Goal: Information Seeking & Learning: Find specific fact

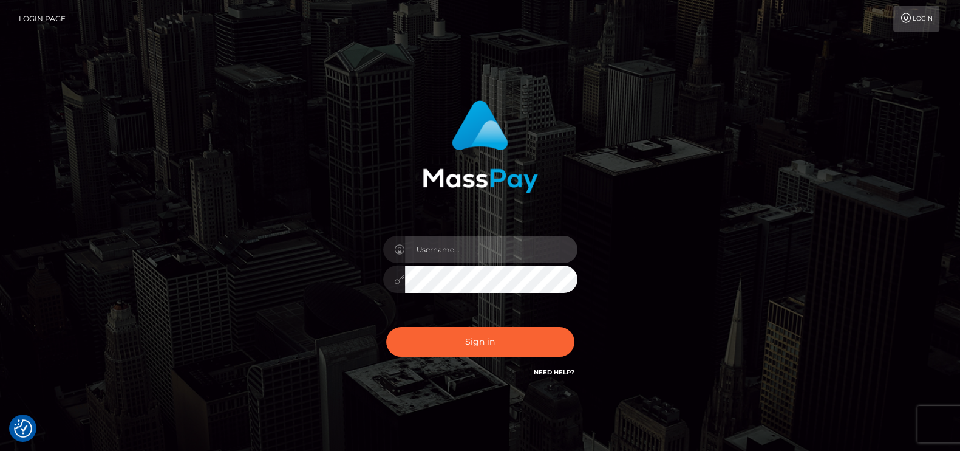
type input "petros.kidane"
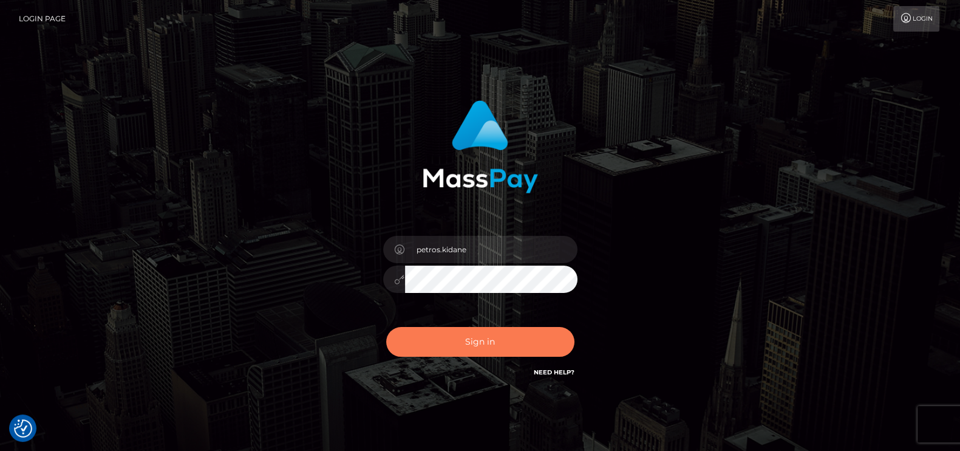
click at [432, 344] on button "Sign in" at bounding box center [480, 342] width 188 height 30
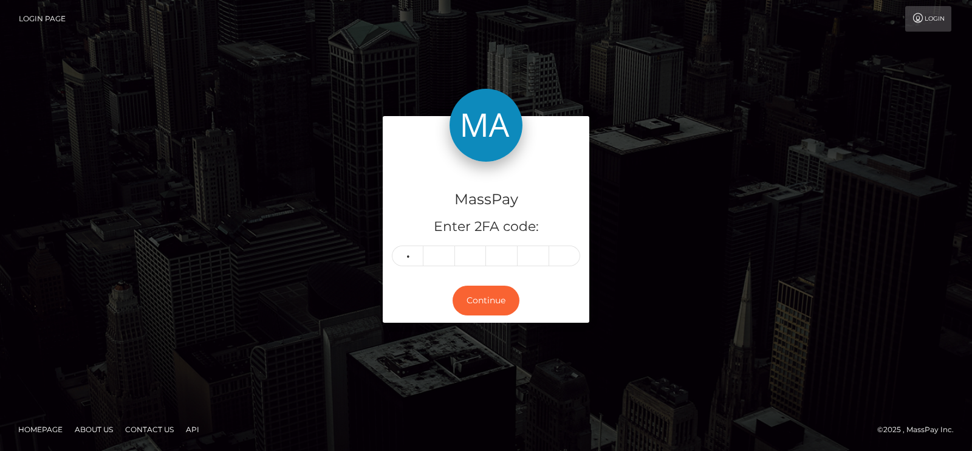
type input "2"
type input "5"
type input "2"
type input "3"
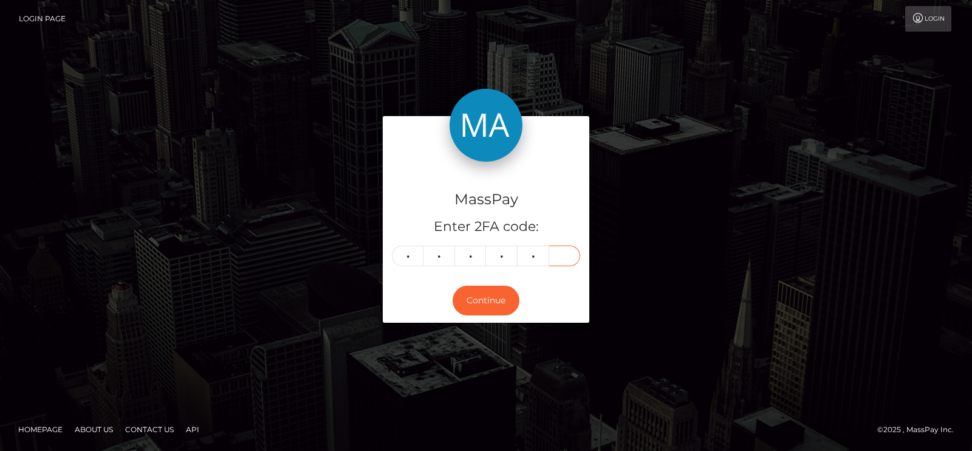
type input "1"
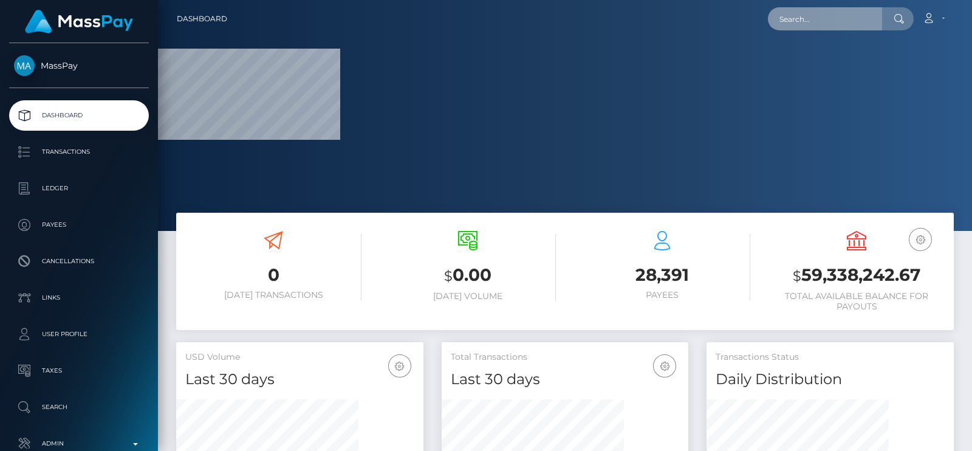
click at [857, 19] on input "text" at bounding box center [825, 18] width 114 height 23
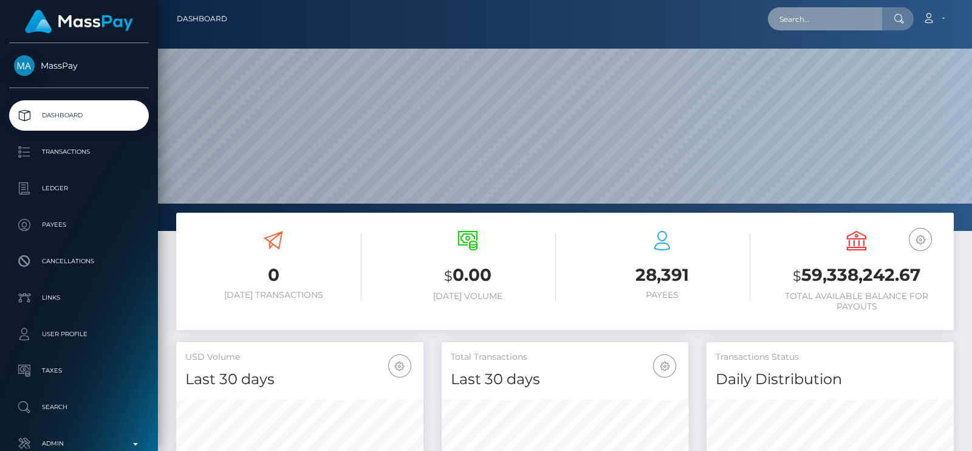
scroll to position [215, 247]
paste input "damarisachieng06@gmail.com"
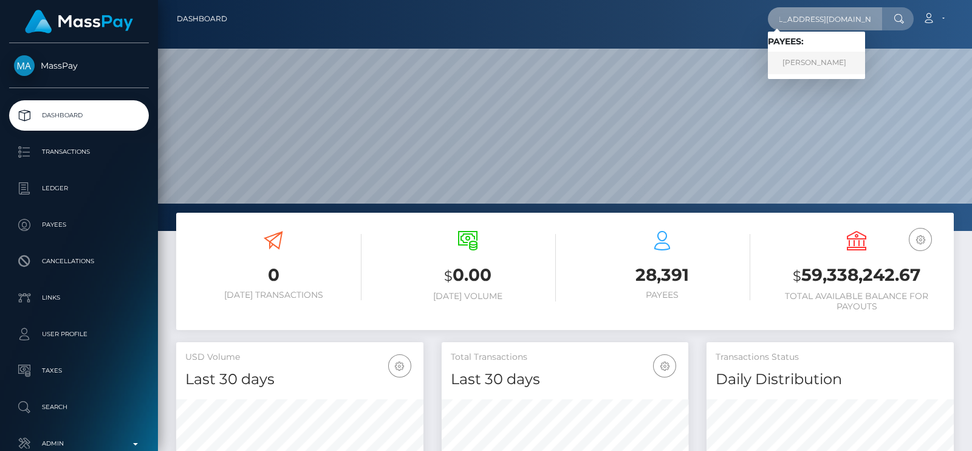
type input "damarisachieng06@gmail.com"
click at [799, 67] on link "Damaris Achieng Odera" at bounding box center [816, 63] width 97 height 22
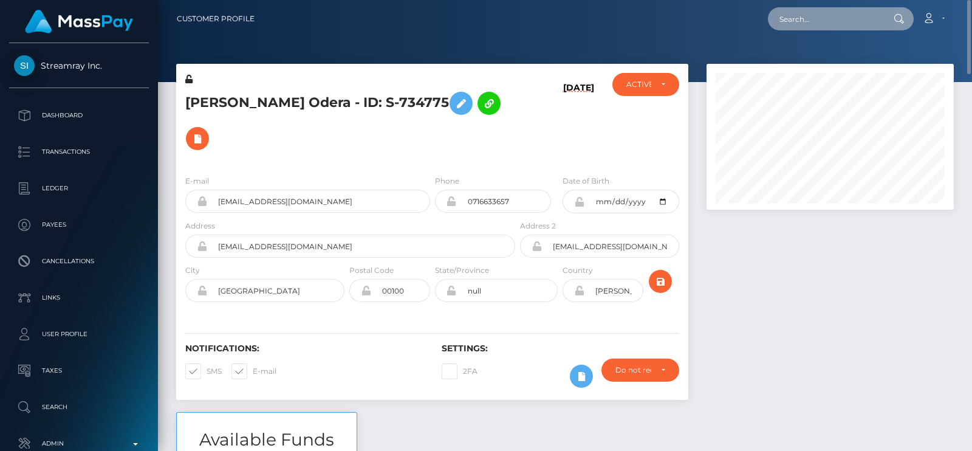
click at [789, 18] on input "text" at bounding box center [825, 18] width 114 height 23
paste input "mockcream@hotmail.com"
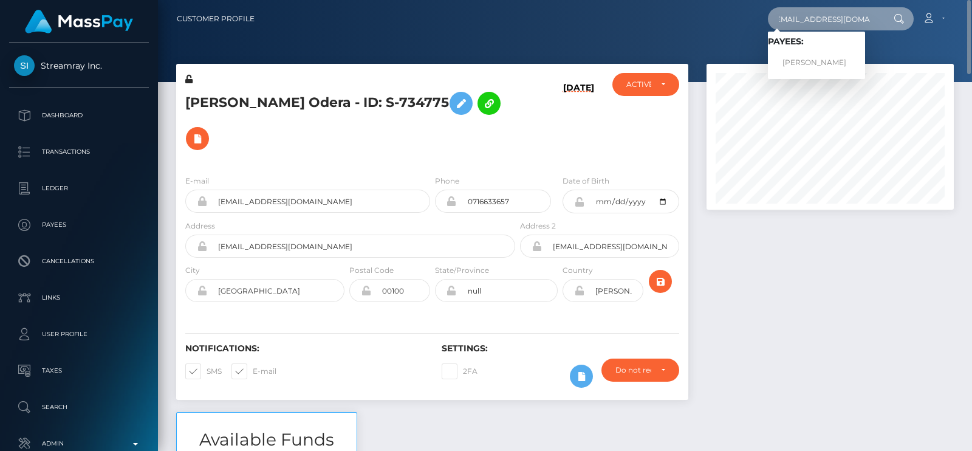
type input "mockcream@hotmail.com"
click at [814, 55] on link "Tavia Goddard" at bounding box center [816, 63] width 97 height 22
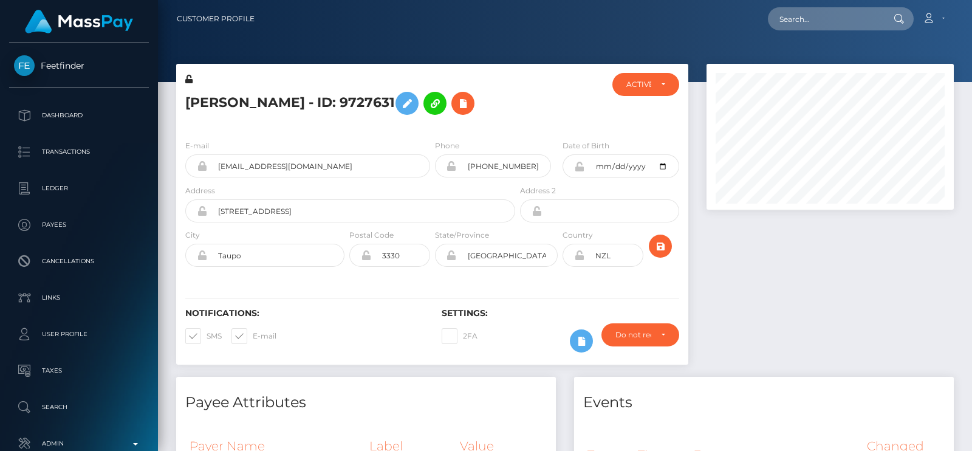
scroll to position [145, 247]
click at [451, 61] on div at bounding box center [565, 41] width 814 height 82
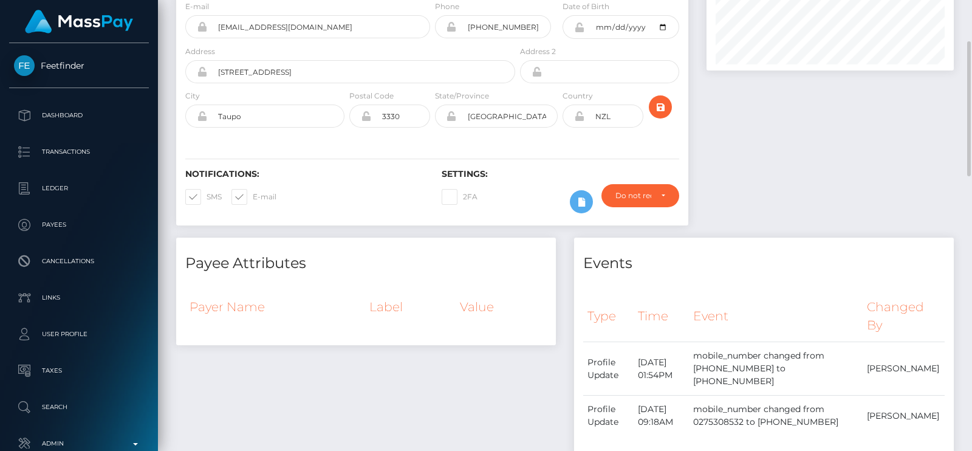
scroll to position [0, 0]
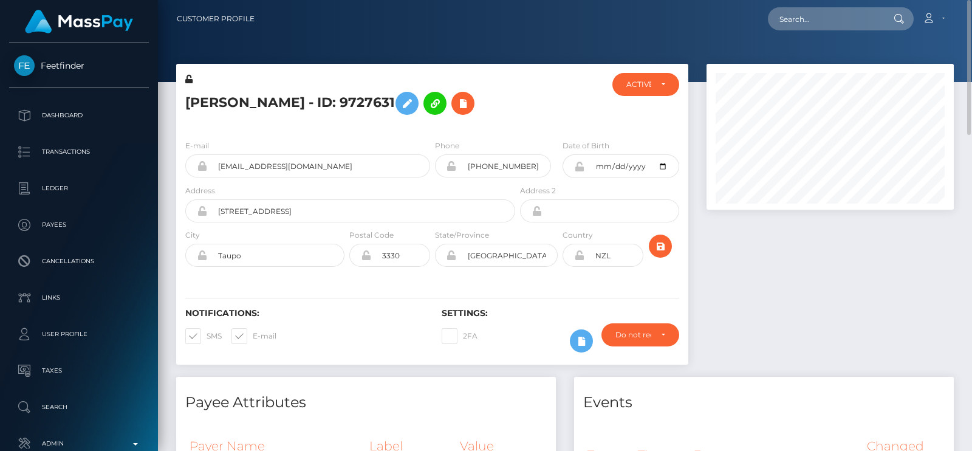
drag, startPoint x: 228, startPoint y: 15, endPoint x: 222, endPoint y: 1, distance: 14.7
click at [228, 14] on link "Customer Profile" at bounding box center [216, 19] width 78 height 26
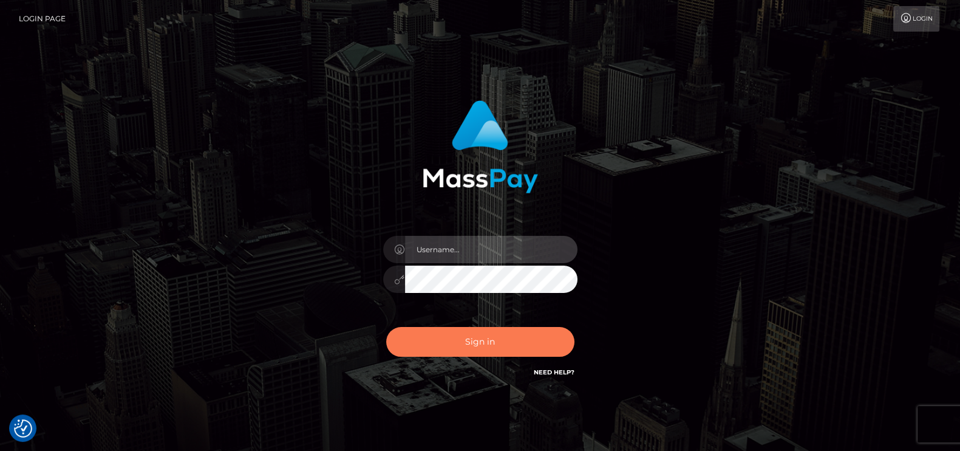
type input "petros.kidane"
click at [465, 339] on button "Sign in" at bounding box center [480, 342] width 188 height 30
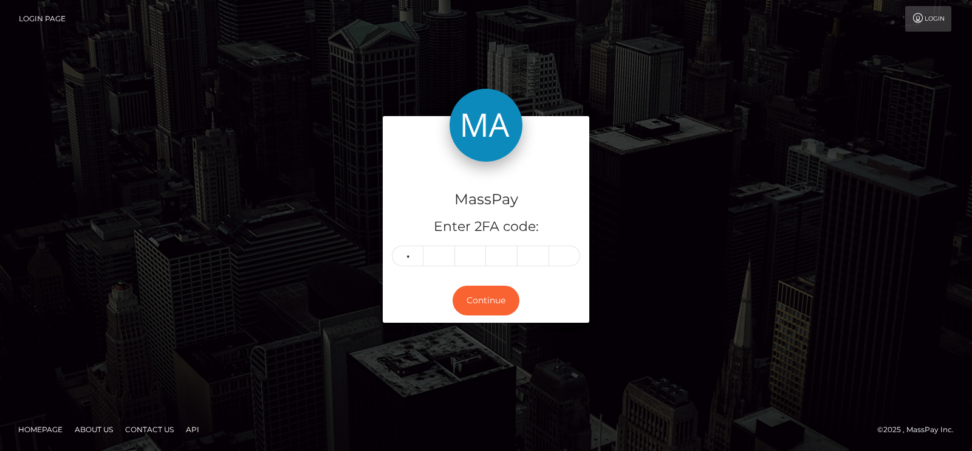
type input "7"
type input "3"
type input "0"
type input "9"
type input "6"
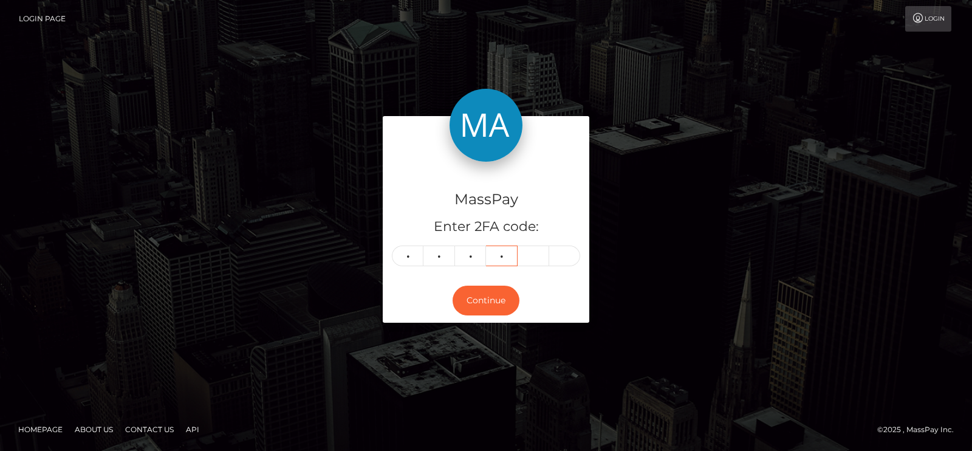
type input "4"
type input "1"
type input "8"
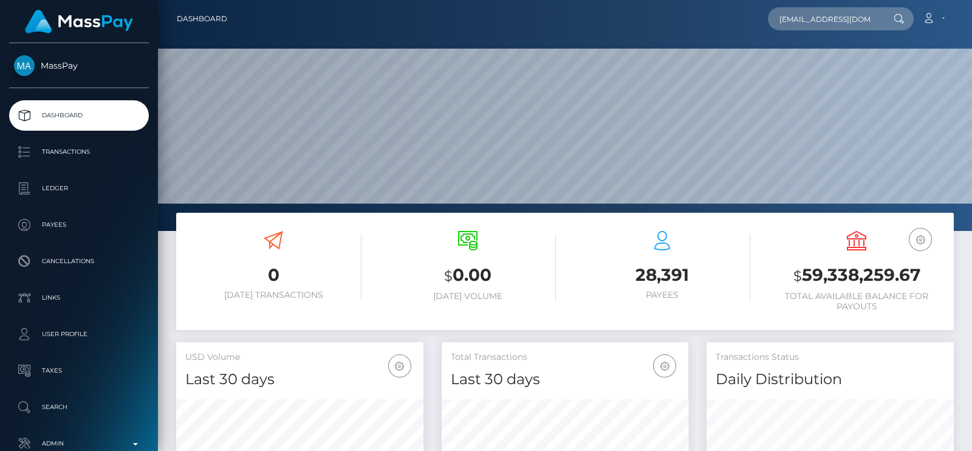
scroll to position [215, 247]
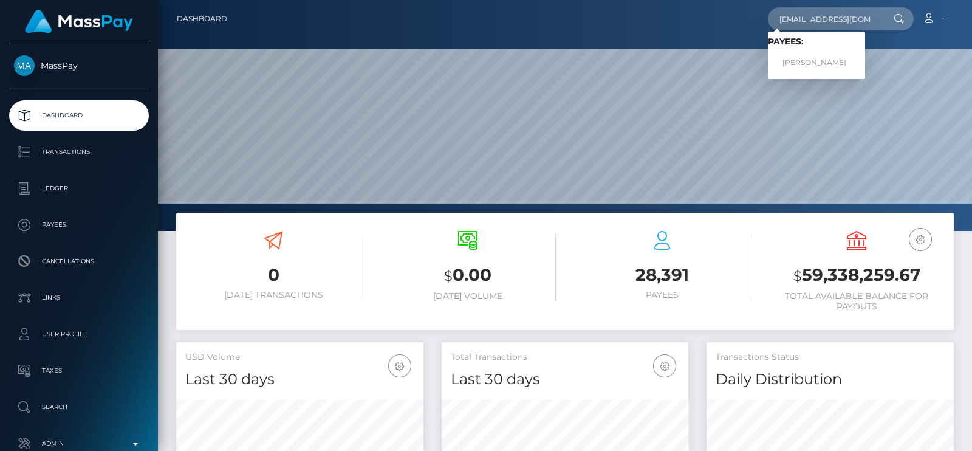
type input "[EMAIL_ADDRESS][DOMAIN_NAME]"
click at [838, 54] on link "[PERSON_NAME]" at bounding box center [816, 63] width 97 height 22
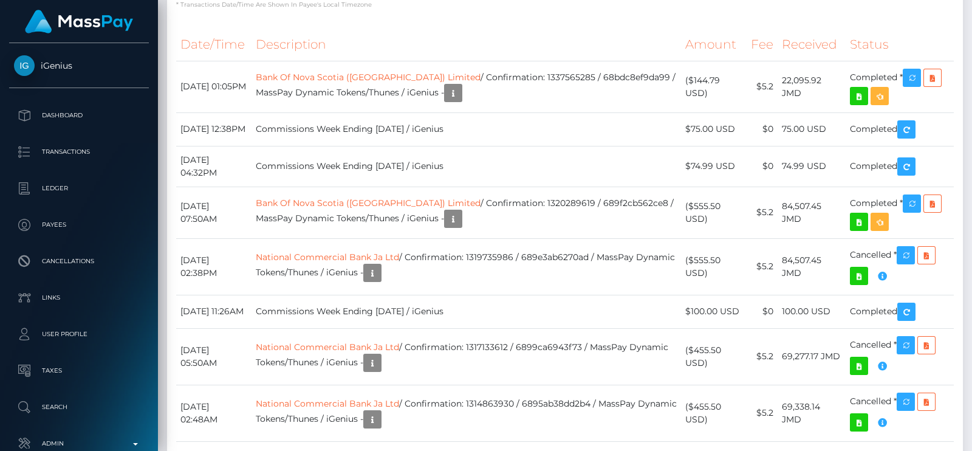
scroll to position [2054, 0]
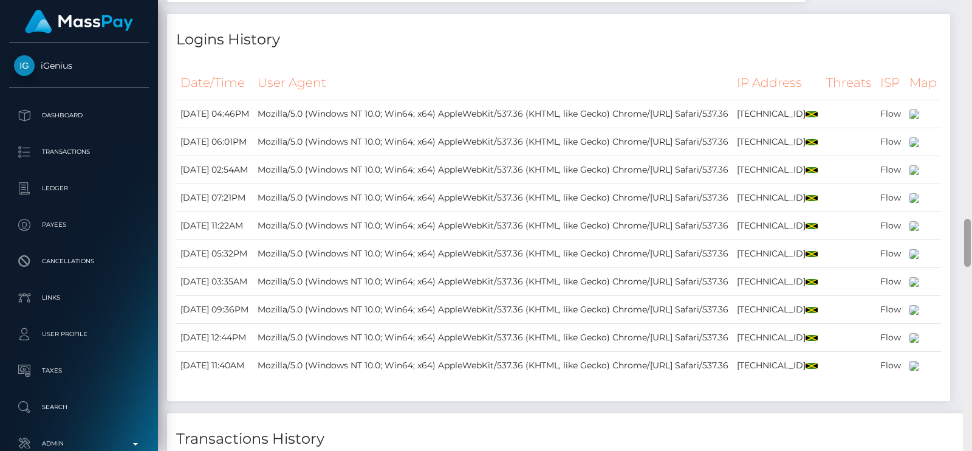
click at [971, 178] on div at bounding box center [966, 225] width 9 height 451
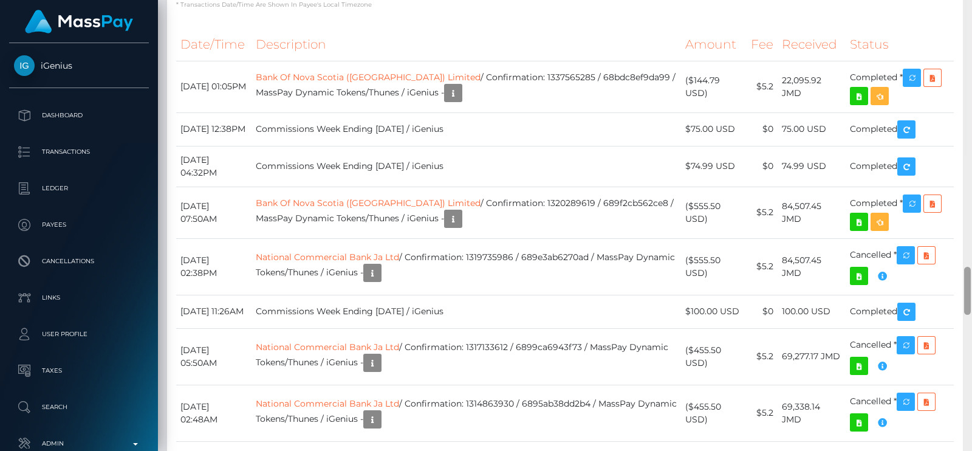
drag, startPoint x: 971, startPoint y: 240, endPoint x: 971, endPoint y: 18, distance: 222.2
click at [971, 18] on div at bounding box center [966, 225] width 9 height 451
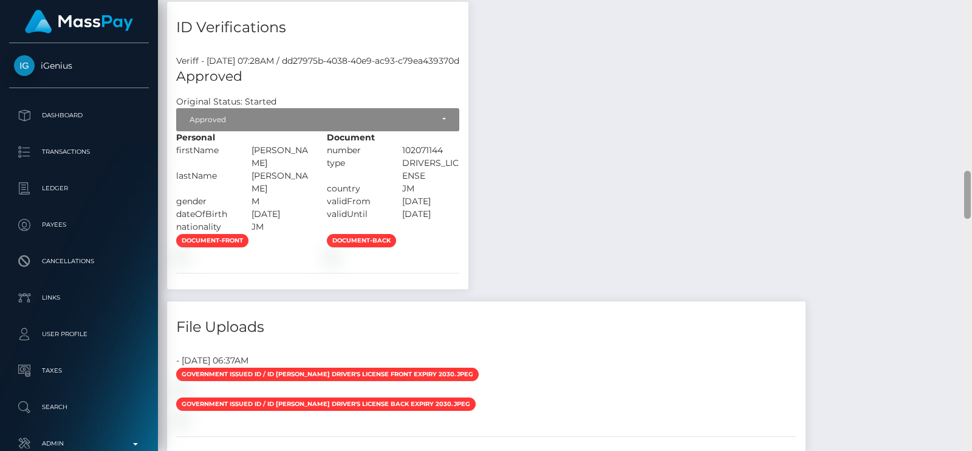
click at [971, 18] on div at bounding box center [966, 225] width 9 height 451
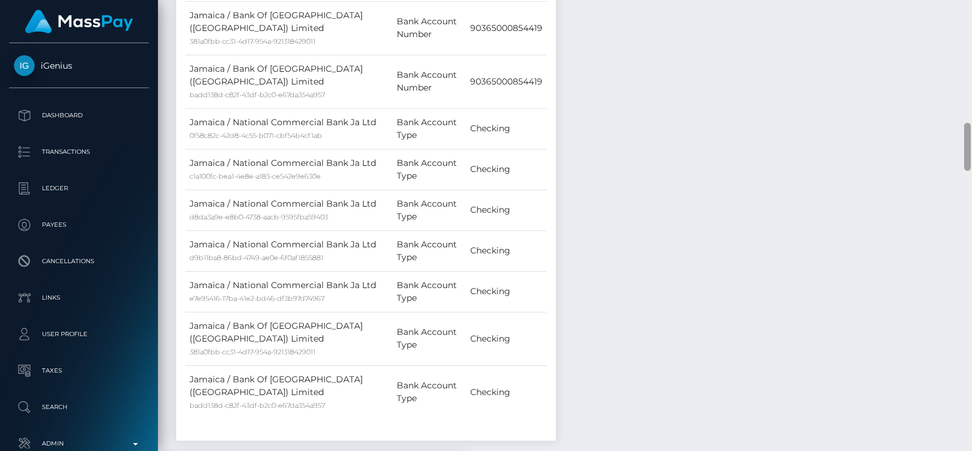
click at [971, 18] on div at bounding box center [966, 225] width 9 height 451
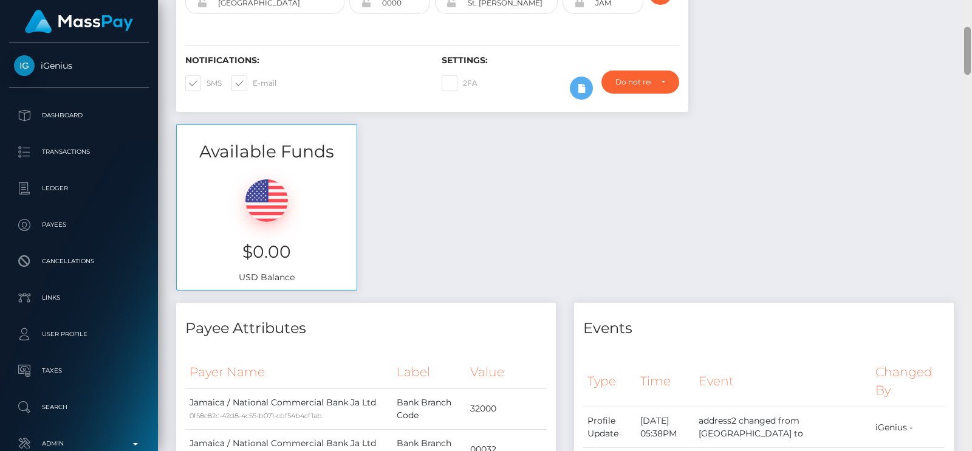
click at [971, 18] on div at bounding box center [966, 225] width 9 height 451
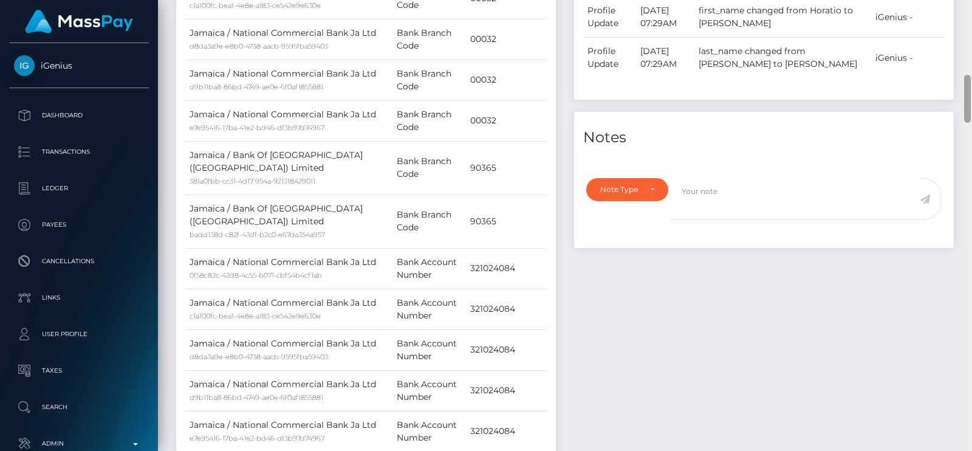
scroll to position [253, 0]
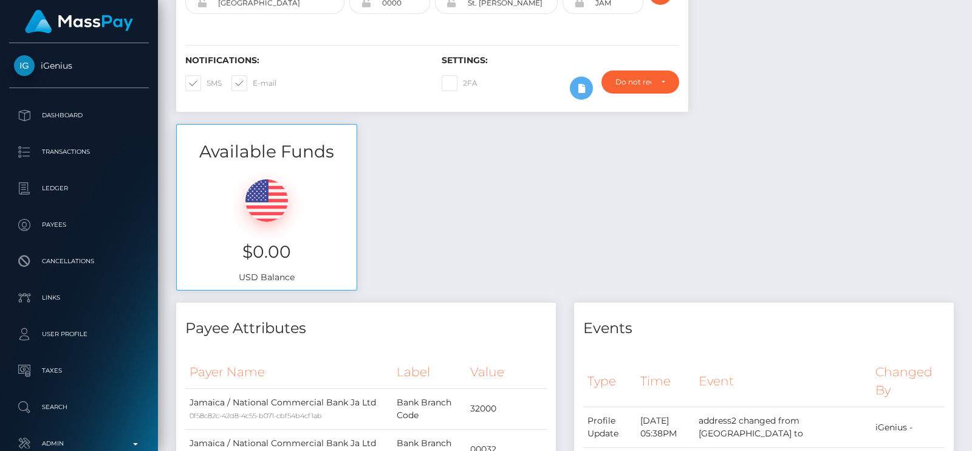
click at [971, 7] on div "Customer Profile Loading... Loading..." at bounding box center [565, 225] width 814 height 451
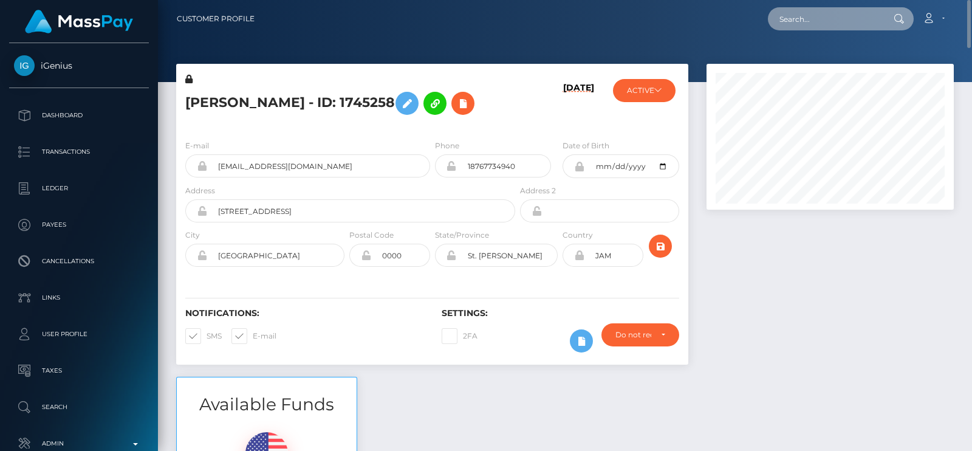
click at [853, 22] on input "text" at bounding box center [825, 18] width 114 height 23
paste input "harbaughcarla3@gmail.com"
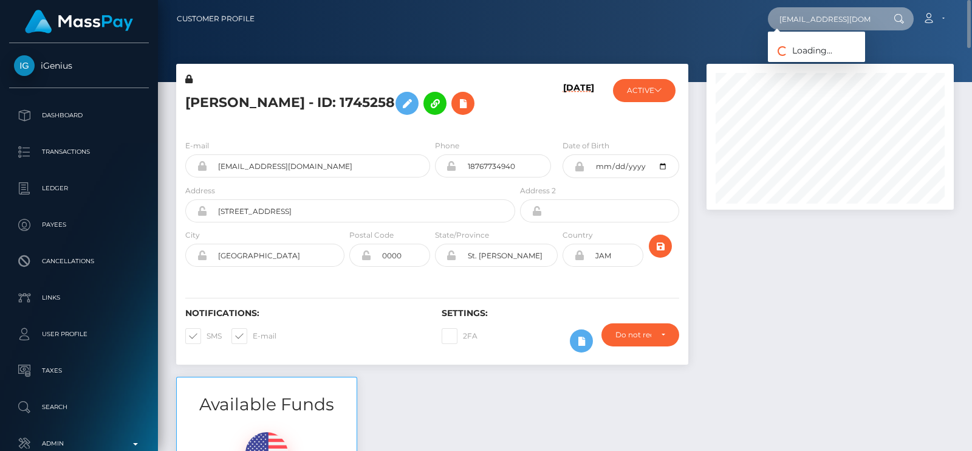
paste input "text"
type input "harbaughcarla3@gmail.com"
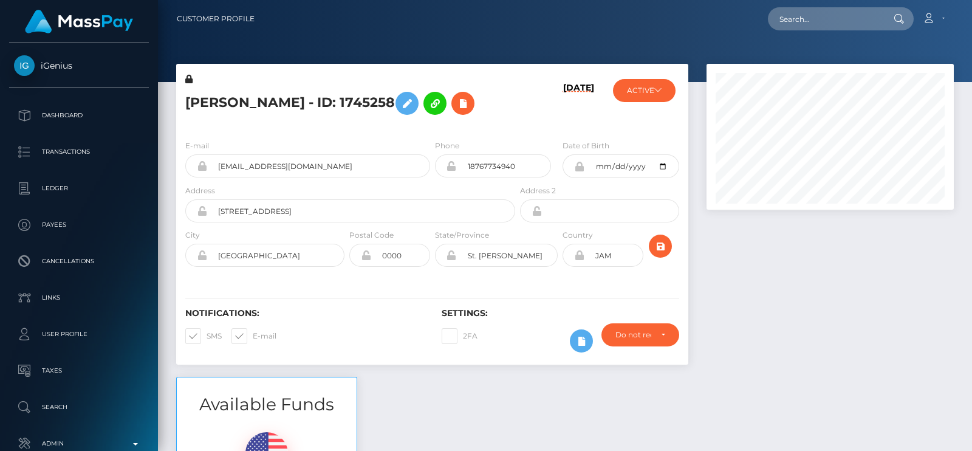
scroll to position [145, 247]
click at [780, 16] on input "text" at bounding box center [825, 18] width 114 height 23
paste input "[EMAIL_ADDRESS][DOMAIN_NAME]"
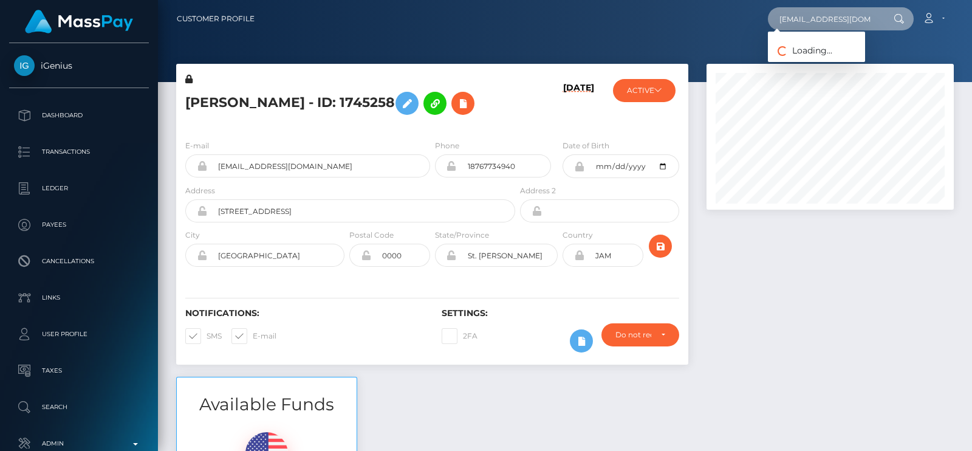
paste input "t"
type input "[EMAIL_ADDRESS][DOMAIN_NAME]"
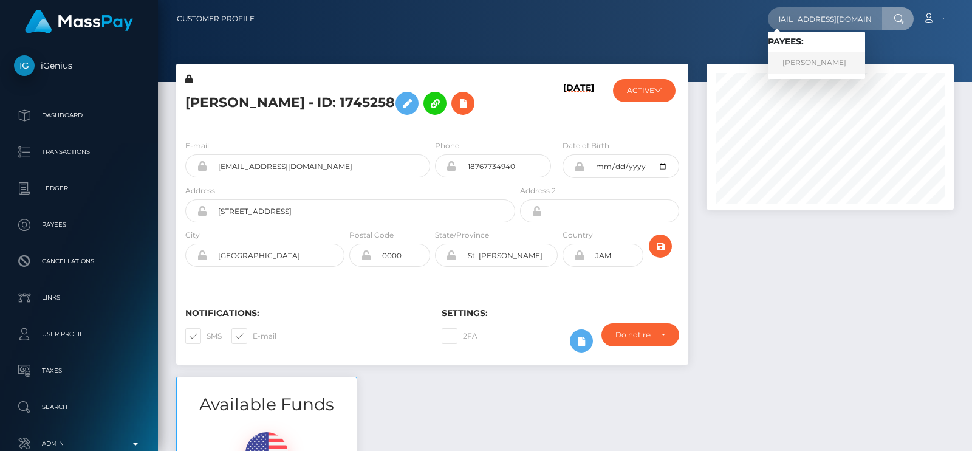
click at [799, 63] on link "[PERSON_NAME]" at bounding box center [816, 63] width 97 height 22
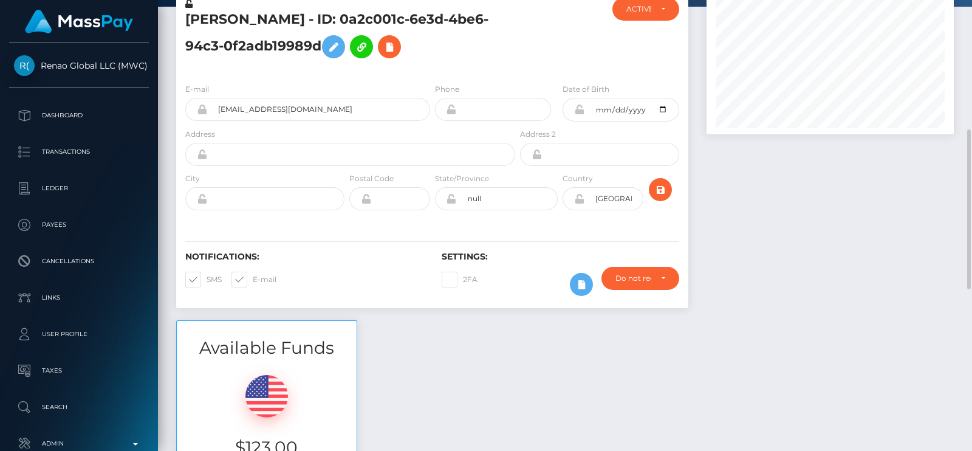
scroll to position [151, 0]
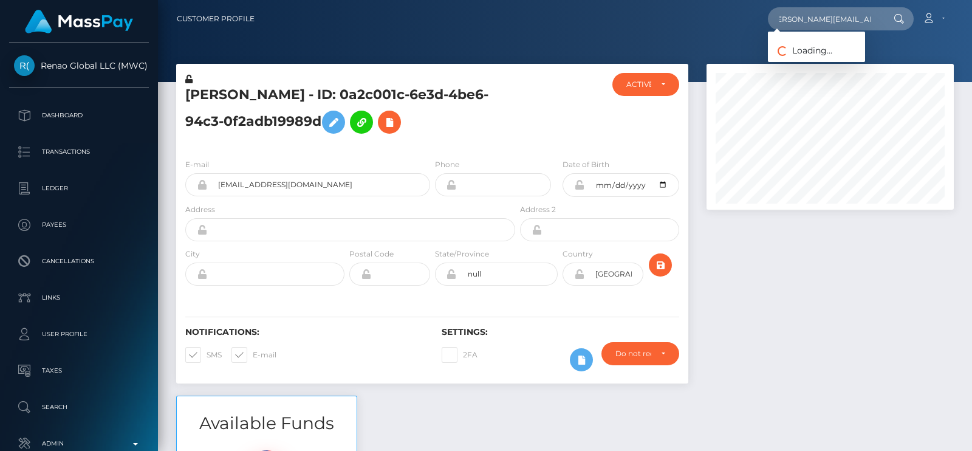
scroll to position [0, 9]
type input "[PERSON_NAME][EMAIL_ADDRESS][DOMAIN_NAME]"
click at [792, 59] on link "Lesley Damaris Larkin" at bounding box center [816, 63] width 97 height 22
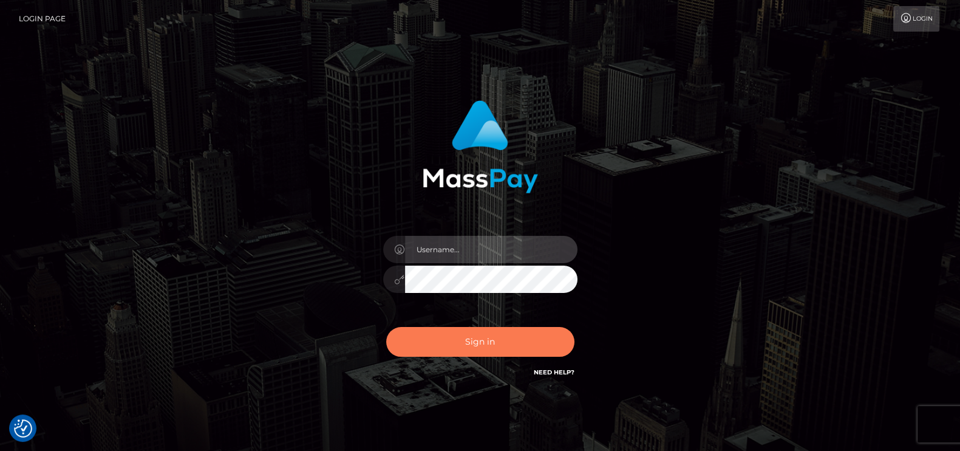
type input "petros.kidane"
click at [498, 344] on button "Sign in" at bounding box center [480, 342] width 188 height 30
type input "petros.kidane"
click at [498, 327] on button "Sign in" at bounding box center [480, 342] width 188 height 30
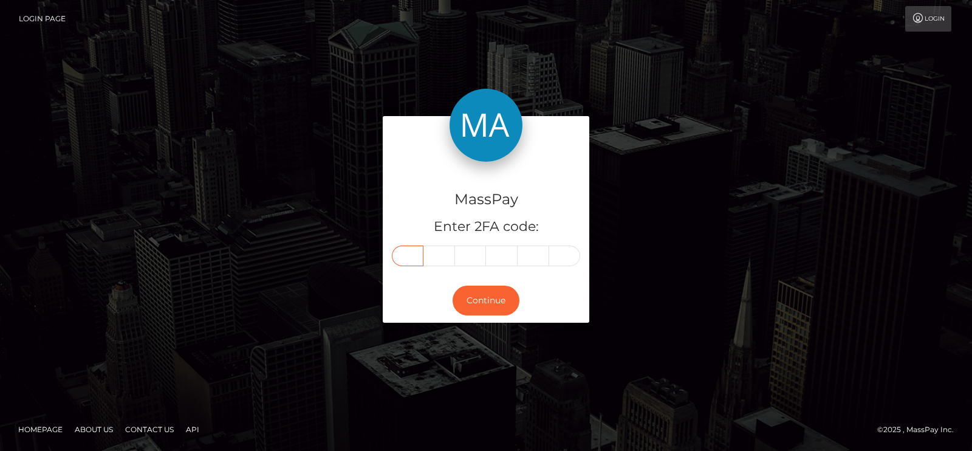
click at [414, 252] on input "text" at bounding box center [408, 255] width 32 height 21
type input "0"
type input "4"
type input "0"
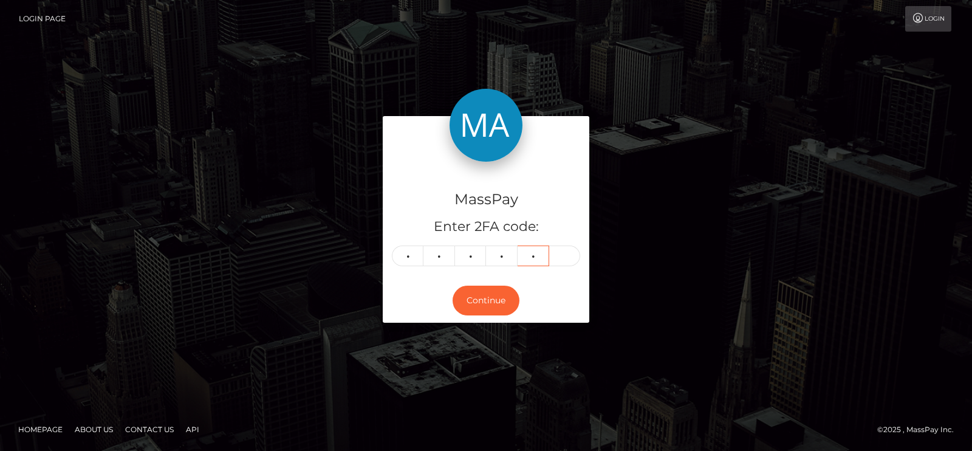
type input "8"
type input "9"
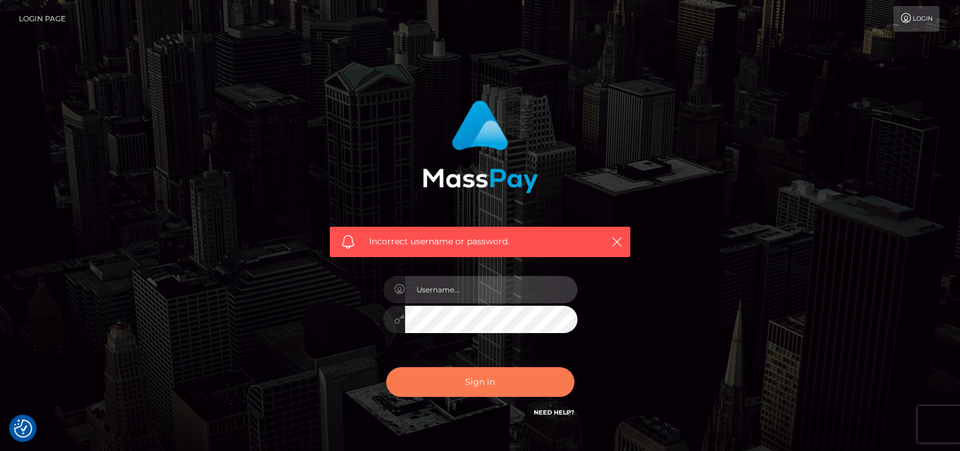
type input "petros.kidane"
click at [492, 389] on button "Sign in" at bounding box center [480, 382] width 188 height 30
click at [498, 382] on button "Sign in" at bounding box center [480, 382] width 188 height 30
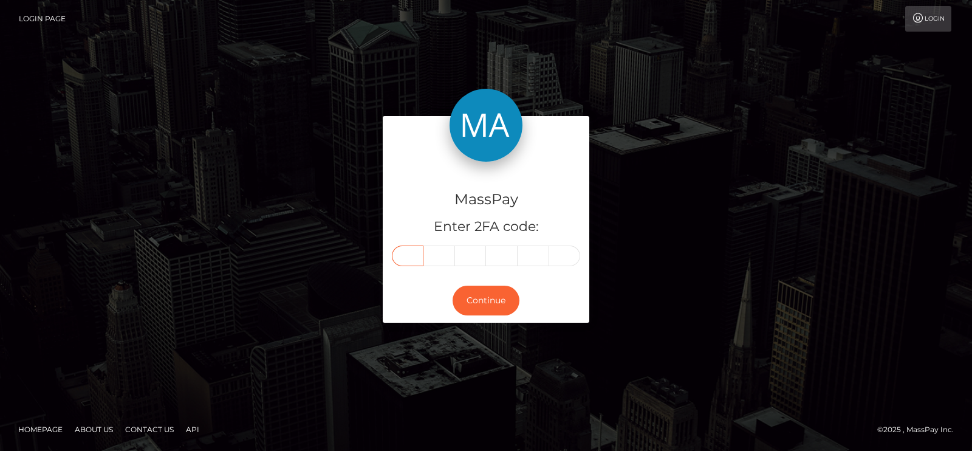
click at [408, 256] on input "text" at bounding box center [408, 255] width 32 height 21
type input "2"
type input "1"
type input "5"
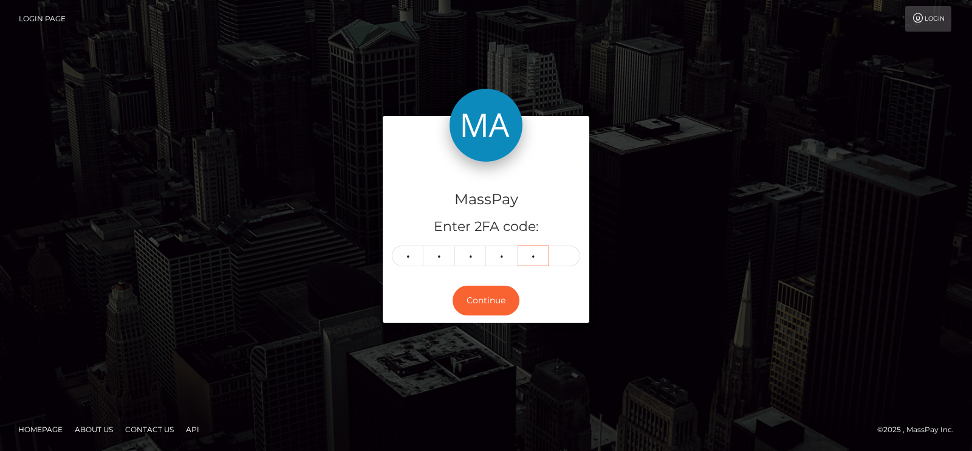
type input "7"
type input "3"
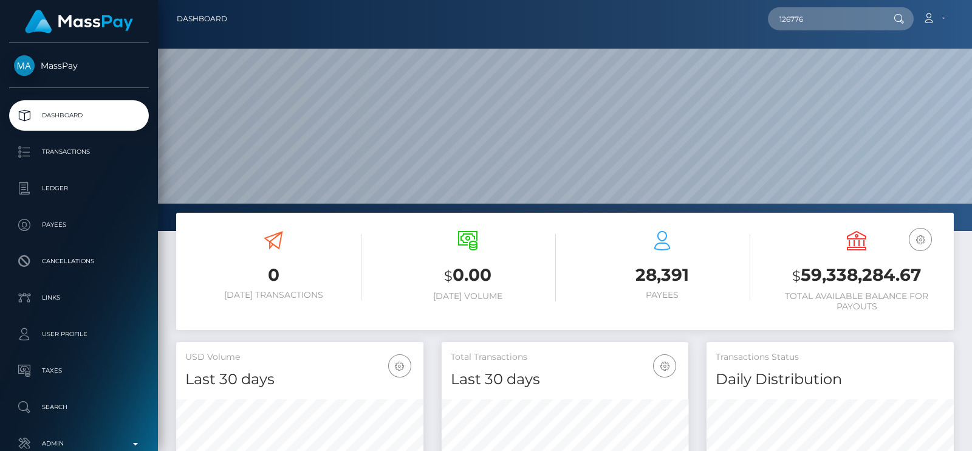
scroll to position [215, 247]
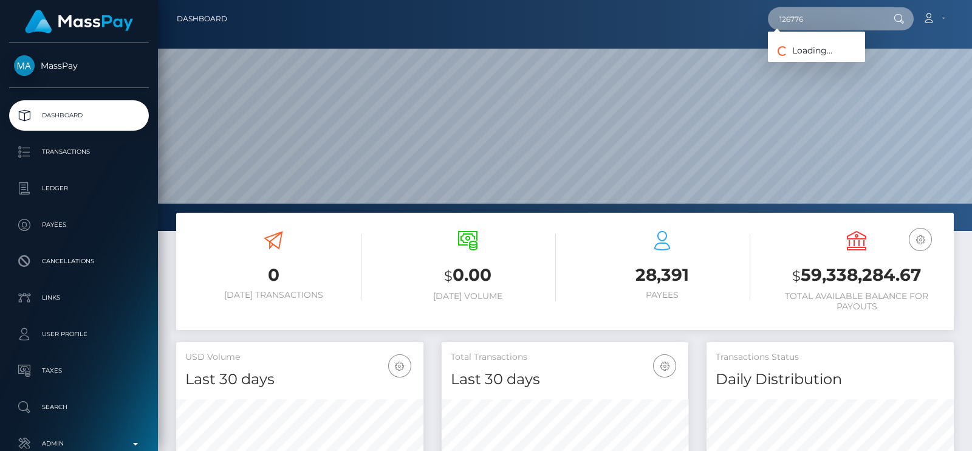
paste input "[EMAIL_ADDRESS][DOMAIN_NAME]"
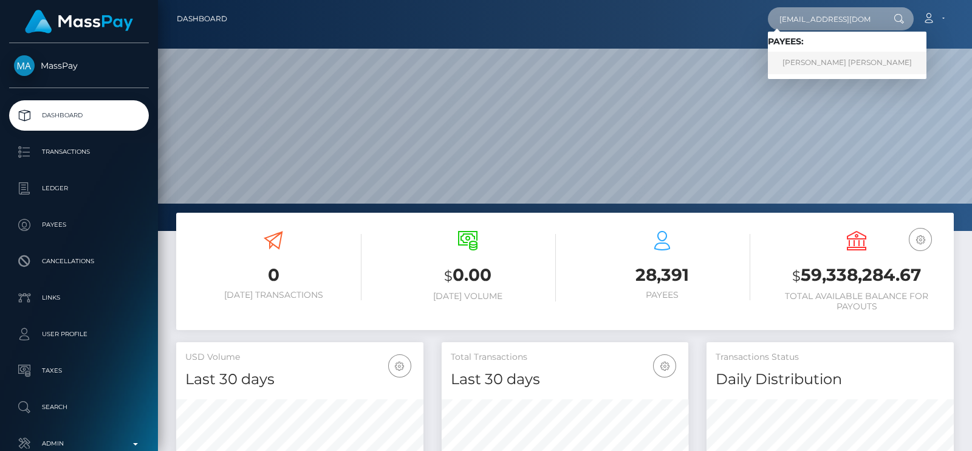
type input "[EMAIL_ADDRESS][DOMAIN_NAME]"
click at [862, 62] on link "RICHARD DELA CRUZ PASCUAL" at bounding box center [847, 63] width 158 height 22
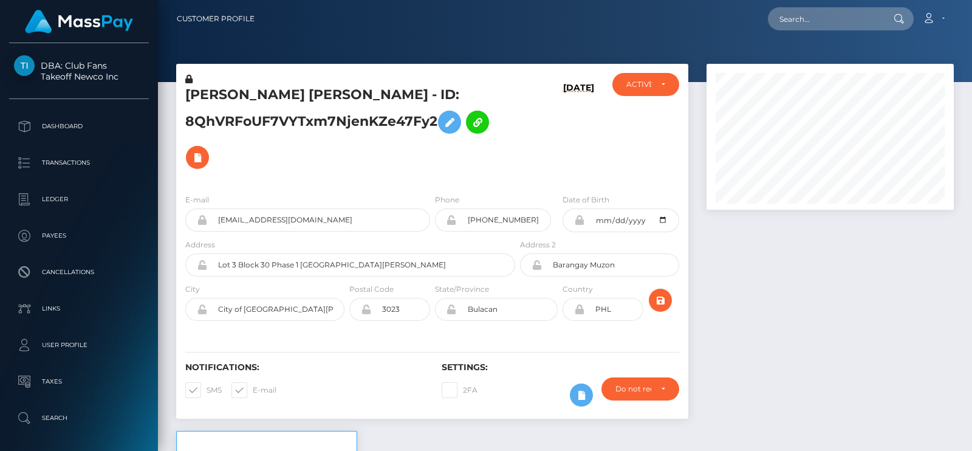
scroll to position [145, 247]
click at [495, 219] on input "[PHONE_NUMBER]" at bounding box center [504, 219] width 95 height 23
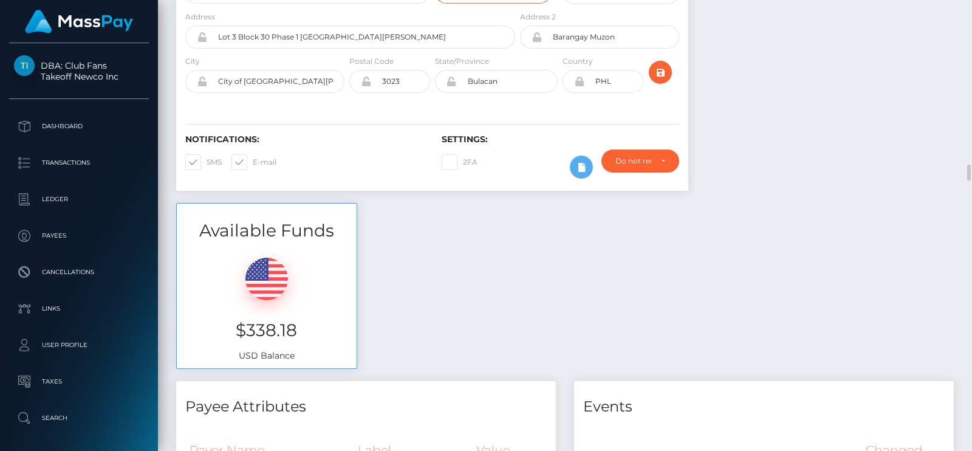
scroll to position [455, 0]
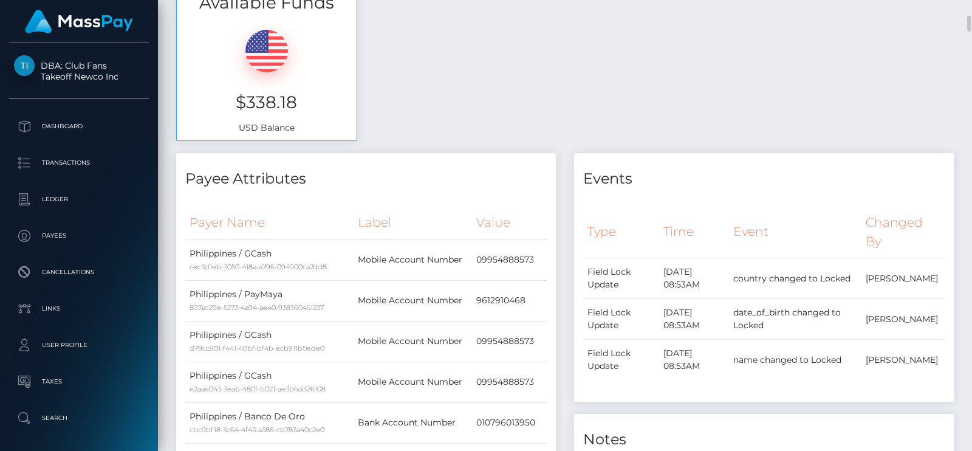
click at [495, 165] on div "Payee Attributes" at bounding box center [366, 171] width 380 height 36
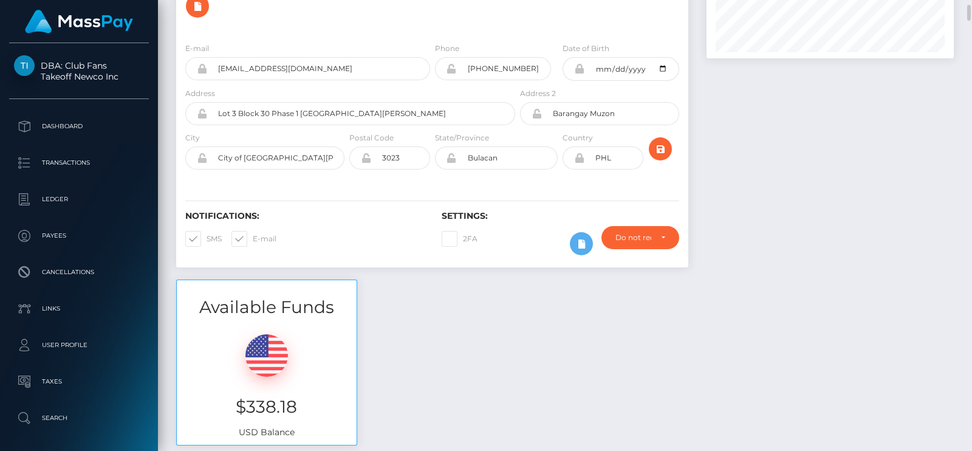
scroll to position [0, 0]
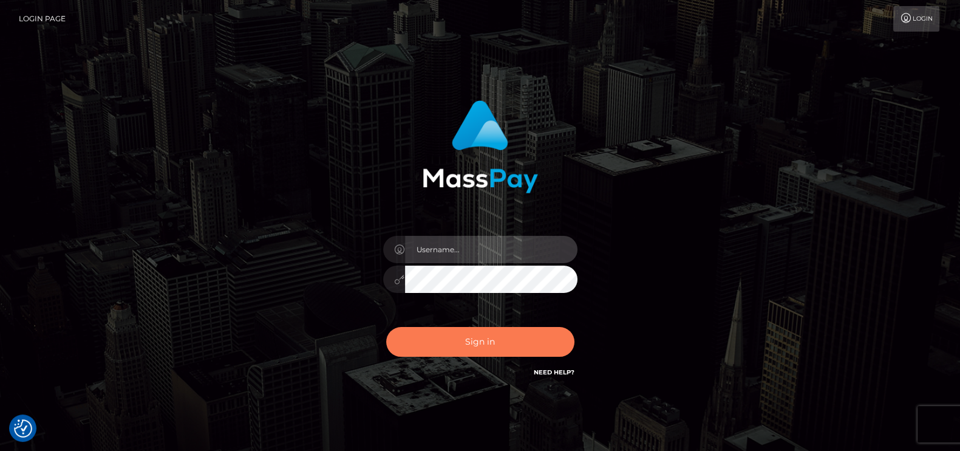
type input "petros.kidane"
click at [478, 347] on button "Sign in" at bounding box center [480, 342] width 188 height 30
type input "petros.kidane"
click at [477, 337] on button "Sign in" at bounding box center [480, 342] width 188 height 30
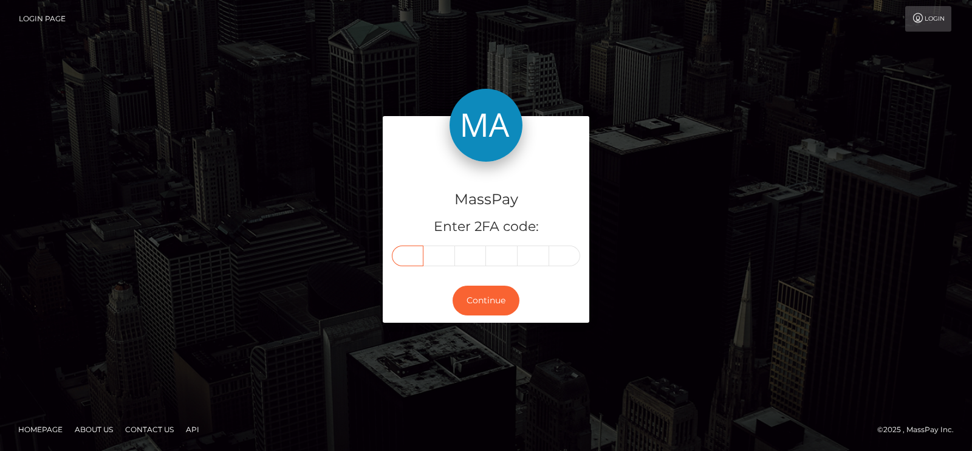
click at [415, 255] on input "text" at bounding box center [408, 255] width 32 height 21
type input "0"
type input "6"
type input "2"
click at [505, 259] on input "text" at bounding box center [502, 255] width 32 height 21
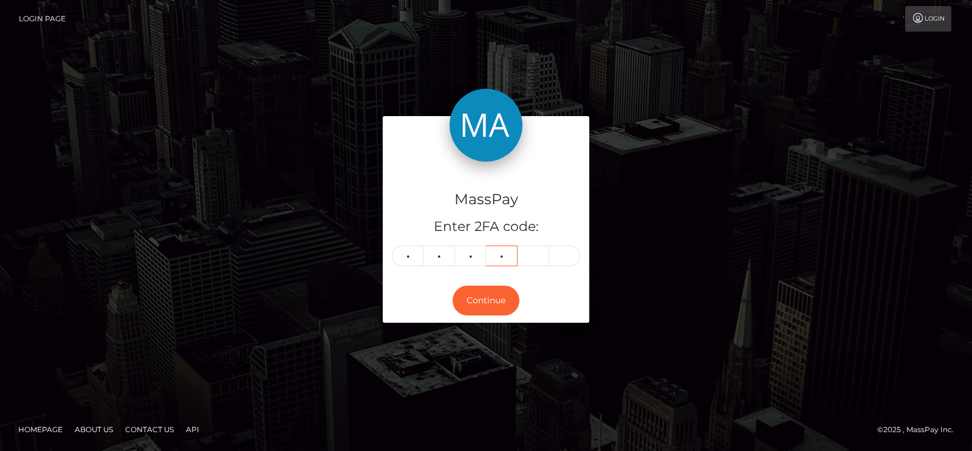
type input "6"
type input "3"
type input "6"
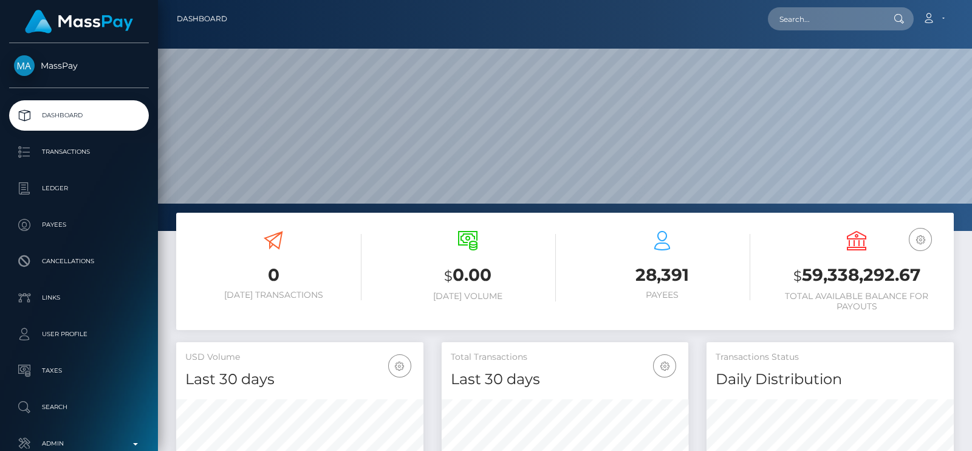
scroll to position [215, 247]
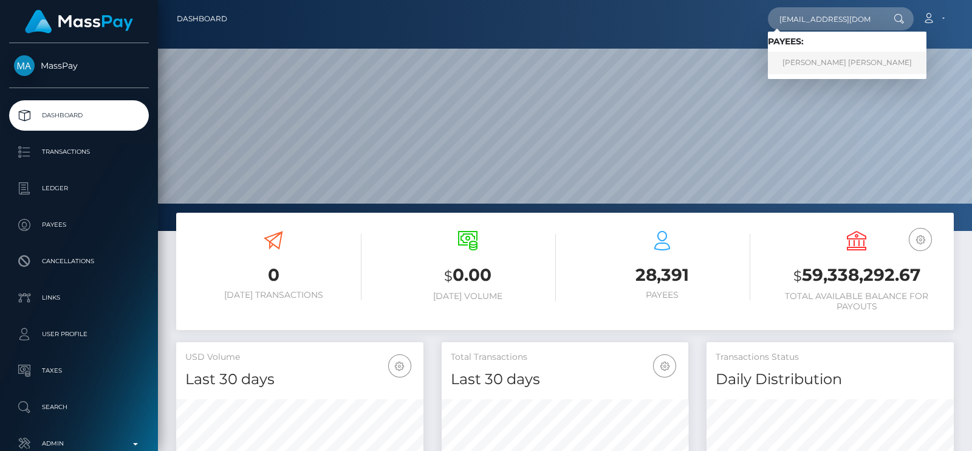
type input "[EMAIL_ADDRESS][DOMAIN_NAME]"
click at [841, 61] on link "[PERSON_NAME] [PERSON_NAME]" at bounding box center [847, 63] width 158 height 22
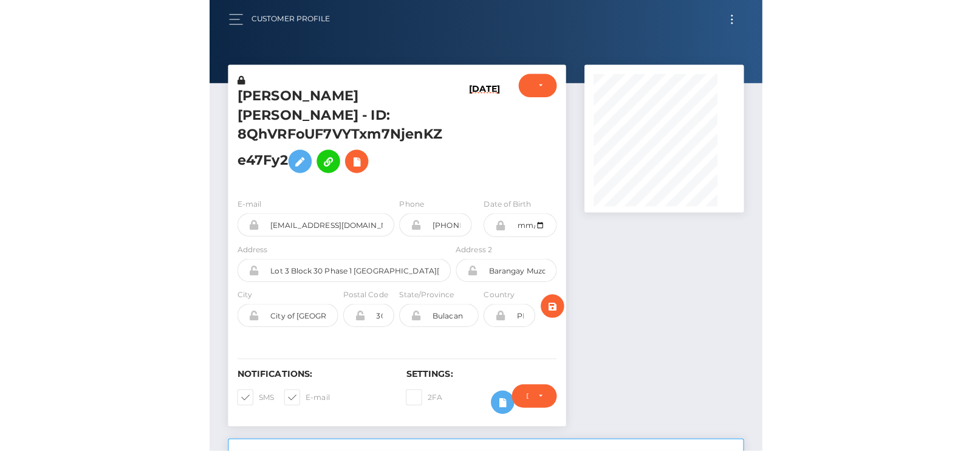
scroll to position [145, 161]
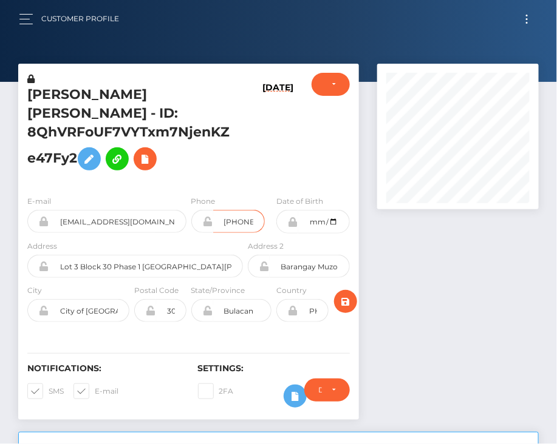
click at [246, 217] on input "+639954888573" at bounding box center [239, 221] width 52 height 23
click at [246, 222] on input "+639954888573" at bounding box center [239, 221] width 52 height 23
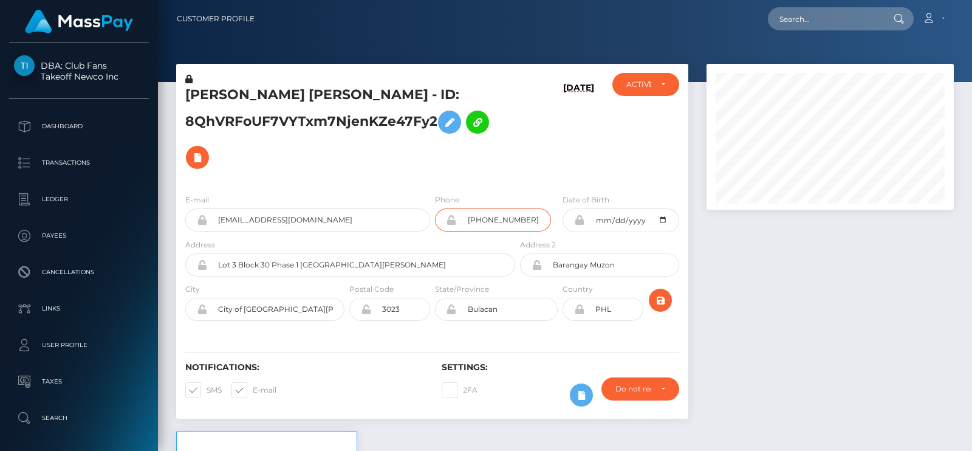
scroll to position [228, 0]
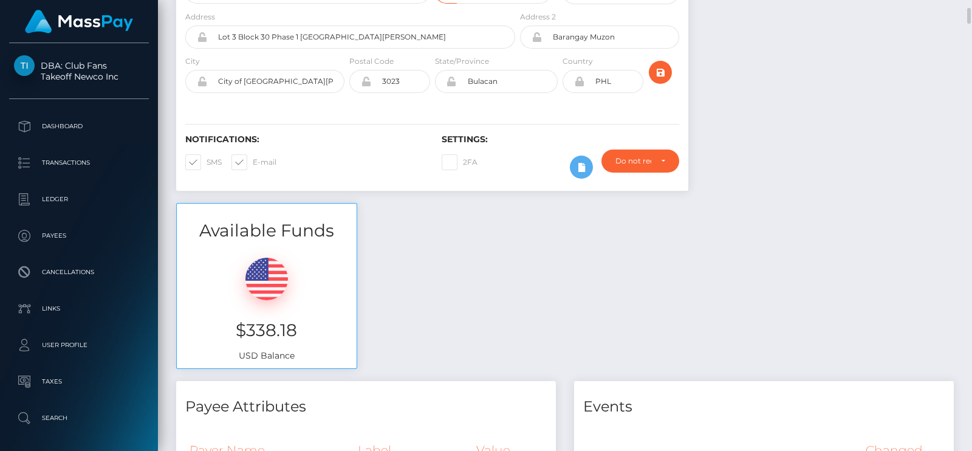
click at [680, 239] on div "Available Funds $338.18 USD Balance" at bounding box center [564, 292] width 795 height 179
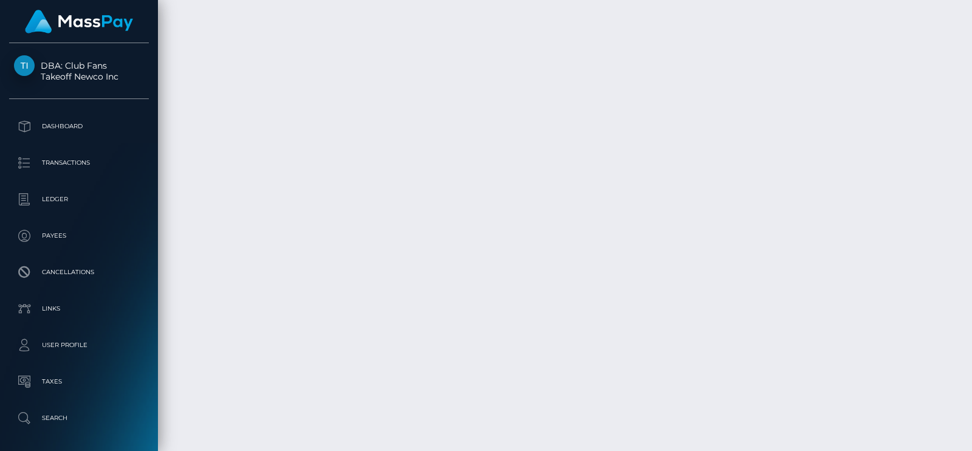
scroll to position [11917, 0]
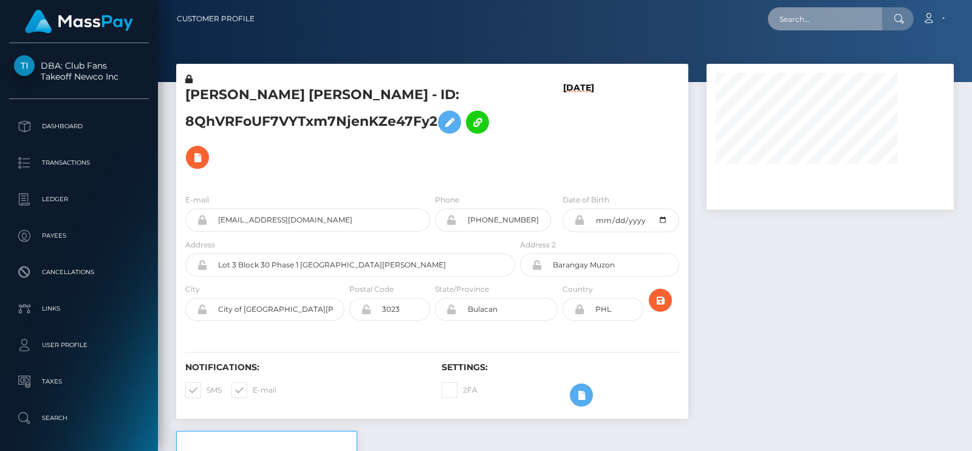
click at [815, 20] on input "text" at bounding box center [825, 18] width 114 height 23
paste input "katelynncasaus89@hotmail.com"
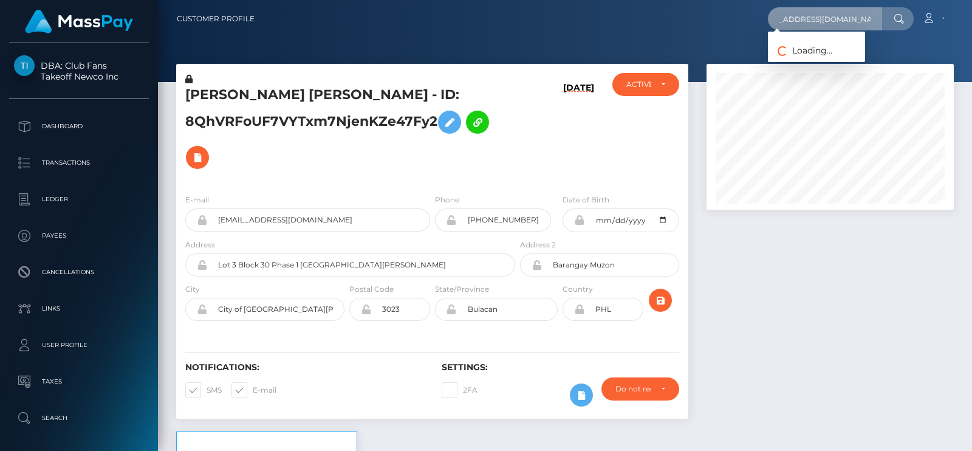
scroll to position [145, 247]
type input "katelynncasaus89@hotmail.com"
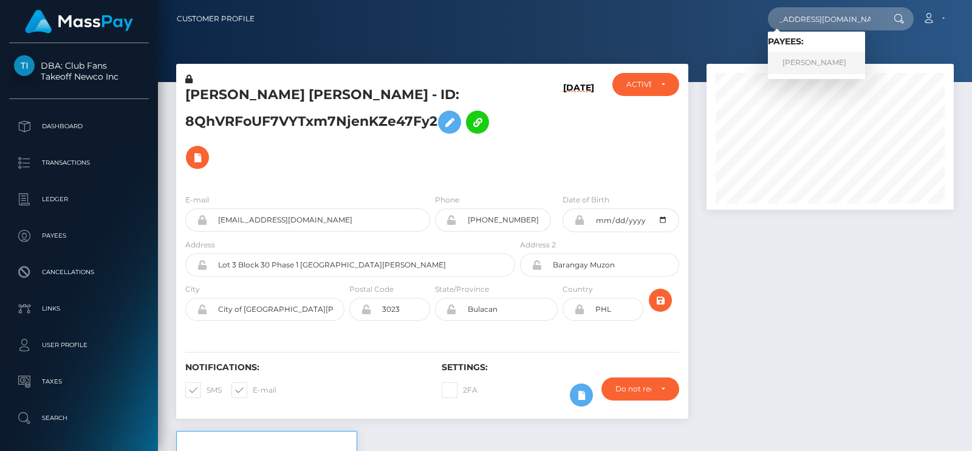
click at [813, 54] on link "Laura Meekers" at bounding box center [816, 63] width 97 height 22
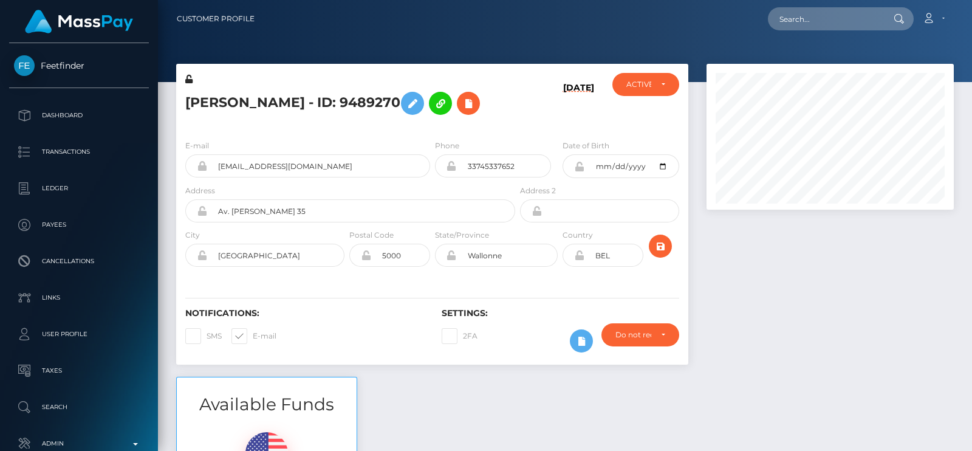
scroll to position [145, 247]
click at [528, 165] on input "33745337652" at bounding box center [504, 165] width 95 height 23
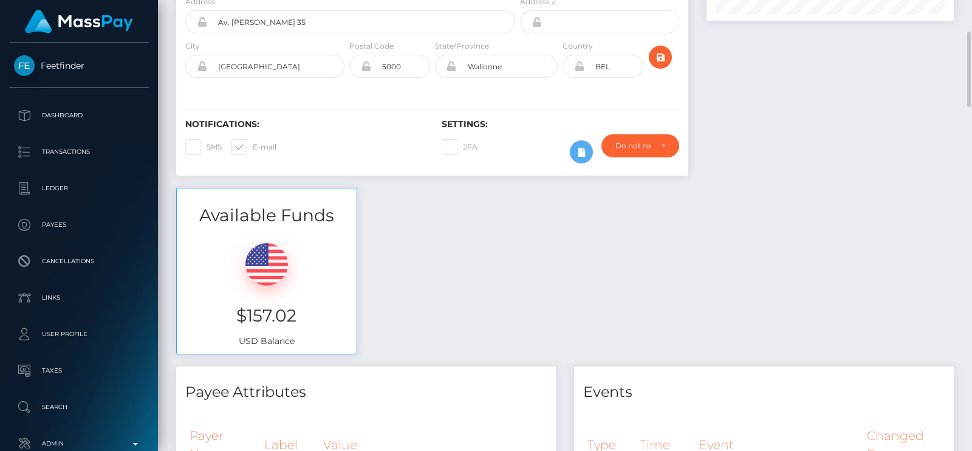
scroll to position [0, 0]
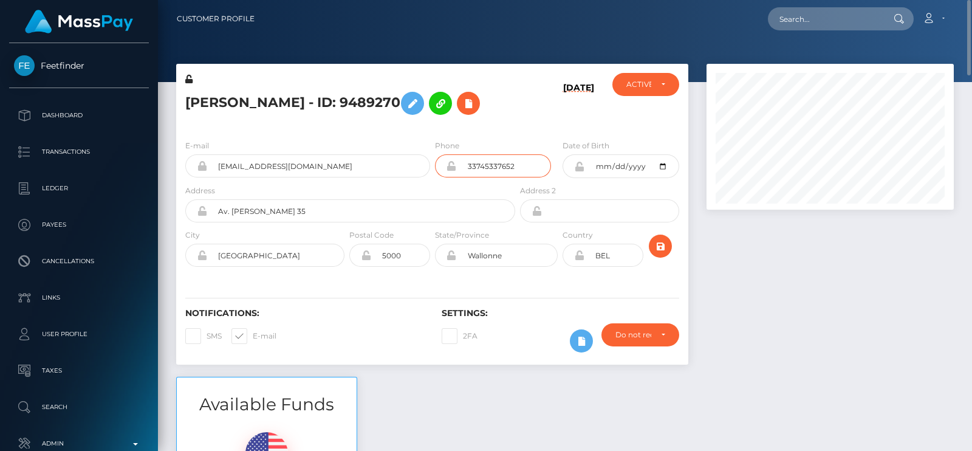
click at [540, 171] on input "33745337652" at bounding box center [504, 165] width 95 height 23
click at [534, 157] on input "33745337652" at bounding box center [504, 165] width 95 height 23
click at [789, 16] on input "text" at bounding box center [825, 18] width 114 height 23
paste input "rob3rtafoxx@gmail.com"
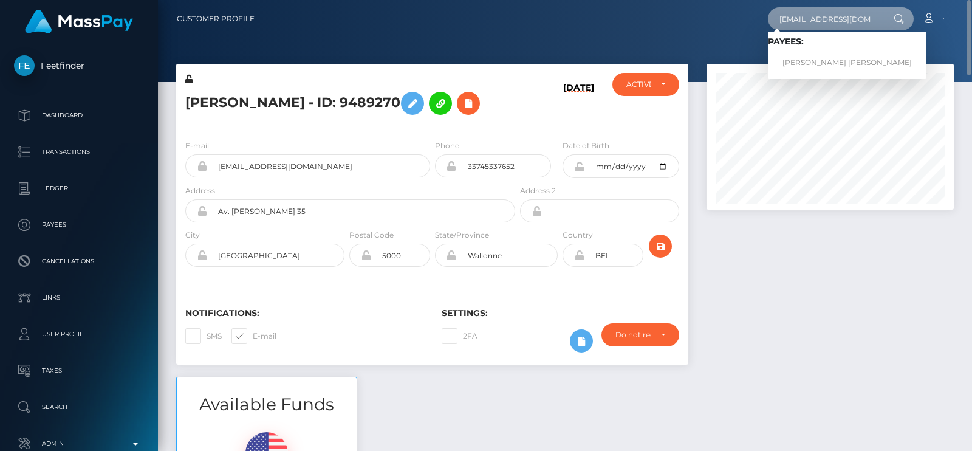
type input "rob3rtafoxx@gmail.com"
click at [816, 65] on link "RICHARD DELA CRUZ PASCUAL" at bounding box center [847, 63] width 158 height 22
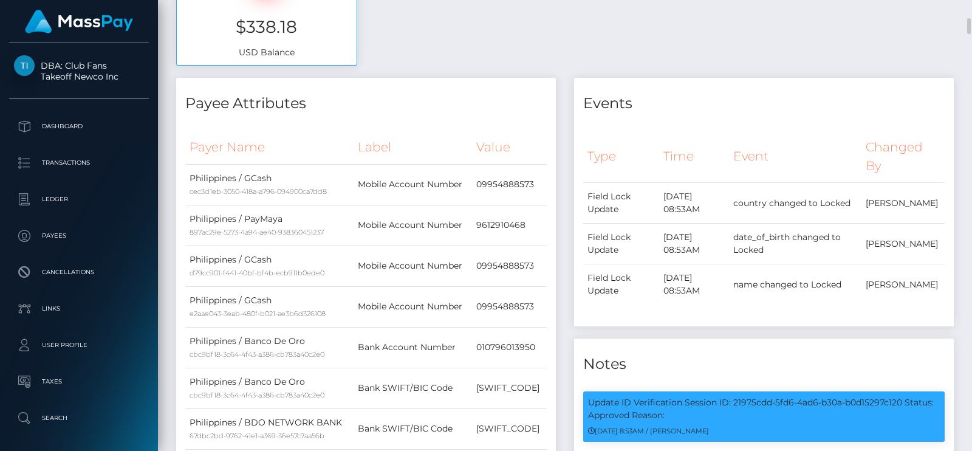
scroll to position [75, 0]
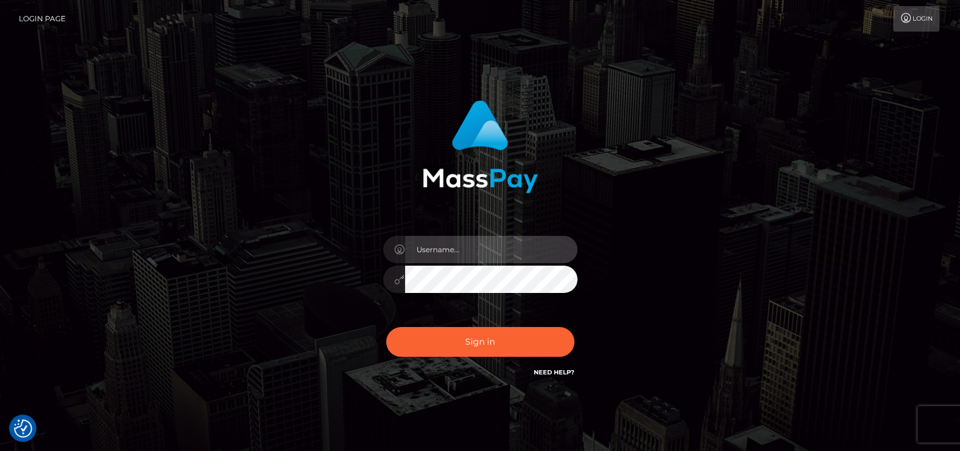
type input "petros.kidane"
click at [424, 312] on div "petros.kidane" at bounding box center [480, 272] width 213 height 93
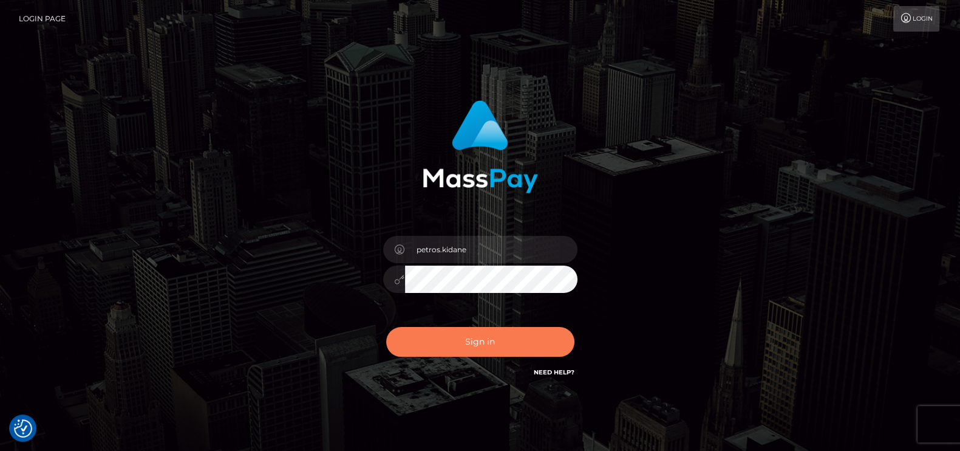
click at [424, 336] on button "Sign in" at bounding box center [480, 342] width 188 height 30
type input "petros.kidane"
click at [443, 330] on button "Sign in" at bounding box center [480, 342] width 188 height 30
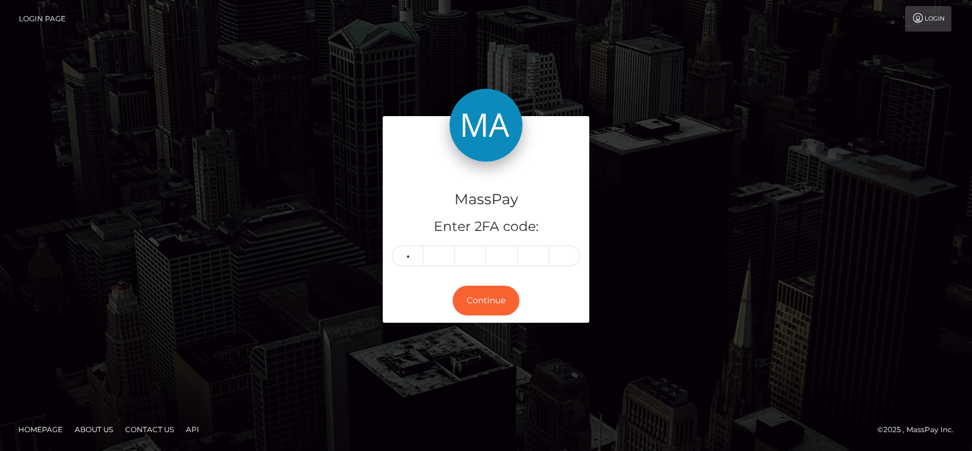
type input "7"
type input "5"
type input "9"
type input "4"
type input "5"
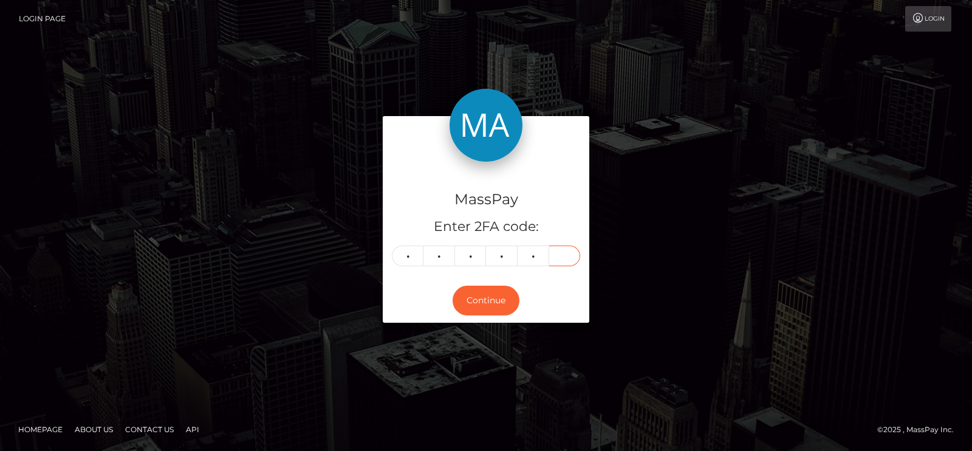
type input "2"
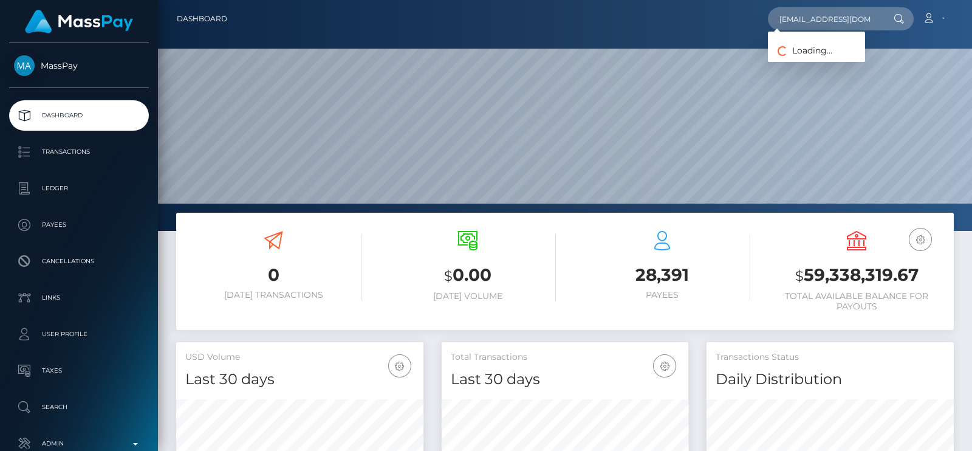
scroll to position [0, 7]
type input "juuhmaryelle4@gmail.com"
click at [794, 60] on link "Julianne Maryelle" at bounding box center [816, 63] width 97 height 22
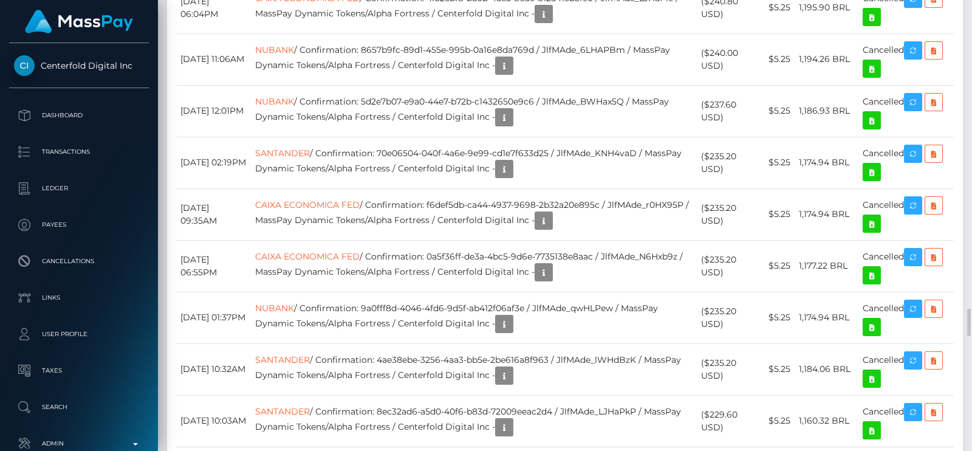
scroll to position [145, 247]
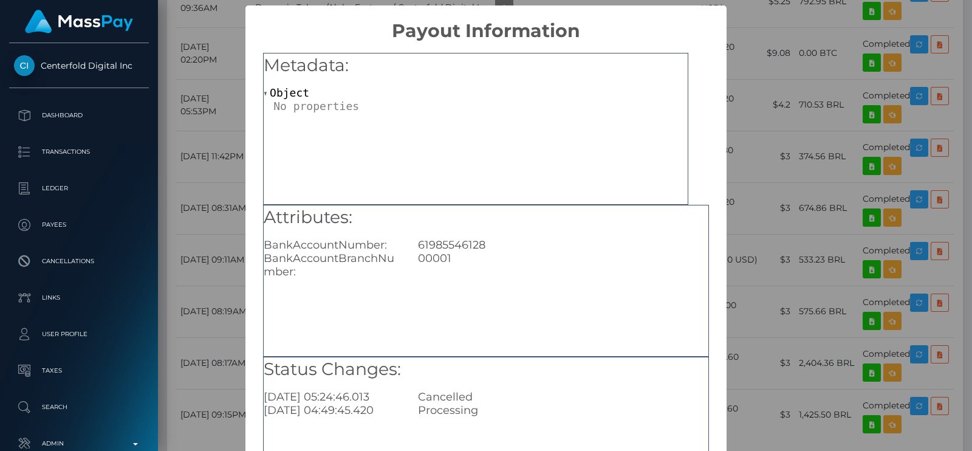
click at [437, 245] on div "61985546128" at bounding box center [563, 244] width 308 height 13
copy div "61985546128"
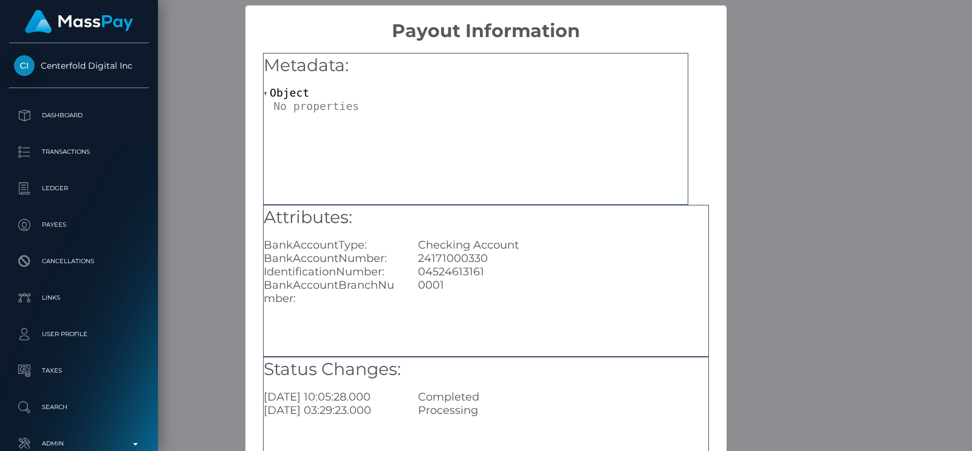
click at [476, 256] on div "24171000330" at bounding box center [563, 257] width 308 height 13
copy div "24171000330"
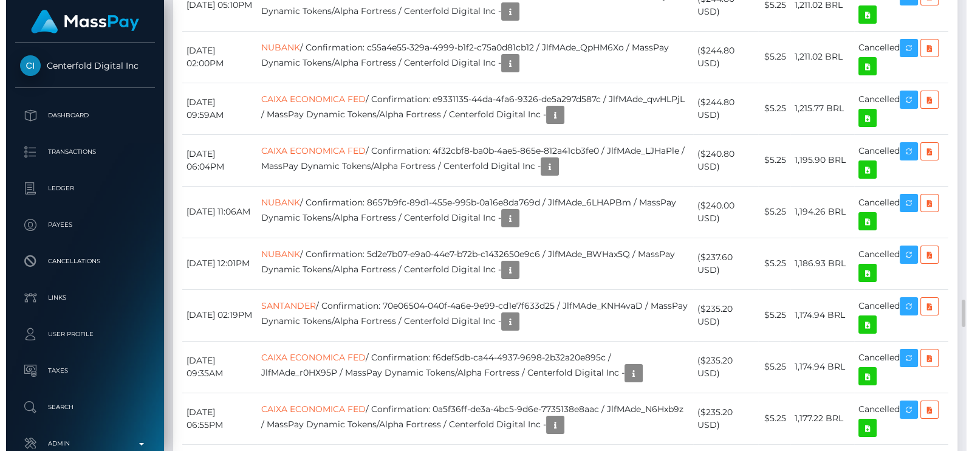
scroll to position [607082, 606985]
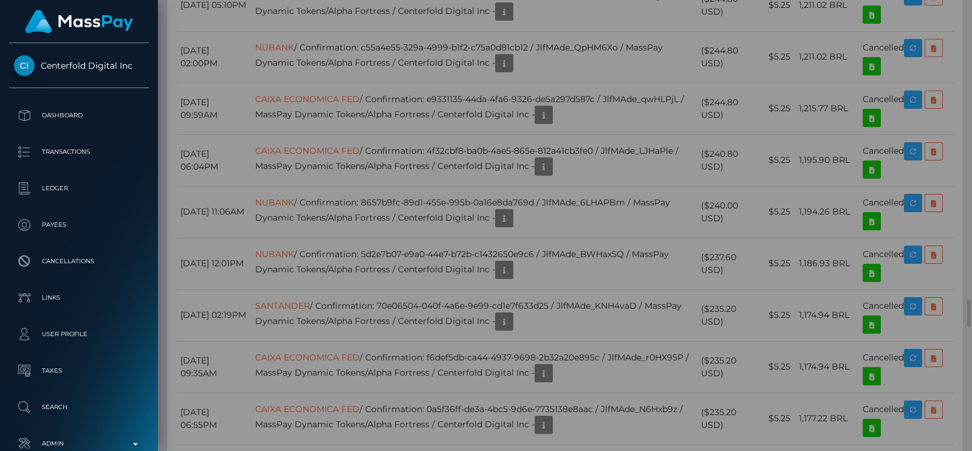
scroll to position [0, 0]
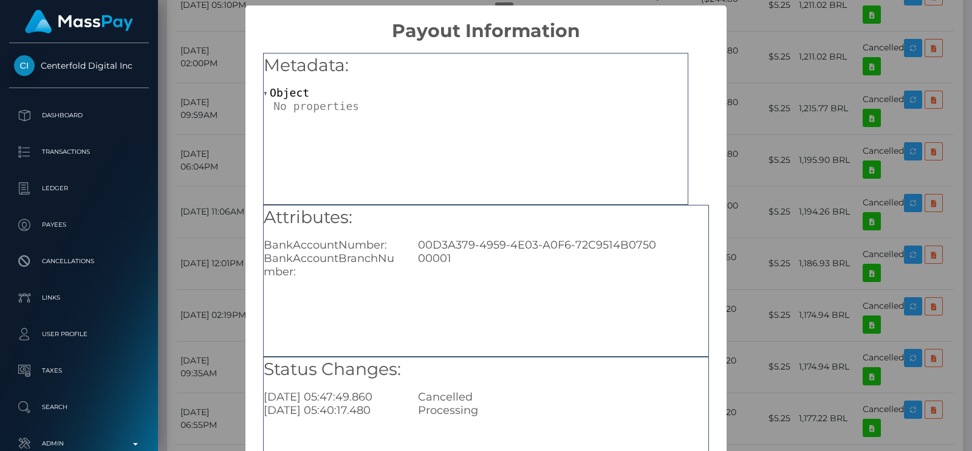
click at [532, 240] on div "00D3A379-4959-4E03-A0F6-72C9514B0750" at bounding box center [563, 244] width 308 height 13
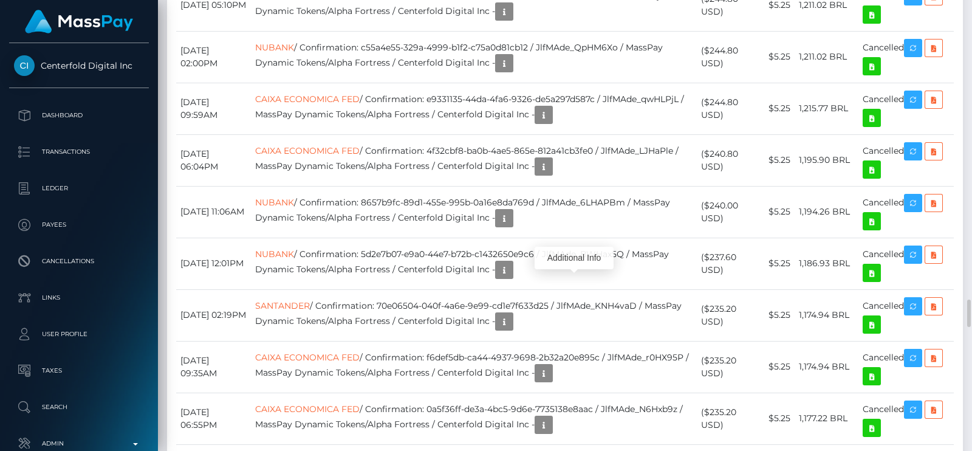
scroll to position [4933, 0]
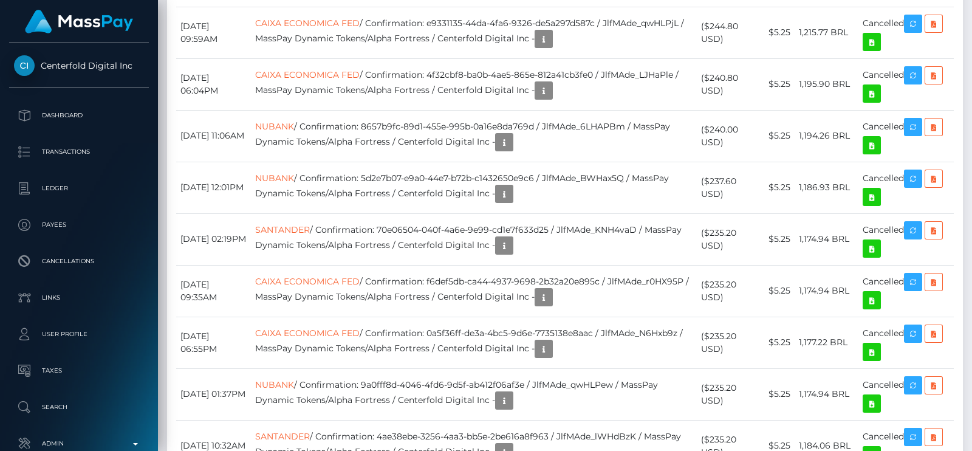
click at [571, 257] on div "Additional Info" at bounding box center [573, 258] width 79 height 22
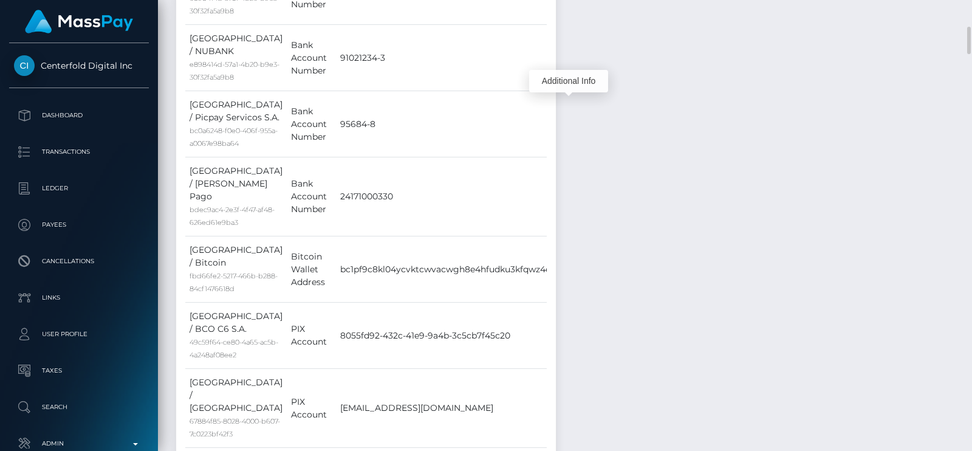
scroll to position [1670, 0]
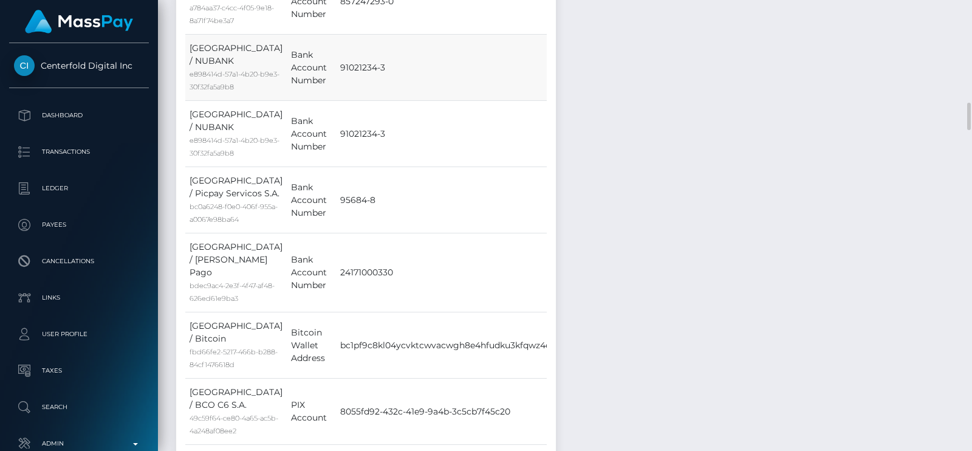
click at [336, 101] on td "91021234-3" at bounding box center [497, 68] width 322 height 66
click at [363, 101] on td "91021234-3" at bounding box center [497, 68] width 322 height 66
drag, startPoint x: 356, startPoint y: 279, endPoint x: 299, endPoint y: 278, distance: 56.5
click at [336, 101] on td "91021234-3" at bounding box center [497, 68] width 322 height 66
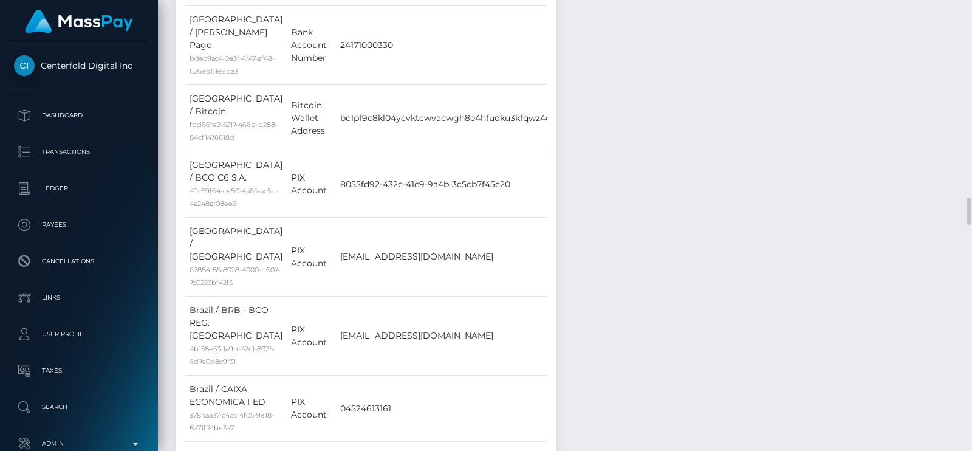
scroll to position [2049, 0]
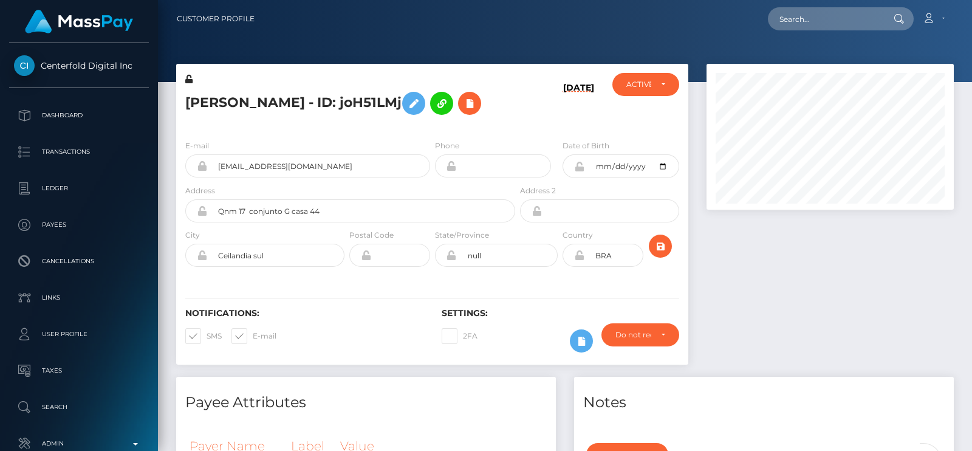
scroll to position [145, 247]
click at [799, 15] on input "text" at bounding box center [825, 18] width 114 height 23
paste input "[EMAIL_ADDRESS][DOMAIN_NAME]"
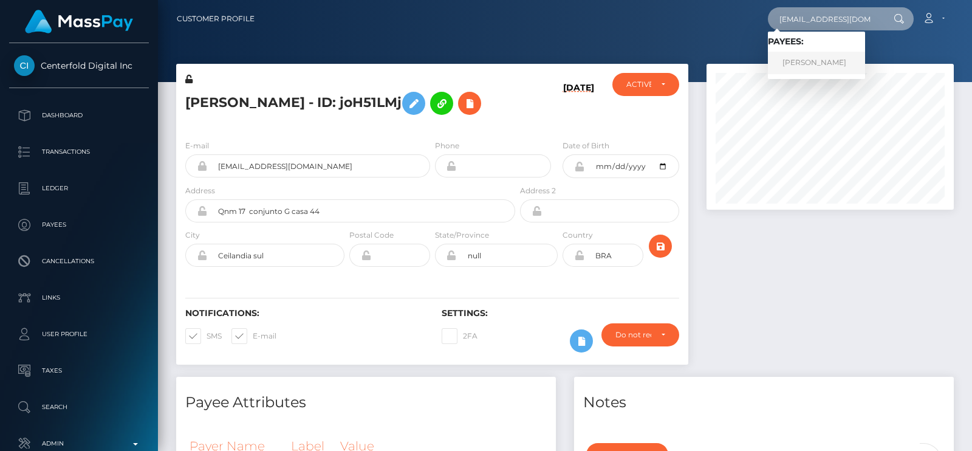
type input "[EMAIL_ADDRESS][DOMAIN_NAME]"
click at [780, 54] on link "[PERSON_NAME]" at bounding box center [816, 63] width 97 height 22
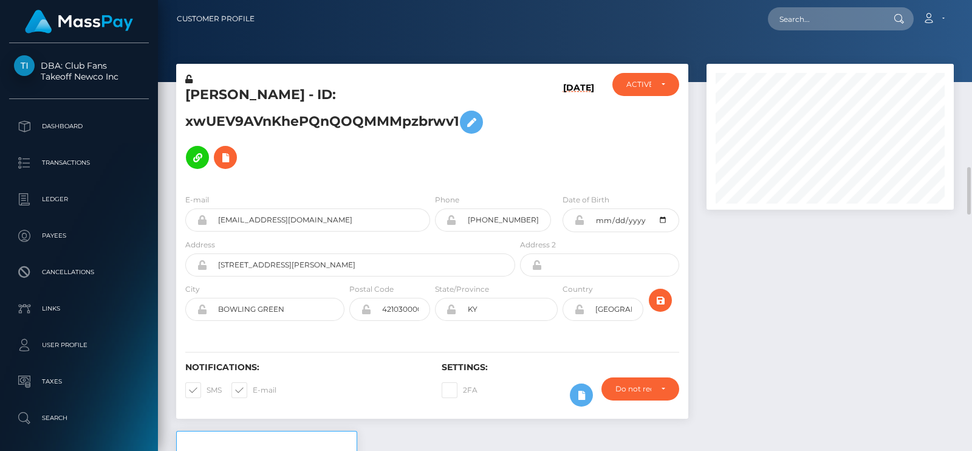
scroll to position [303, 0]
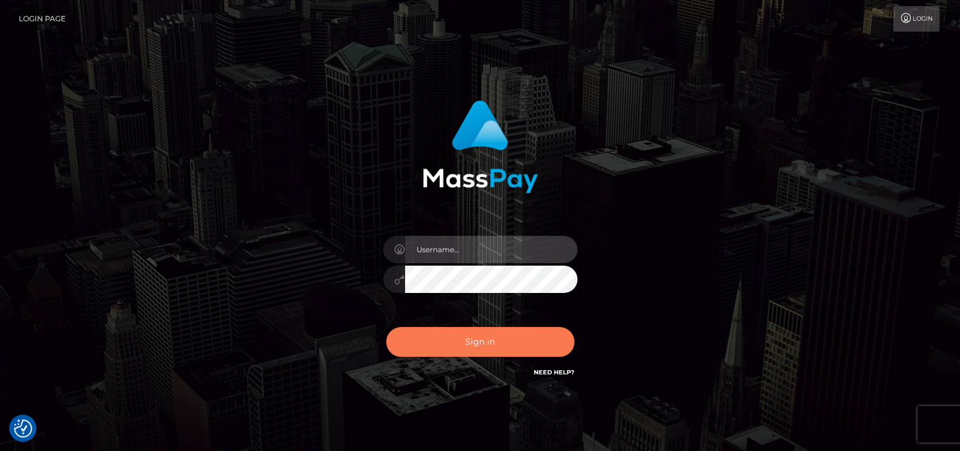
type input "petros.kidane"
click at [487, 347] on button "Sign in" at bounding box center [480, 342] width 188 height 30
type input "petros.kidane"
click at [505, 329] on button "Sign in" at bounding box center [480, 342] width 188 height 30
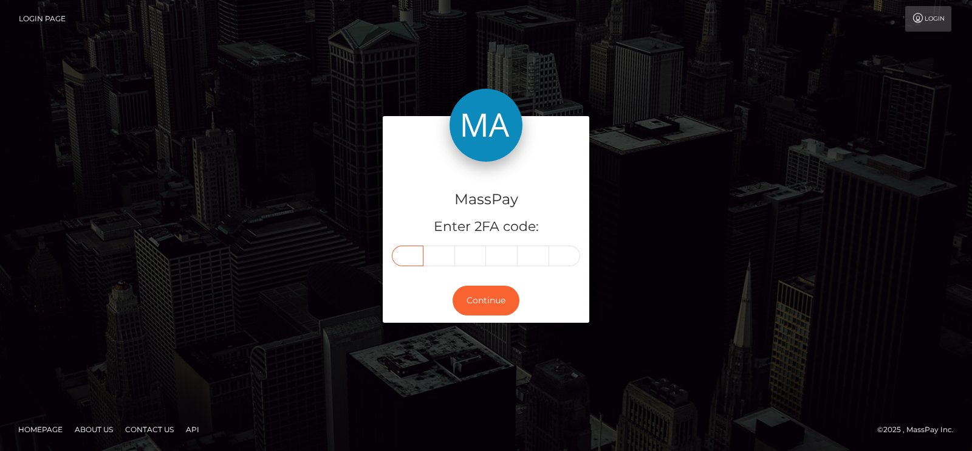
click at [407, 253] on input "text" at bounding box center [408, 255] width 32 height 21
type input "5"
type input "2"
type input "5"
click at [502, 254] on input "text" at bounding box center [502, 255] width 32 height 21
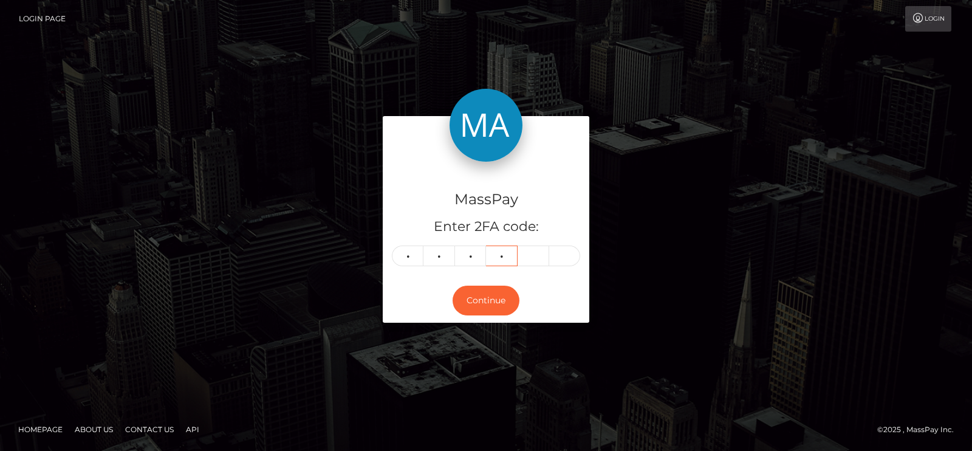
type input "8"
type input "4"
type input "8"
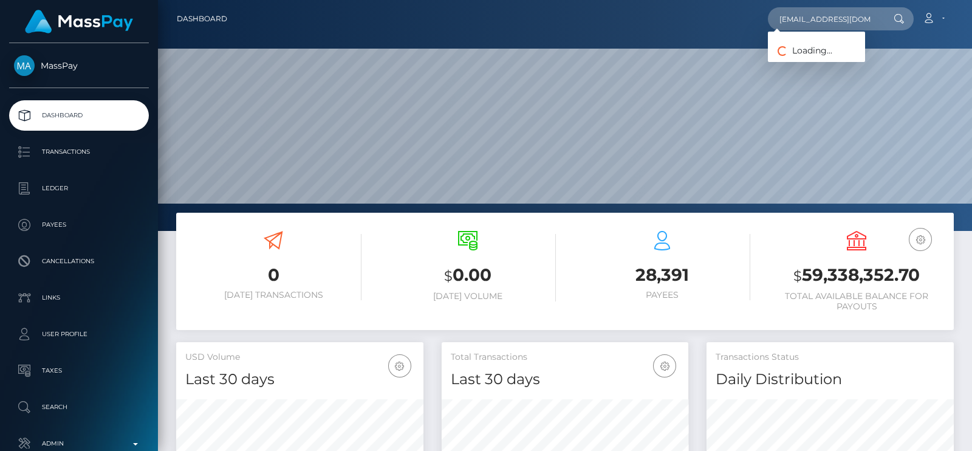
scroll to position [215, 247]
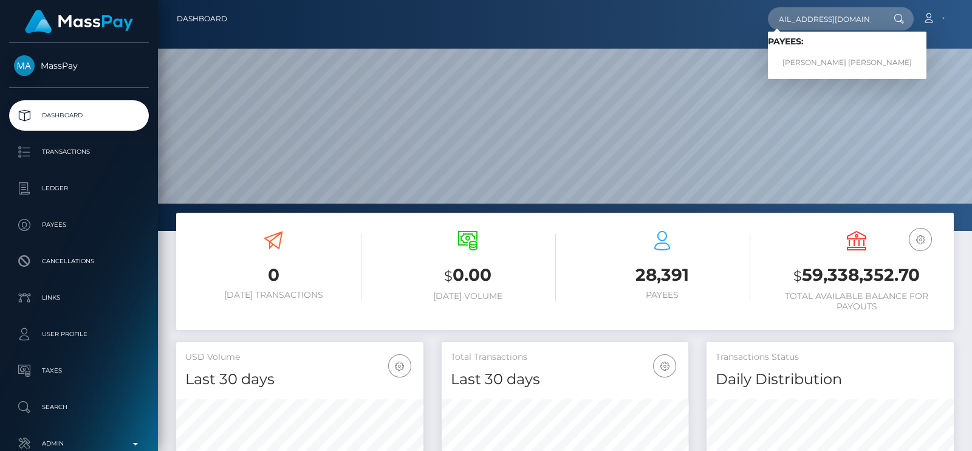
type input "kendalwatson16@gmail.com"
click at [802, 54] on link "Kendal Louise Watson" at bounding box center [847, 63] width 158 height 22
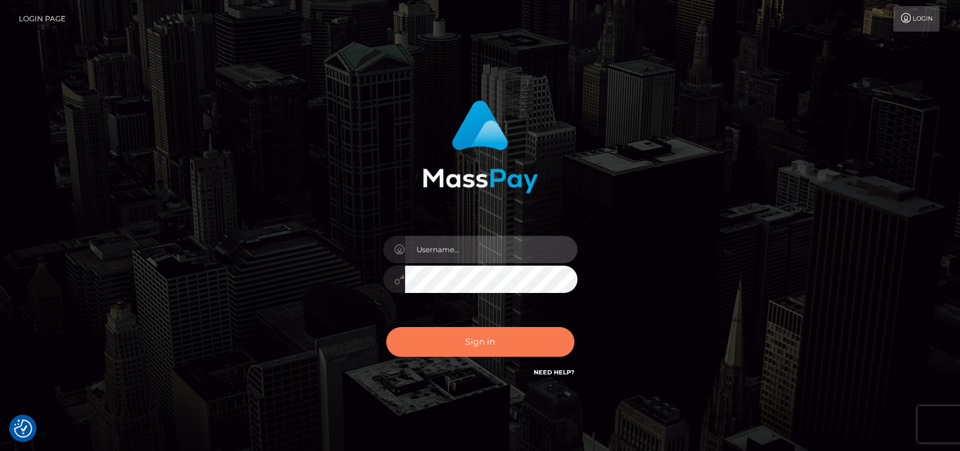
type input "petros.kidane"
click at [471, 336] on button "Sign in" at bounding box center [480, 342] width 188 height 30
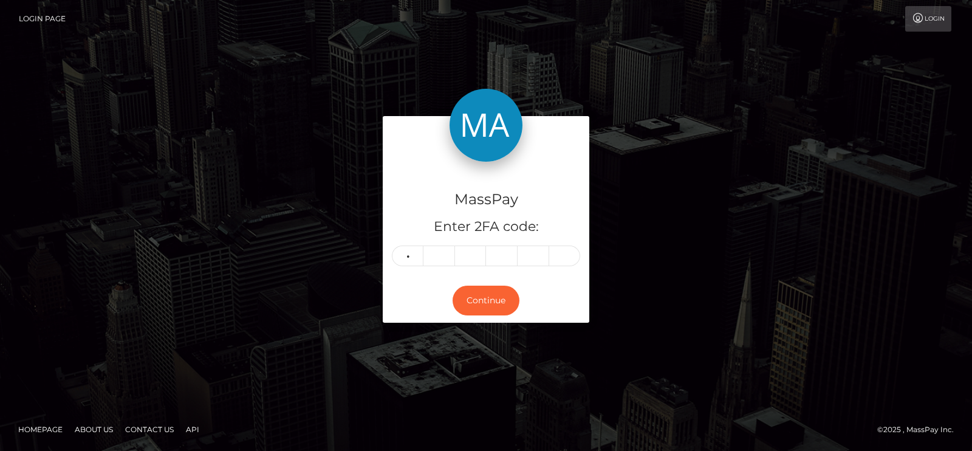
type input "8"
type input "2"
type input "4"
type input "5"
type input "0"
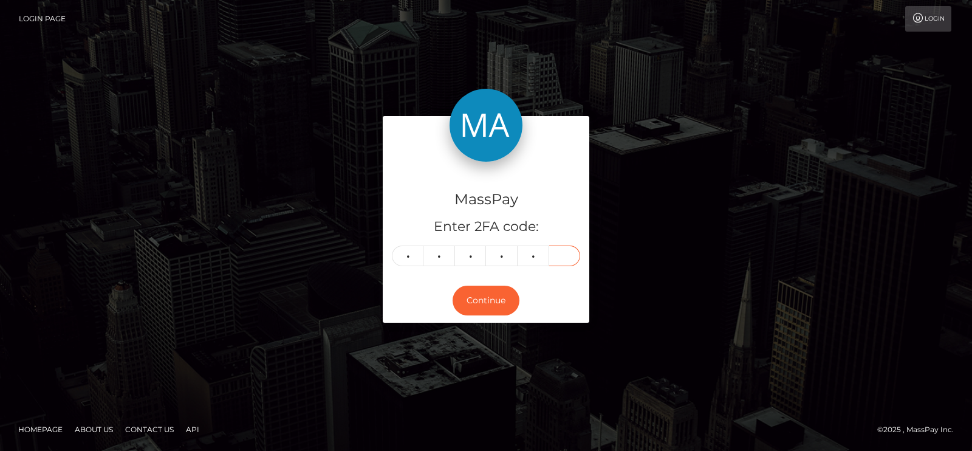
type input "8"
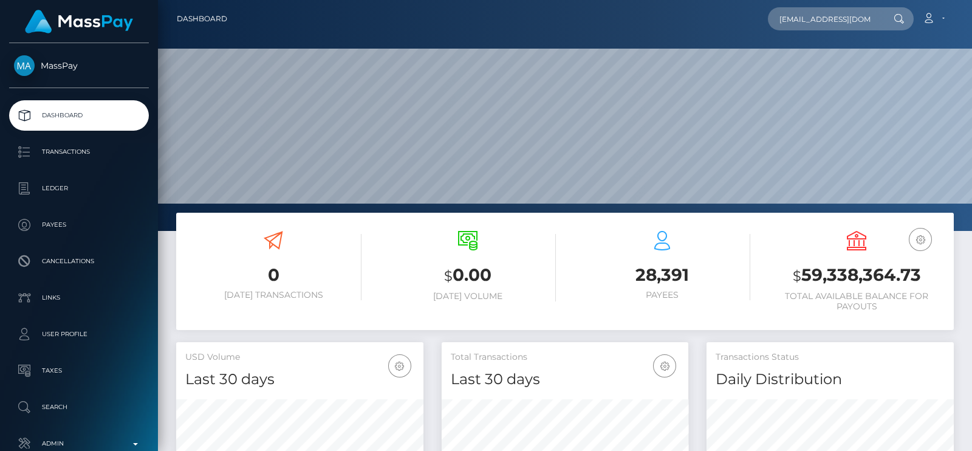
scroll to position [215, 247]
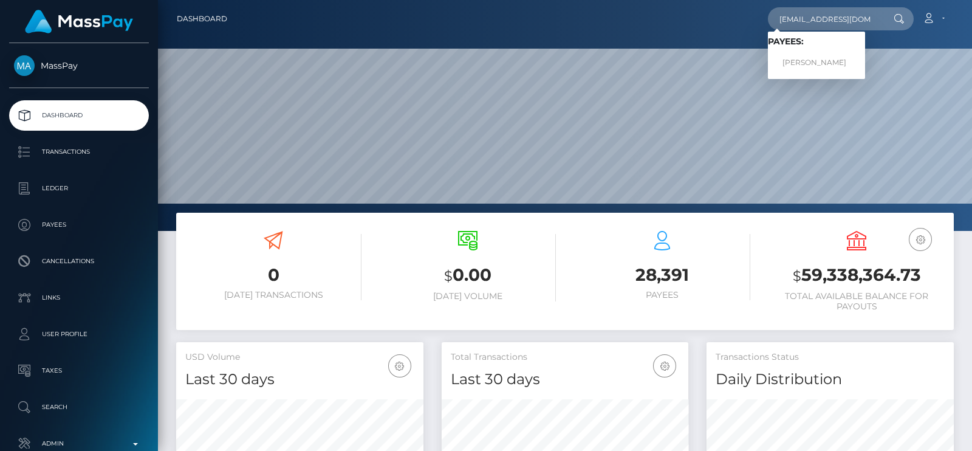
type input "[EMAIL_ADDRESS][DOMAIN_NAME]"
click at [806, 69] on link "[PERSON_NAME]" at bounding box center [816, 63] width 97 height 22
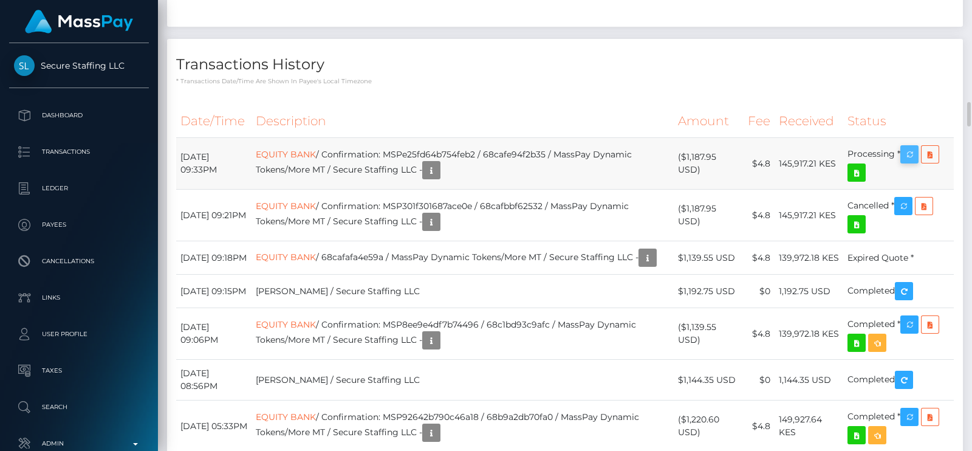
scroll to position [145, 247]
click at [913, 162] on icon "button" at bounding box center [909, 154] width 15 height 15
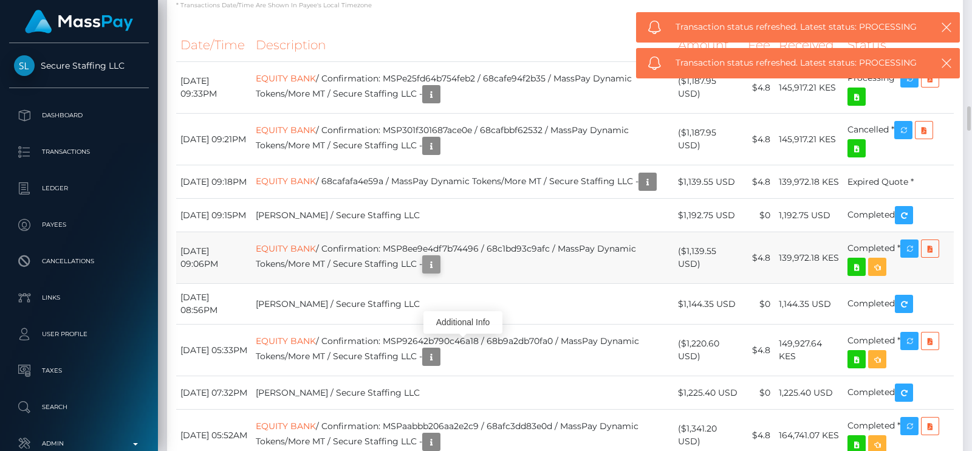
click at [438, 272] on icon "button" at bounding box center [431, 264] width 15 height 15
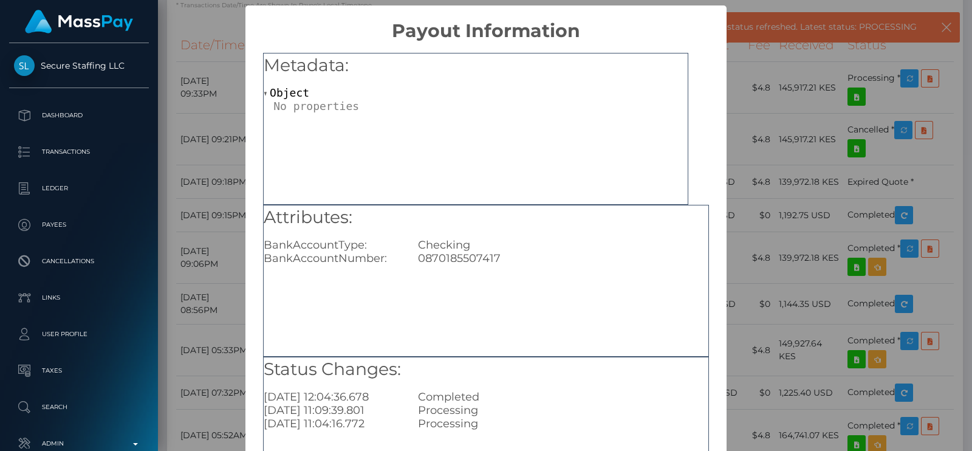
click at [458, 258] on div "0870185507417" at bounding box center [563, 257] width 308 height 13
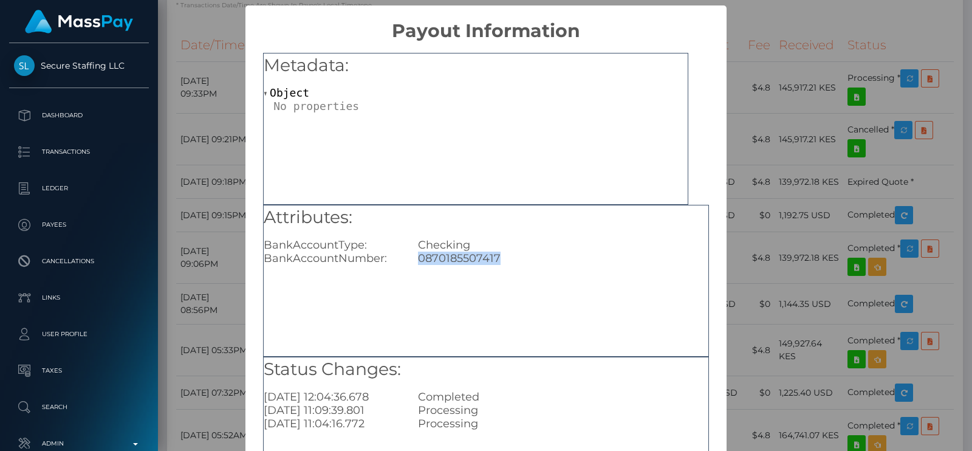
copy div "0870185507417"
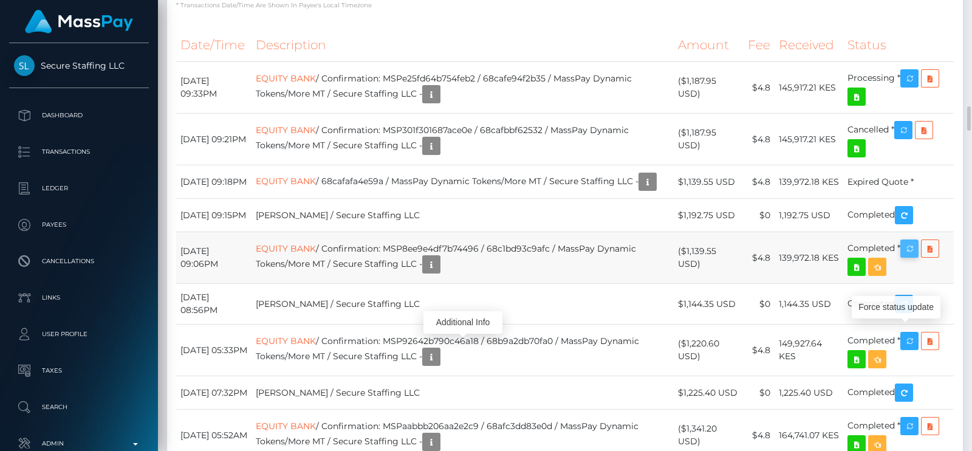
click at [913, 256] on icon "button" at bounding box center [909, 248] width 15 height 15
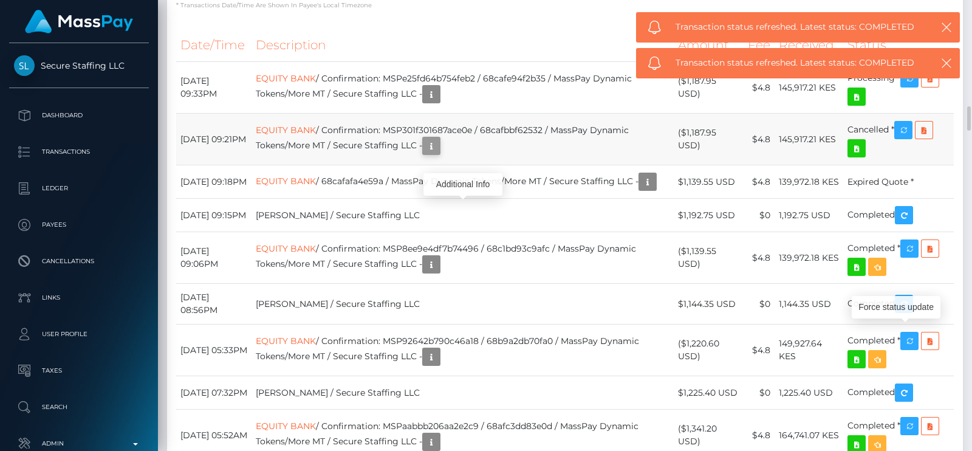
click at [440, 155] on button "button" at bounding box center [431, 146] width 18 height 18
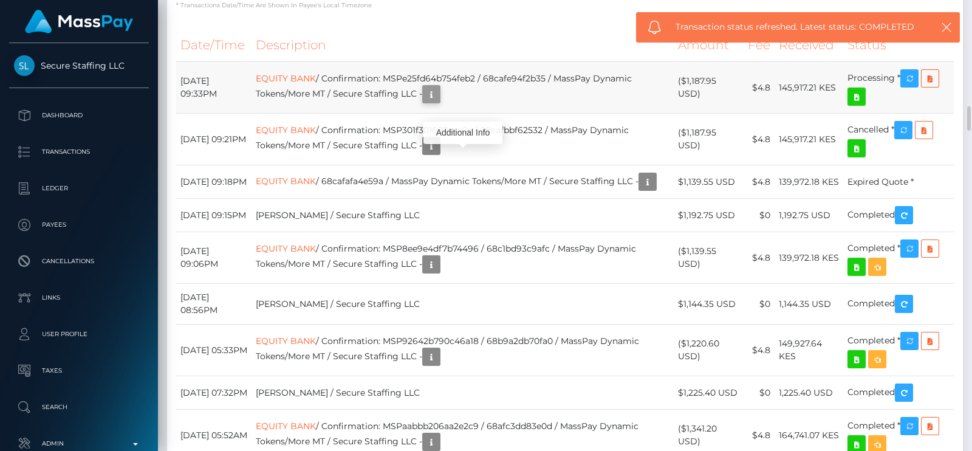
click at [440, 103] on button "button" at bounding box center [431, 94] width 18 height 18
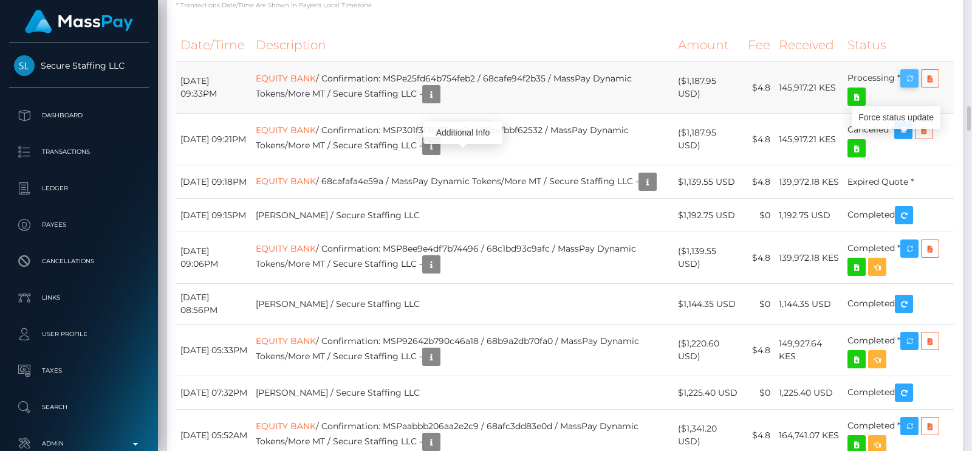
click at [908, 86] on icon "button" at bounding box center [909, 78] width 15 height 15
click at [475, 114] on td "EQUITY BANK / Confirmation: MSPe25fd64b754feb2 / 68cafe94f2b35 / MassPay Dynami…" at bounding box center [462, 88] width 422 height 52
click at [438, 102] on icon "button" at bounding box center [431, 94] width 15 height 15
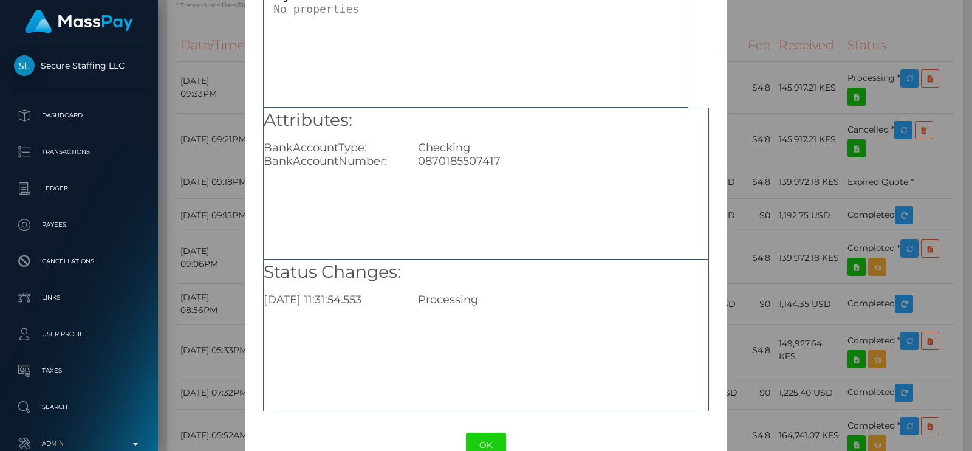
scroll to position [127, 0]
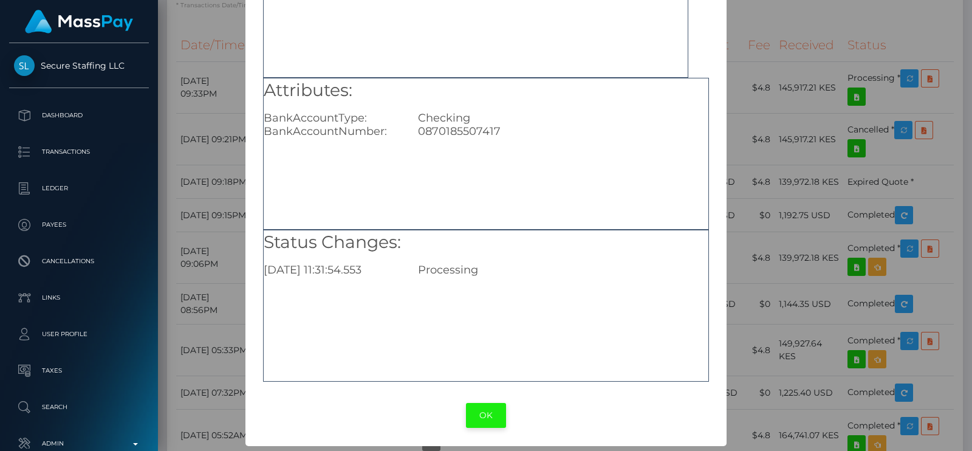
click at [489, 404] on button "OK" at bounding box center [486, 415] width 40 height 25
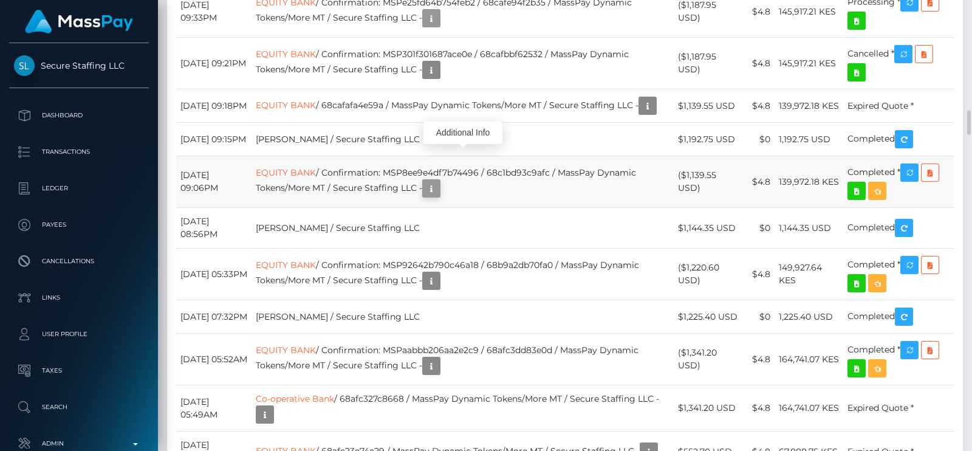
scroll to position [145, 247]
click at [438, 196] on icon "button" at bounding box center [431, 188] width 15 height 15
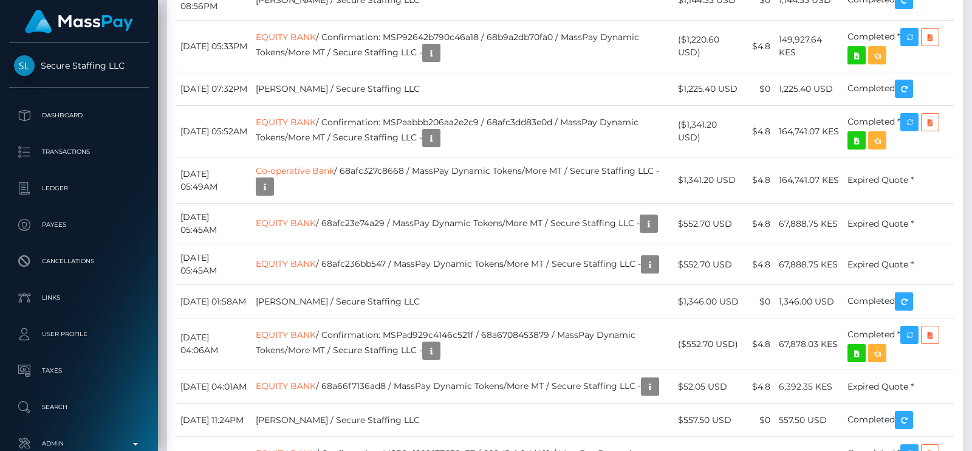
click at [460, 233] on div "Additional Info" at bounding box center [462, 246] width 79 height 30
click at [438, 146] on icon "button" at bounding box center [431, 138] width 15 height 15
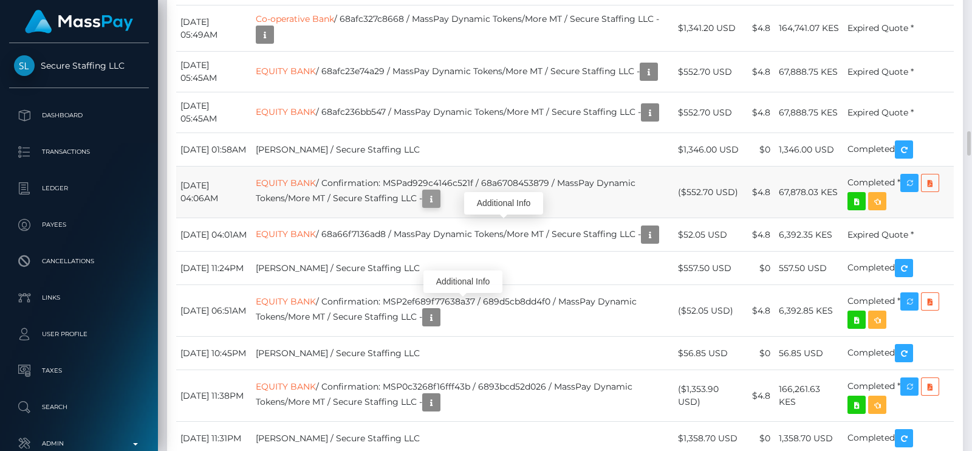
click at [438, 206] on icon "button" at bounding box center [431, 198] width 15 height 15
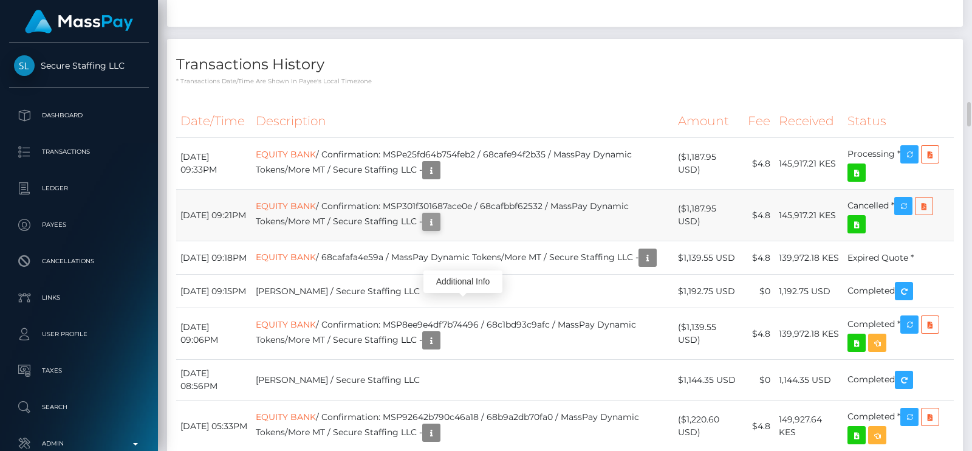
click at [456, 293] on div "Additional Info" at bounding box center [462, 281] width 79 height 22
click at [438, 230] on icon "button" at bounding box center [431, 221] width 15 height 15
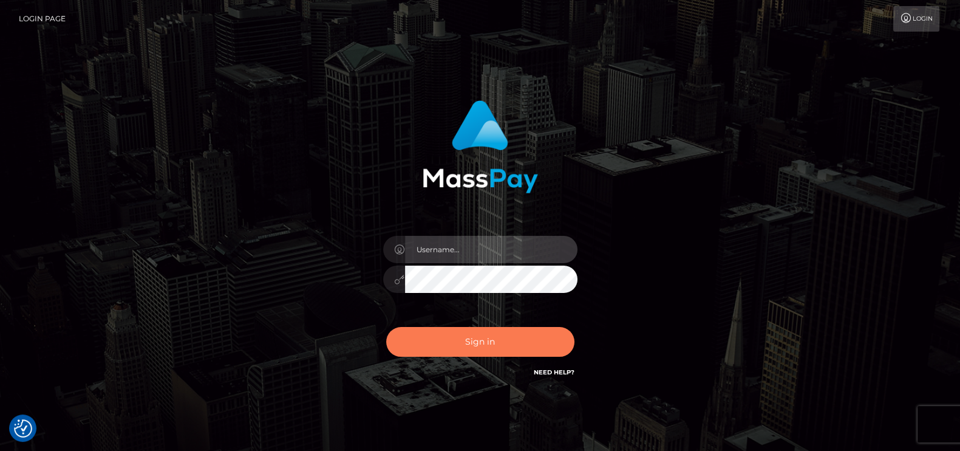
type input "petros.kidane"
click at [428, 342] on button "Sign in" at bounding box center [480, 342] width 188 height 30
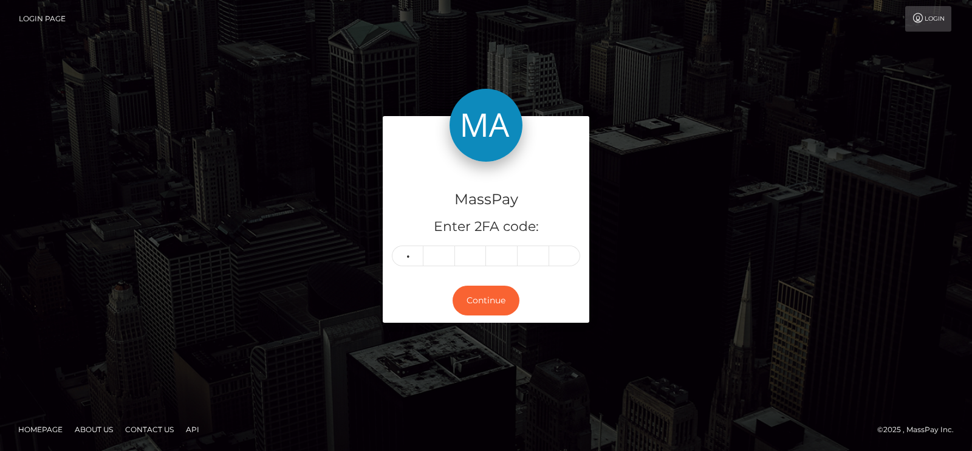
type input "5"
type input "9"
type input "0"
type input "6"
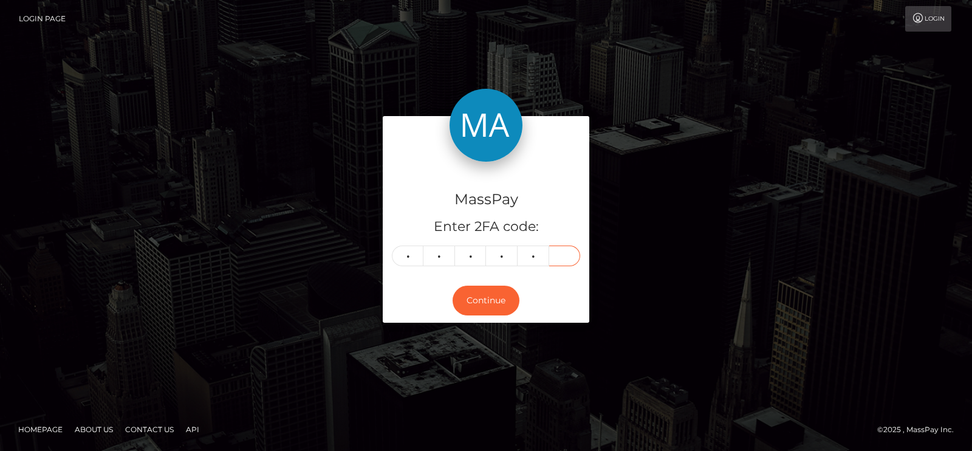
type input "0"
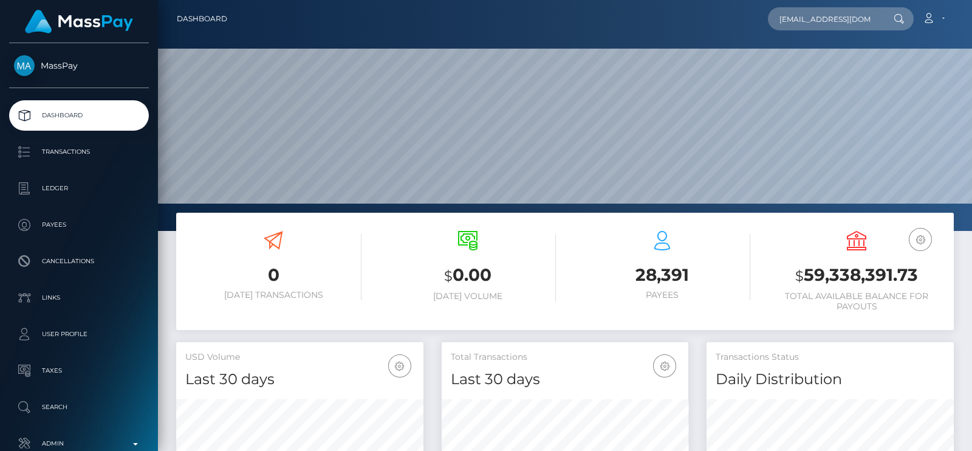
scroll to position [215, 247]
type input "[EMAIL_ADDRESS][DOMAIN_NAME]"
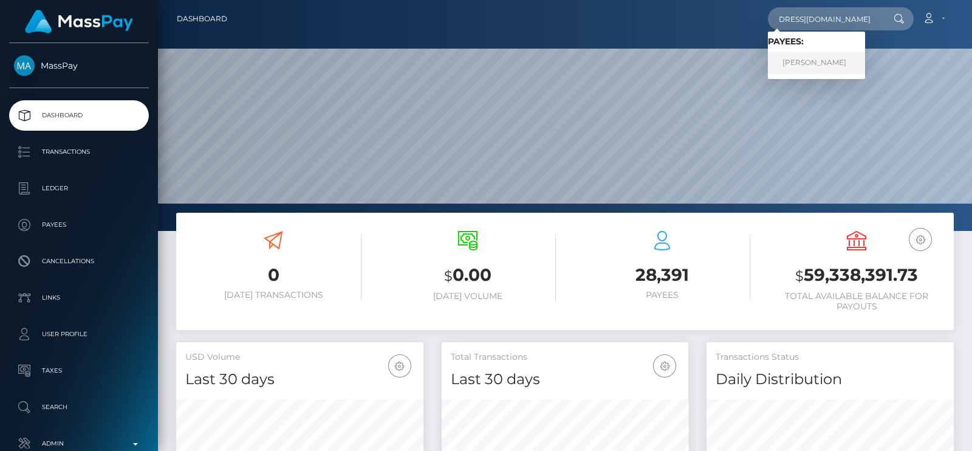
click at [820, 55] on link "[PERSON_NAME]" at bounding box center [816, 63] width 97 height 22
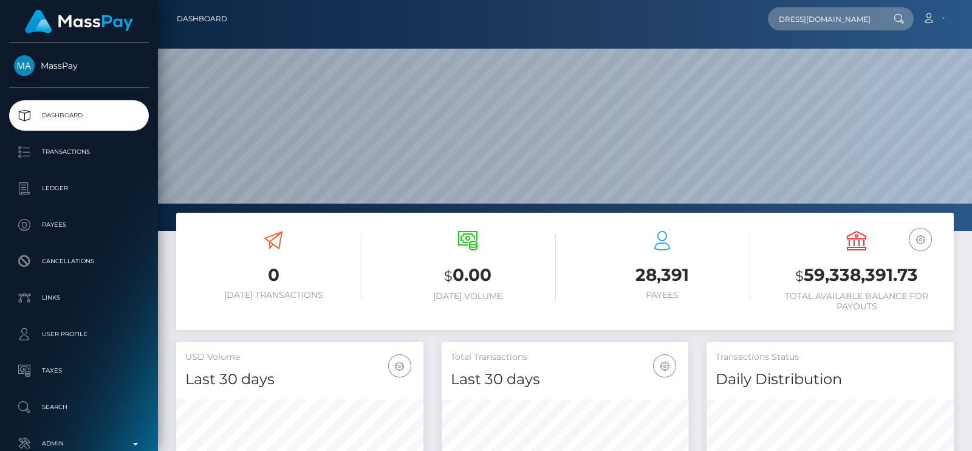
scroll to position [0, 0]
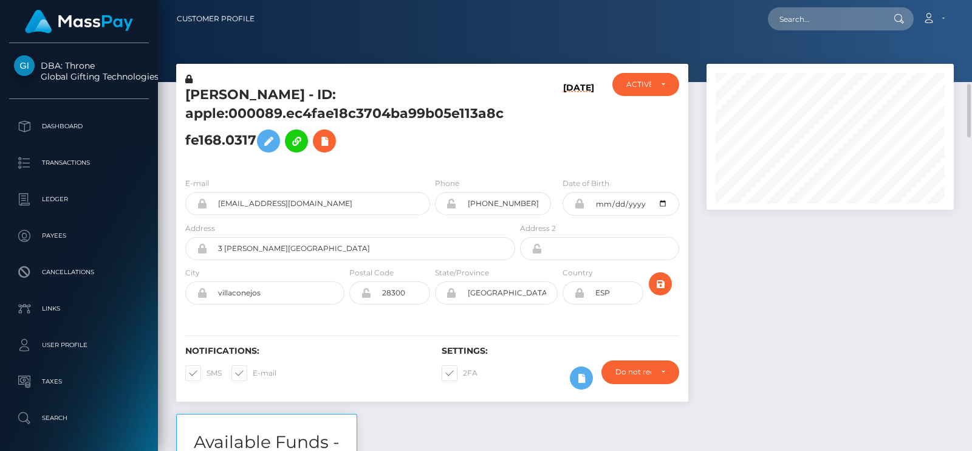
scroll to position [75, 0]
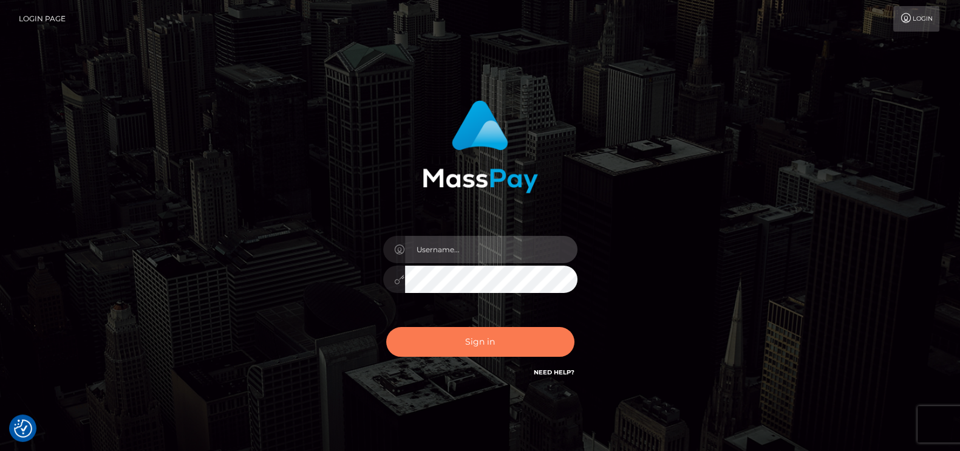
type input "petros.kidane"
click at [432, 342] on button "Sign in" at bounding box center [480, 342] width 188 height 30
type input "petros.kidane"
click at [444, 337] on button "Sign in" at bounding box center [480, 342] width 188 height 30
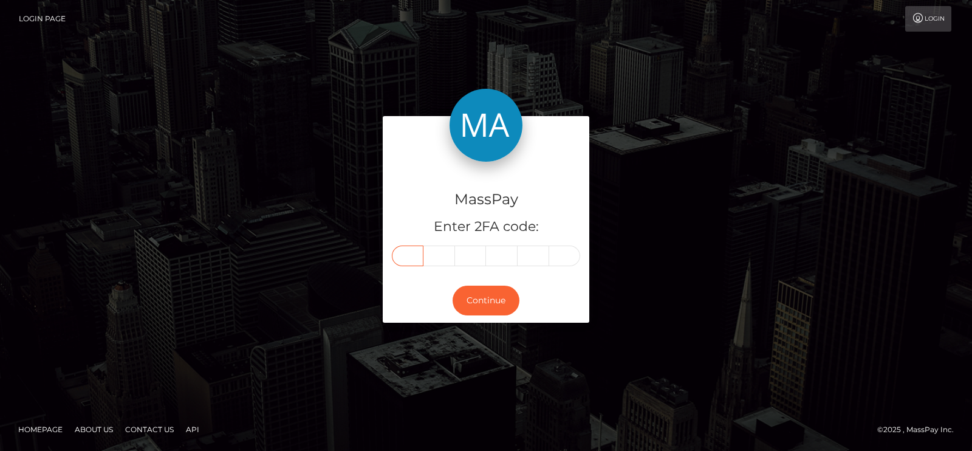
click at [418, 252] on input "text" at bounding box center [408, 255] width 32 height 21
type input "8"
type input "6"
click at [492, 253] on input "text" at bounding box center [502, 255] width 32 height 21
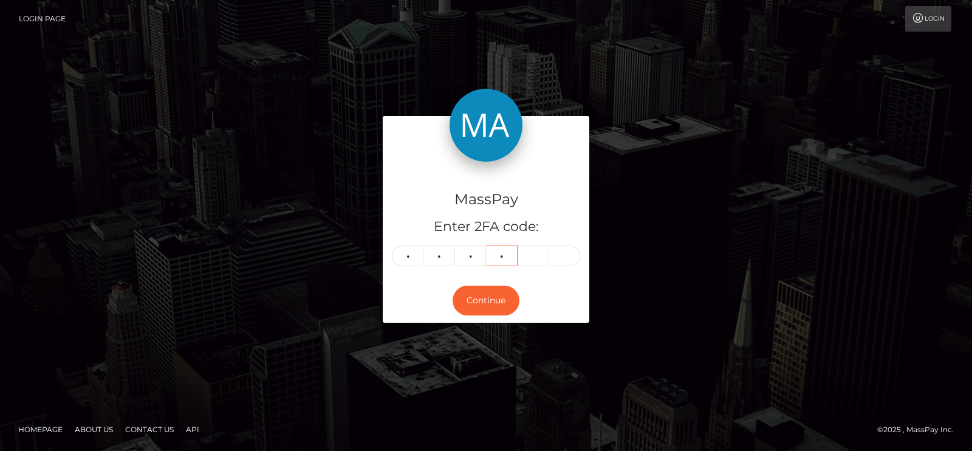
type input "3"
type input "0"
type input "5"
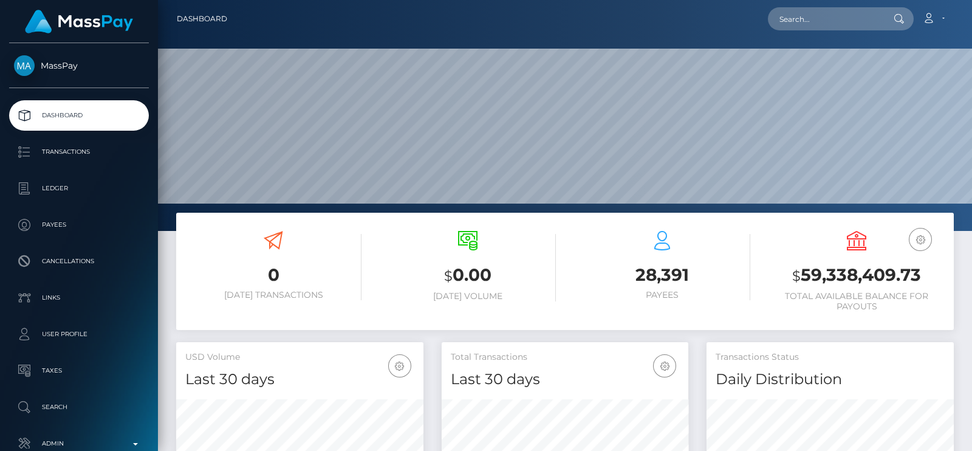
scroll to position [215, 247]
click at [831, 16] on input "text" at bounding box center [825, 18] width 114 height 23
paste input "[EMAIL_ADDRESS][DOMAIN_NAME]"
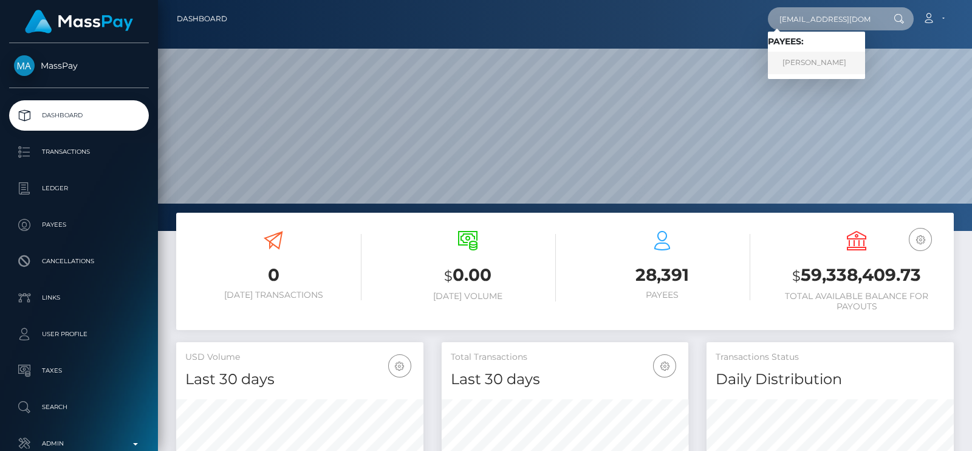
type input "[EMAIL_ADDRESS][DOMAIN_NAME]"
click at [824, 55] on link "[PERSON_NAME]" at bounding box center [816, 63] width 97 height 22
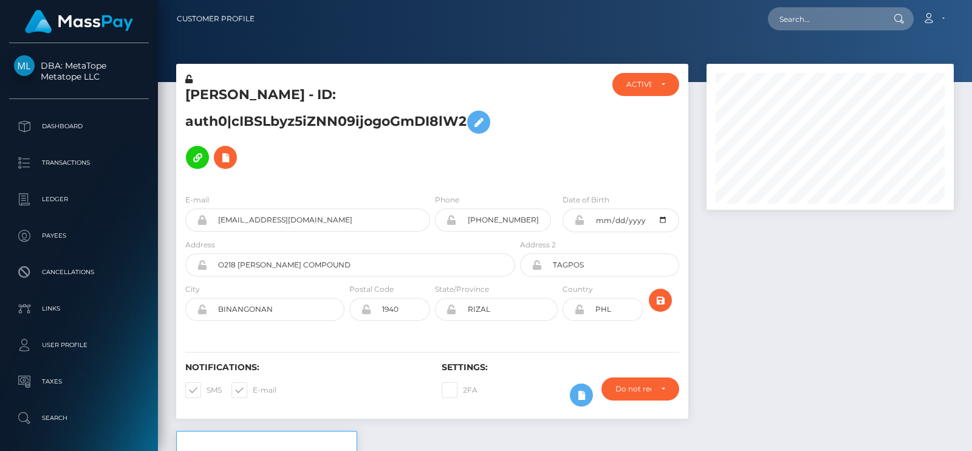
scroll to position [145, 247]
click at [857, 7] on input "text" at bounding box center [825, 18] width 114 height 23
paste input "[EMAIL_ADDRESS][DOMAIN_NAME]"
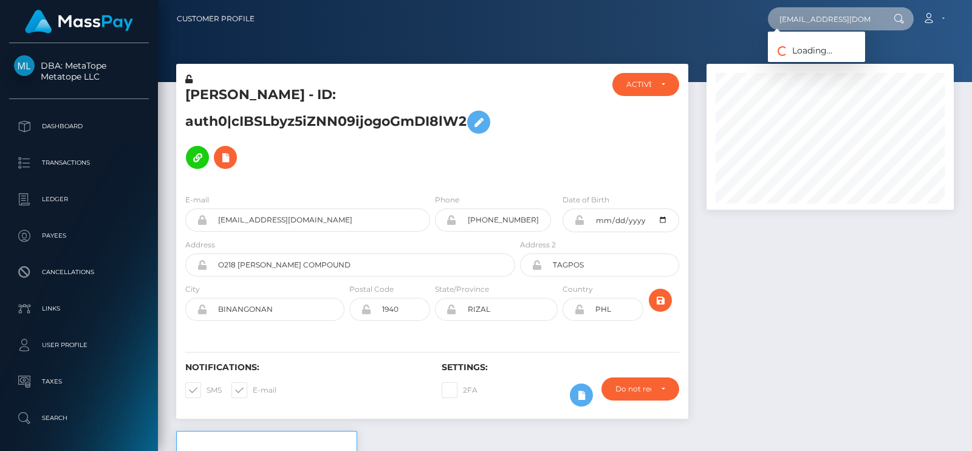
paste input "[PERSON_NAME]"
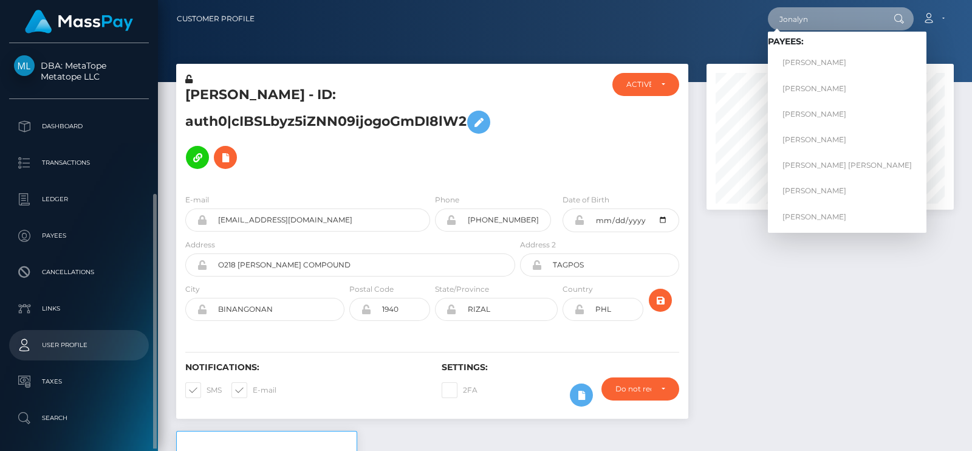
scroll to position [82, 0]
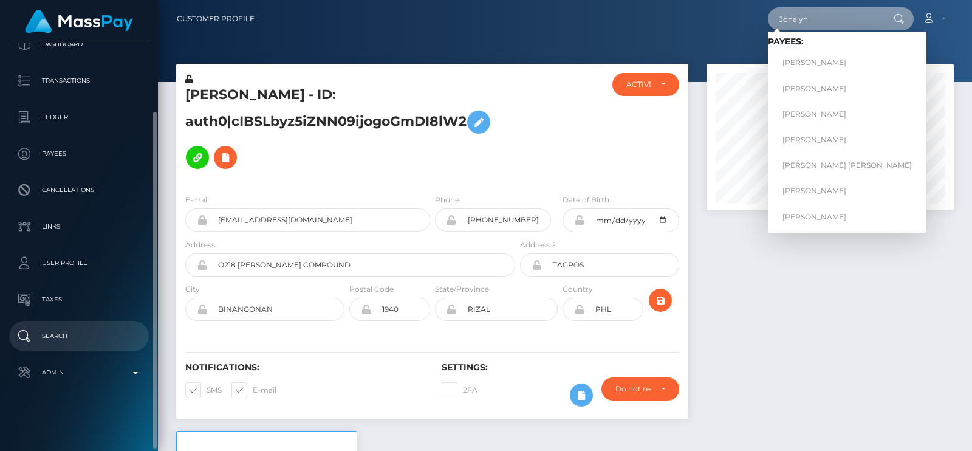
type input "Jonalyn"
click at [98, 333] on p "Search" at bounding box center [79, 336] width 130 height 18
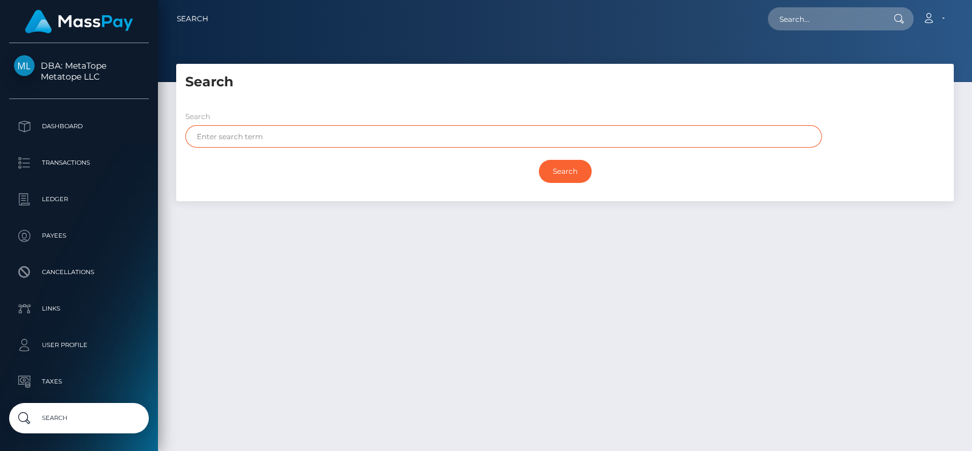
click at [321, 138] on input "text" at bounding box center [503, 136] width 636 height 22
paste input "[PERSON_NAME]"
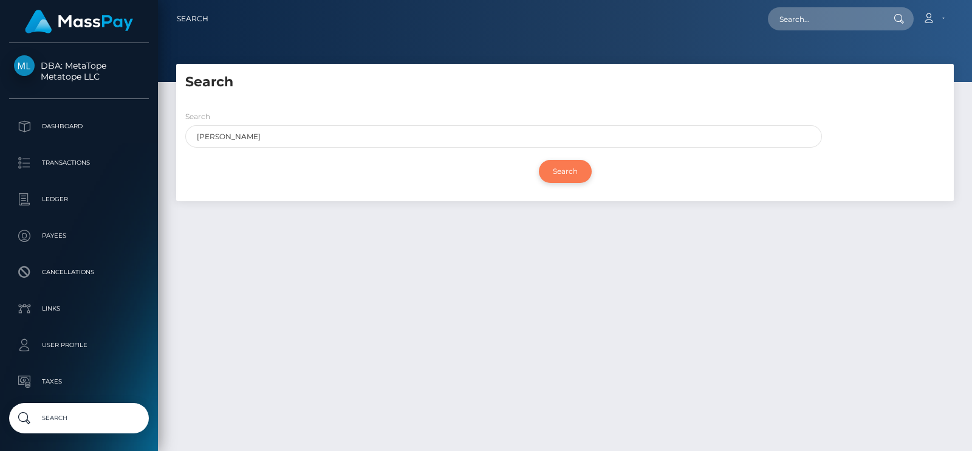
click at [553, 177] on input "Search" at bounding box center [565, 171] width 53 height 23
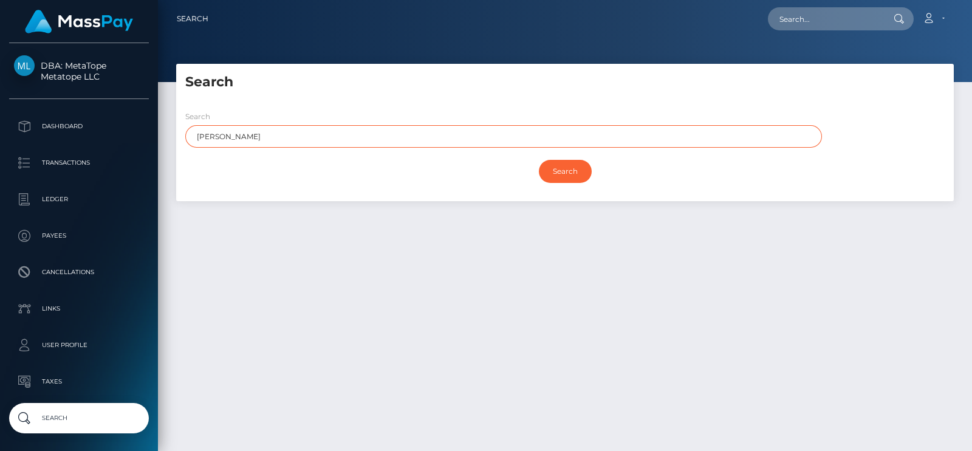
click at [350, 126] on input "[PERSON_NAME]" at bounding box center [503, 136] width 636 height 22
click at [229, 135] on input "[PERSON_NAME]" at bounding box center [503, 136] width 636 height 22
click at [241, 135] on input "[PERSON_NAME]" at bounding box center [503, 136] width 636 height 22
click at [241, 135] on input "Jonalyn Crisostomo" at bounding box center [503, 136] width 636 height 22
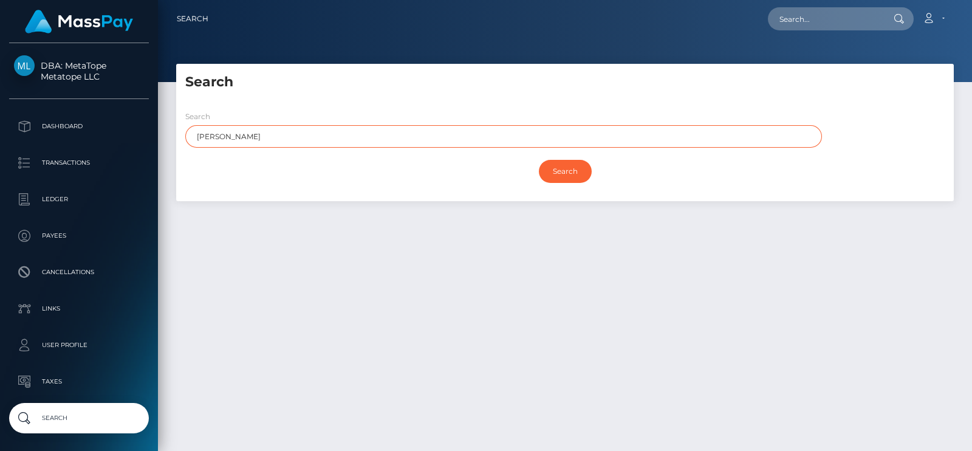
click at [241, 135] on input "Jonalyn Crisostomo" at bounding box center [503, 136] width 636 height 22
click at [539, 160] on input "Search" at bounding box center [565, 171] width 53 height 23
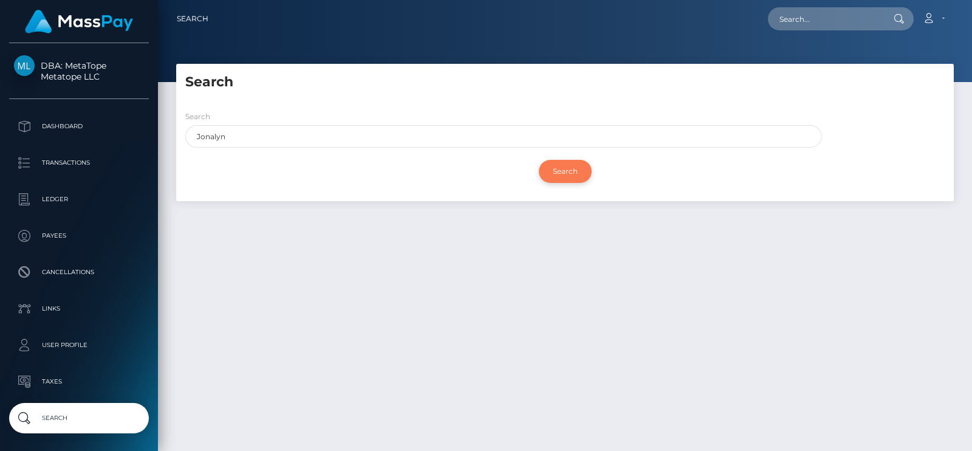
click at [578, 175] on input "Search" at bounding box center [565, 171] width 53 height 23
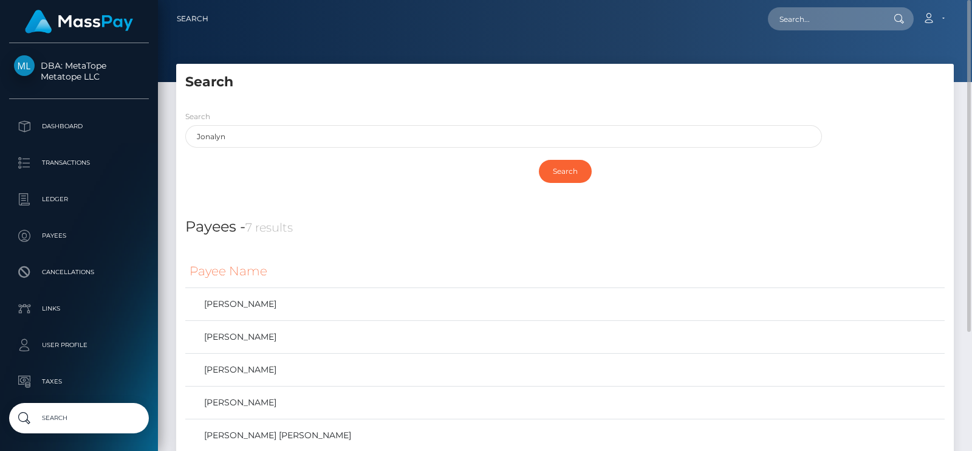
click at [434, 47] on div at bounding box center [565, 41] width 814 height 82
click at [428, 126] on input "Jonalyn" at bounding box center [503, 136] width 636 height 22
paste input "wowanna16@gmail.com"
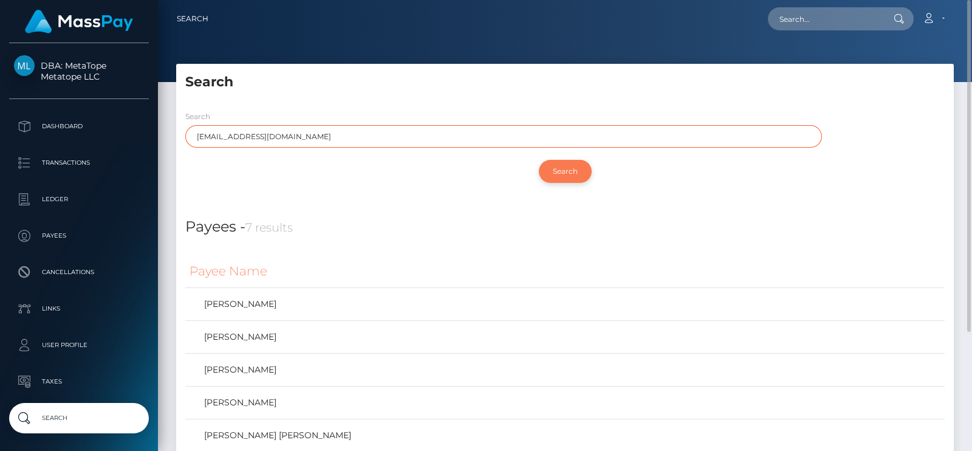
type input "wowanna16@gmail.com"
click at [576, 179] on input "Search" at bounding box center [565, 171] width 53 height 23
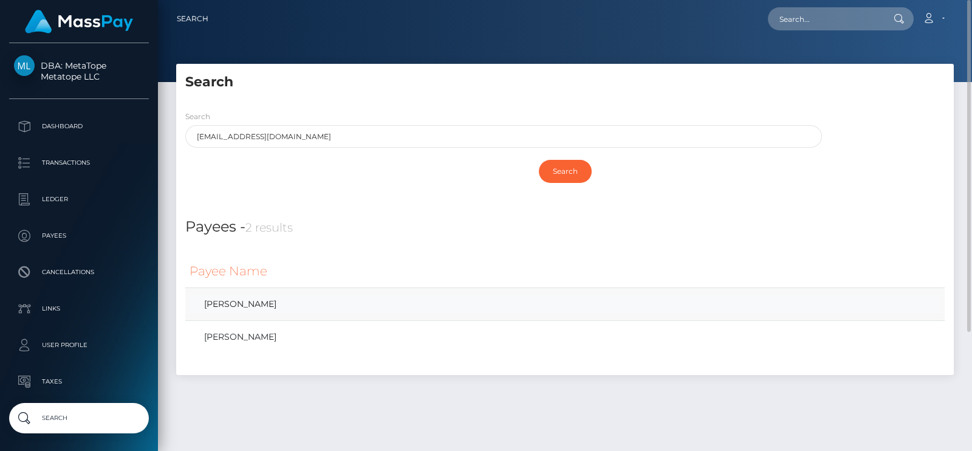
click at [240, 303] on link "Ekaterina Voronova" at bounding box center [564, 304] width 751 height 18
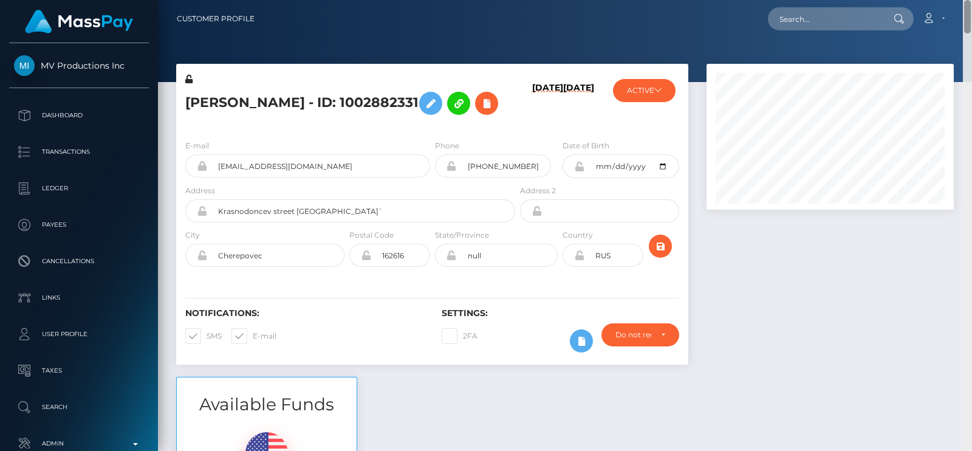
drag, startPoint x: 965, startPoint y: 211, endPoint x: 962, endPoint y: -8, distance: 219.2
click at [962, 0] on html "MV Productions Inc Dashboard Transactions Ledger Payees Links" at bounding box center [486, 225] width 972 height 451
click at [829, 13] on input "text" at bounding box center [825, 18] width 114 height 23
paste input "wowanna16@gmail.com"
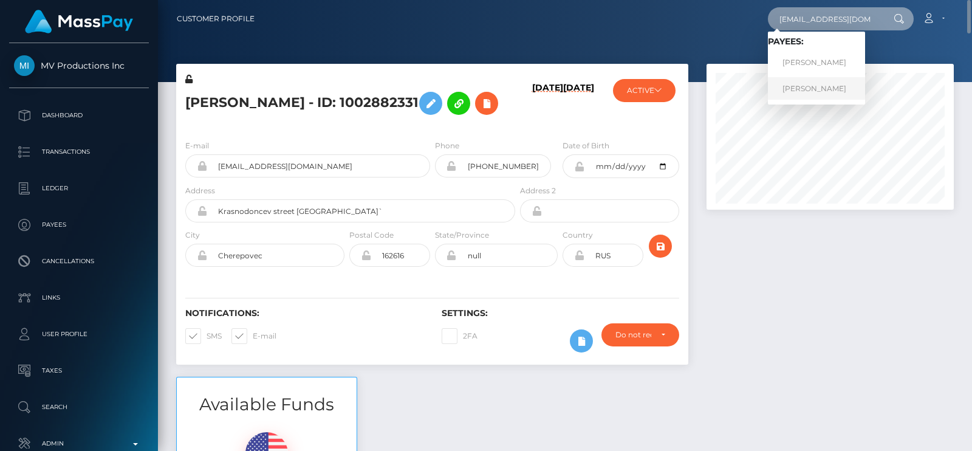
type input "wowanna16@gmail.com"
click at [800, 87] on link "Ekaterina Voronova" at bounding box center [816, 88] width 97 height 22
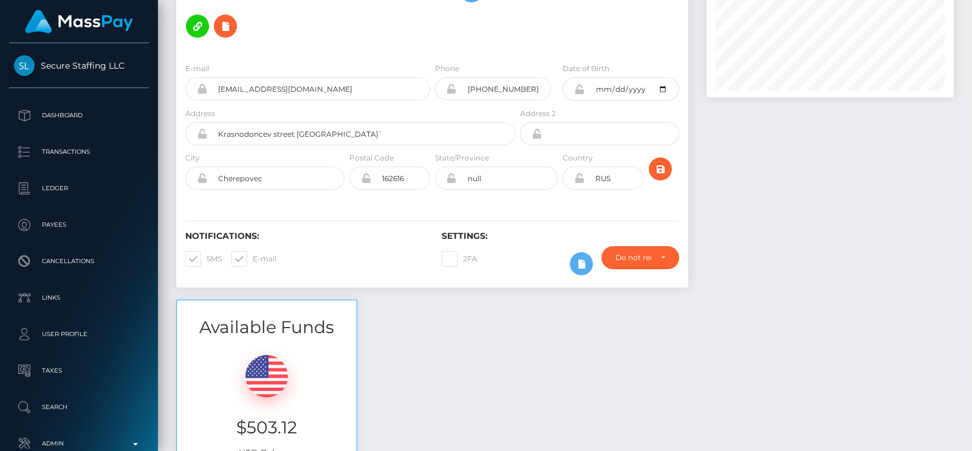
scroll to position [39, 0]
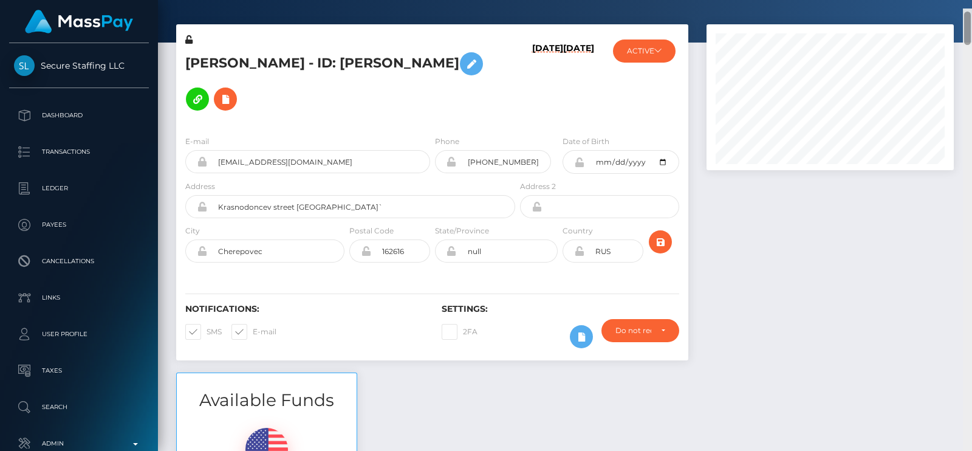
drag, startPoint x: 967, startPoint y: 172, endPoint x: 971, endPoint y: 27, distance: 145.2
click at [971, 27] on div at bounding box center [966, 234] width 9 height 451
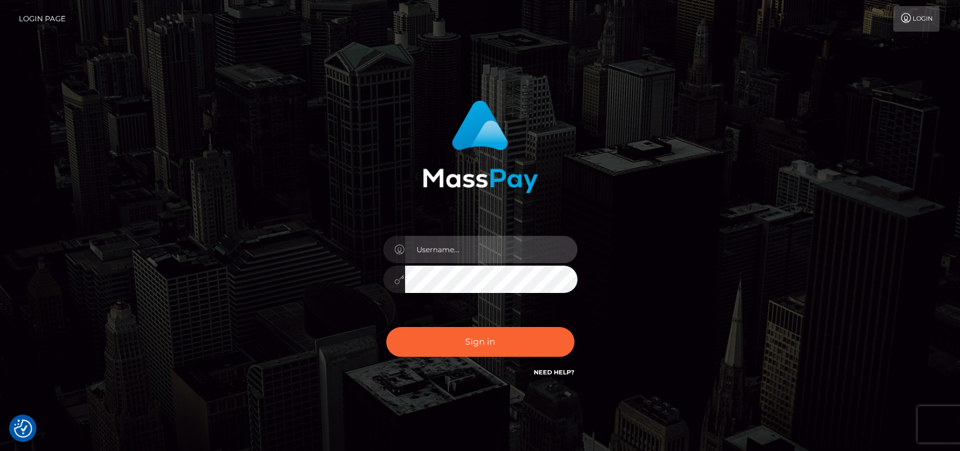
type input "petros.kidane"
click at [448, 318] on div "petros.kidane" at bounding box center [480, 272] width 213 height 93
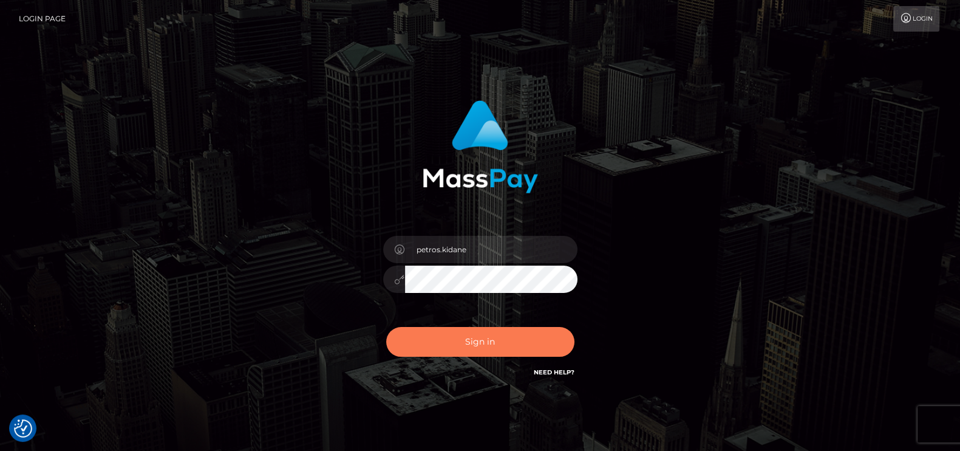
click at [446, 329] on button "Sign in" at bounding box center [480, 342] width 188 height 30
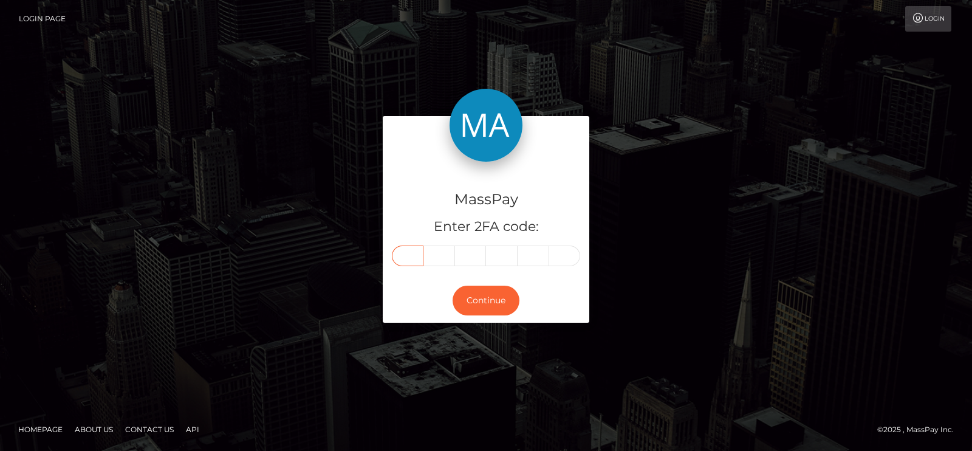
click at [414, 254] on input "text" at bounding box center [408, 255] width 32 height 21
type input "6"
type input "8"
type input "7"
click at [503, 256] on input "text" at bounding box center [502, 255] width 32 height 21
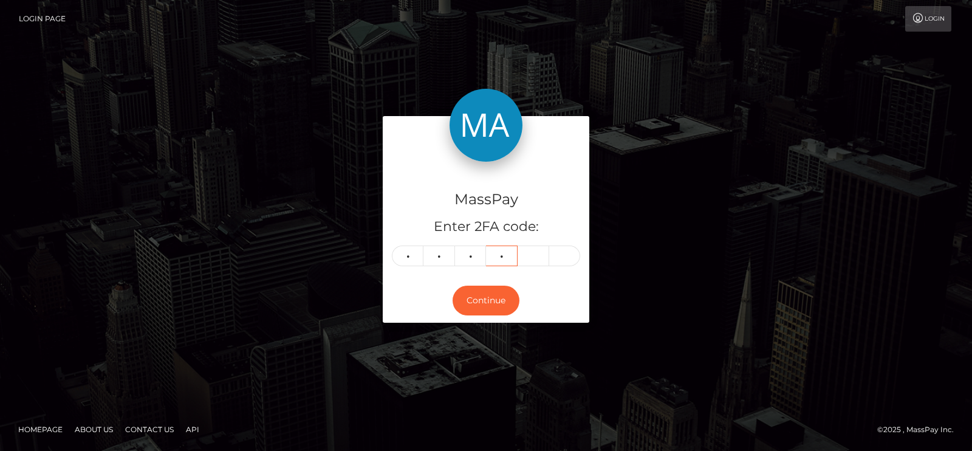
type input "2"
type input "9"
type input "6"
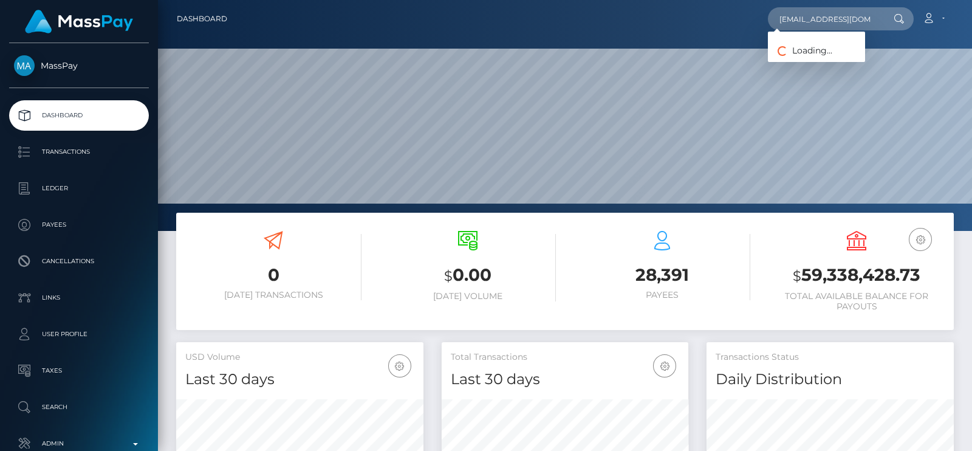
scroll to position [0, 10]
type input "queenpurity316@gmail.com"
click at [837, 60] on link "Purity Namai" at bounding box center [816, 63] width 97 height 22
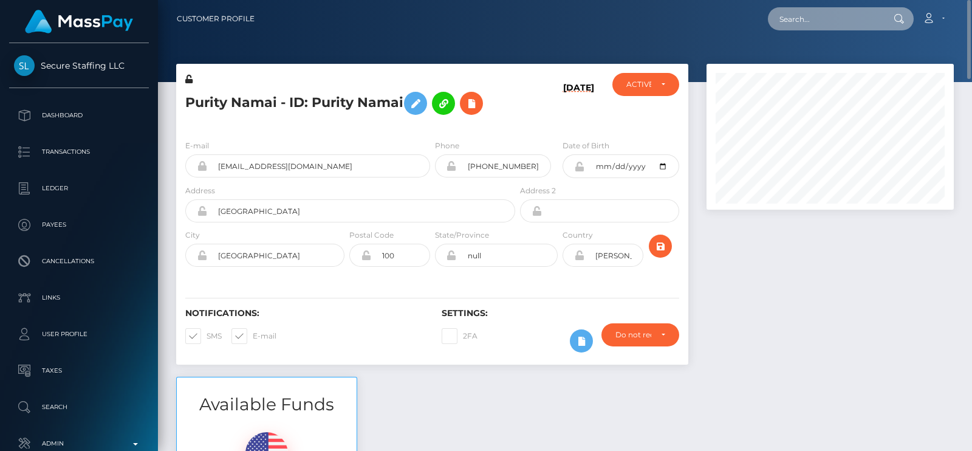
click at [799, 18] on input "text" at bounding box center [825, 18] width 114 height 23
click at [213, 94] on h5 "Purity Namai - ID: Purity Namai" at bounding box center [346, 103] width 323 height 35
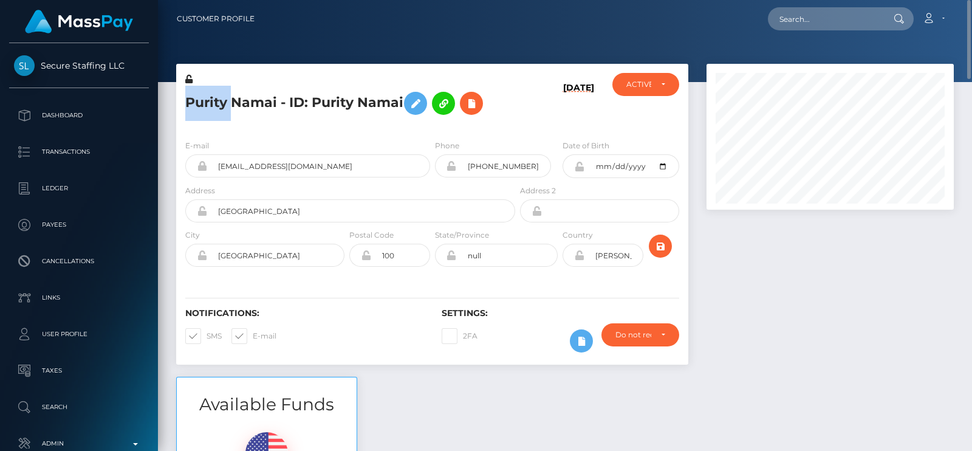
click at [213, 95] on h5 "Purity Namai - ID: Purity Namai" at bounding box center [346, 103] width 323 height 35
copy h5 "Purity"
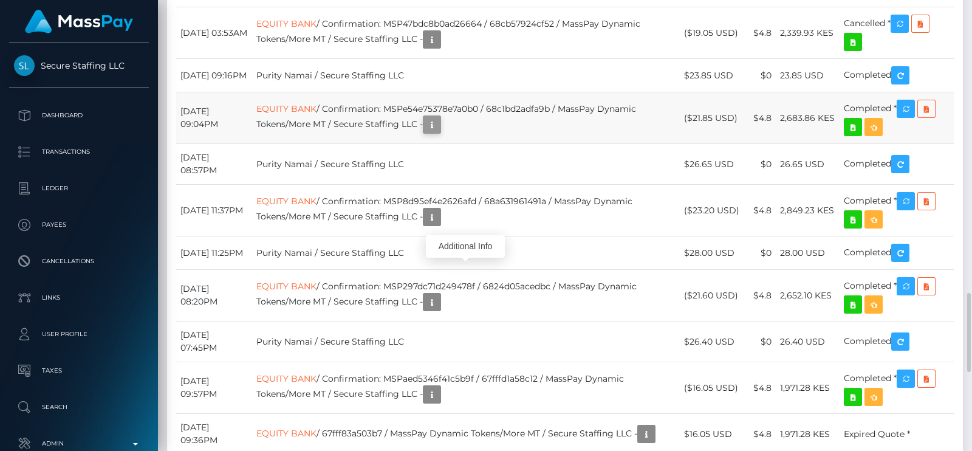
scroll to position [145, 247]
click at [439, 132] on icon "button" at bounding box center [431, 124] width 15 height 15
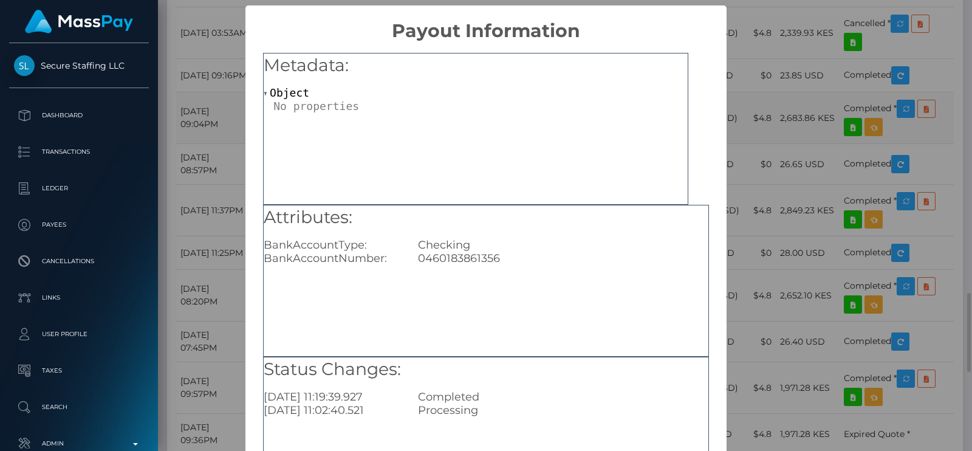
scroll to position [0, 0]
click at [449, 262] on div "0460183861356" at bounding box center [563, 257] width 308 height 13
copy div "0460183861356"
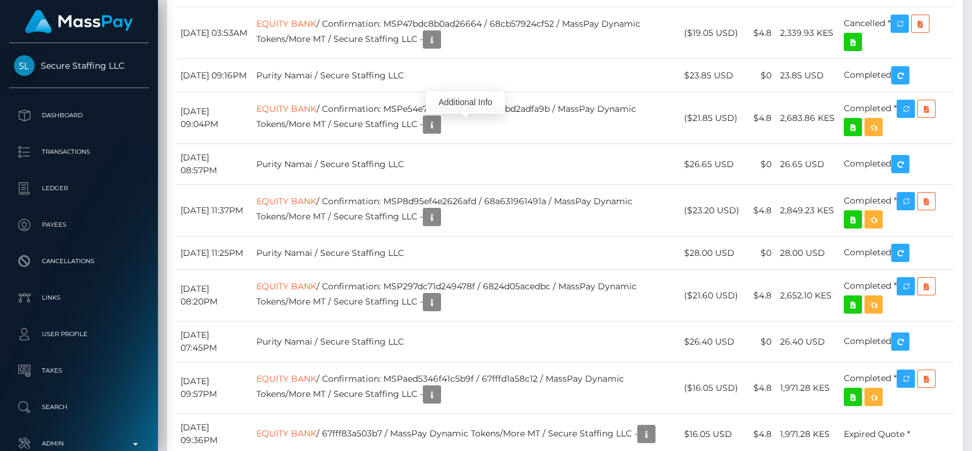
click at [466, 117] on body "Secure Staffing LLC Dashboard Transactions Ledger Payees Links Taxes" at bounding box center [486, 225] width 972 height 451
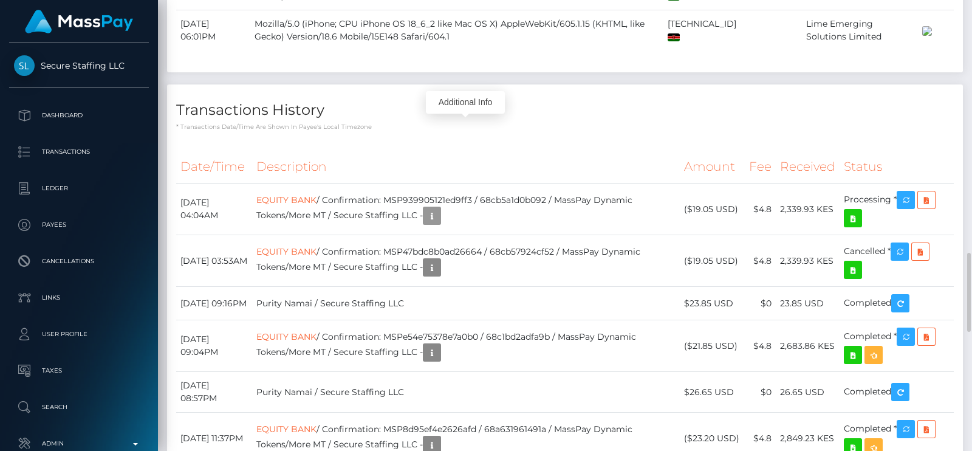
scroll to position [1594, 0]
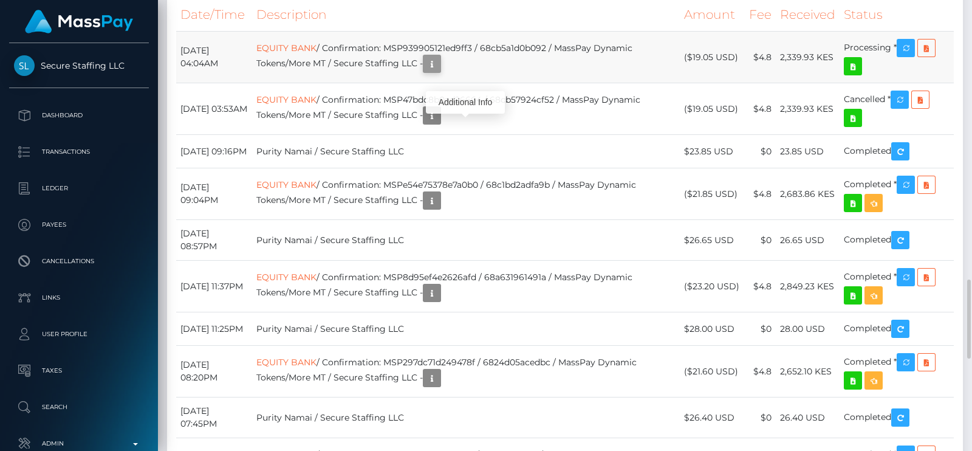
click at [439, 72] on icon "button" at bounding box center [431, 63] width 15 height 15
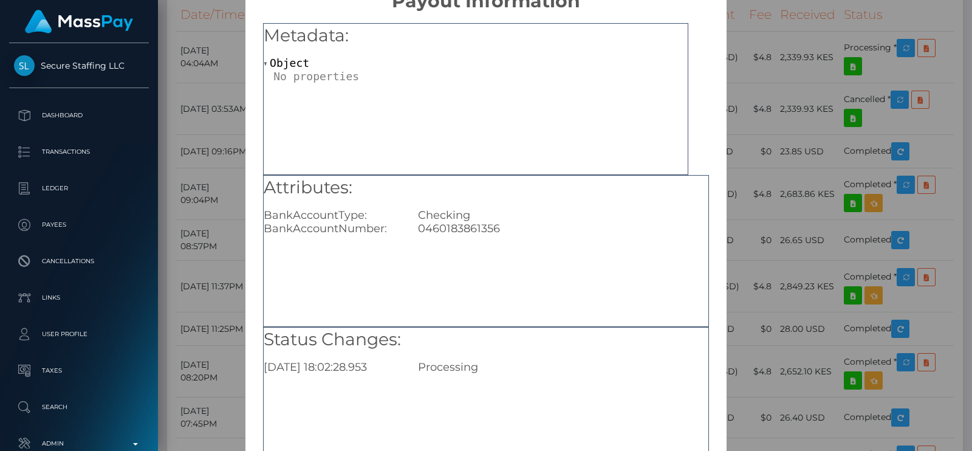
scroll to position [127, 0]
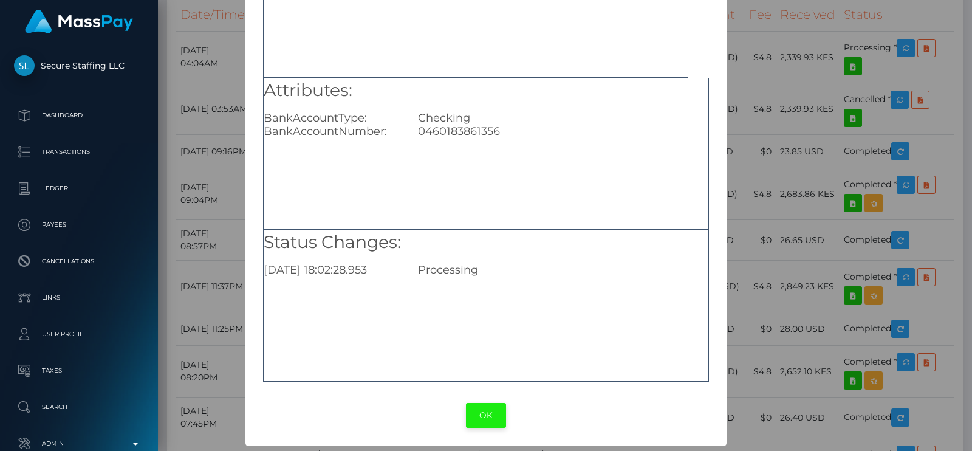
click at [482, 410] on button "OK" at bounding box center [486, 415] width 40 height 25
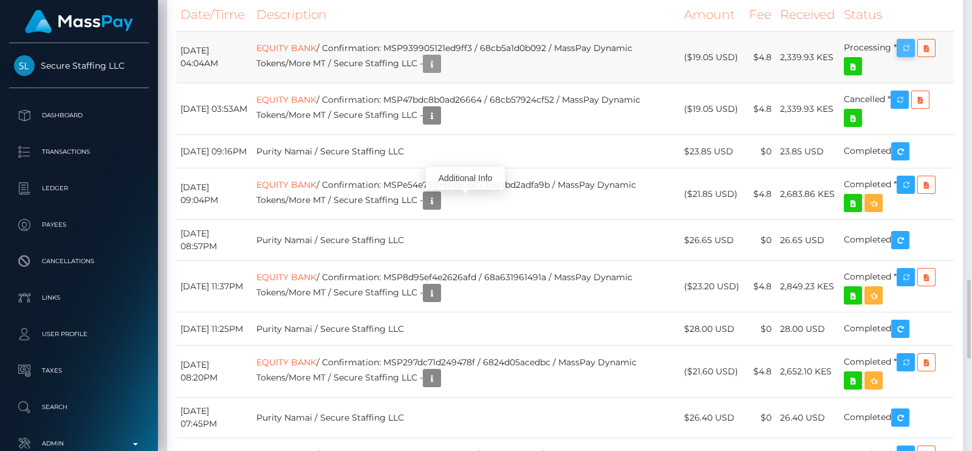
scroll to position [145, 247]
click at [908, 56] on icon "button" at bounding box center [905, 48] width 15 height 15
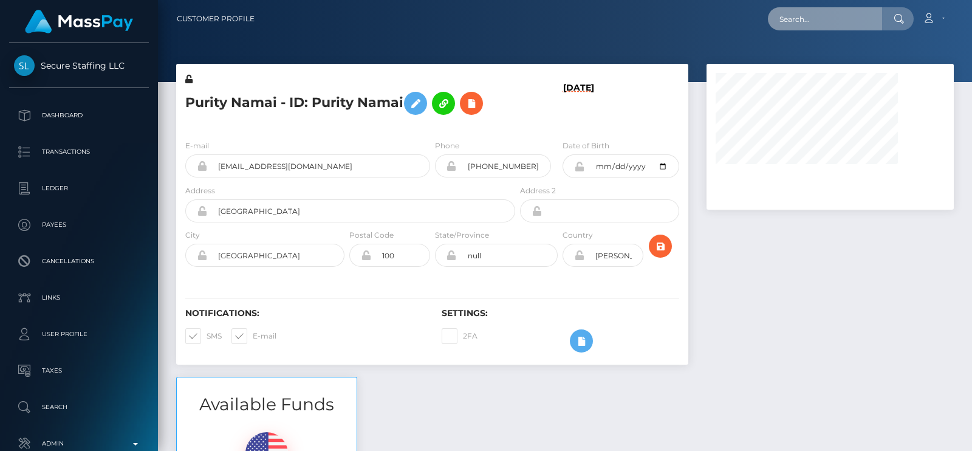
click at [814, 22] on input "text" at bounding box center [825, 18] width 114 height 23
paste input "youdawg@hotmail.com"
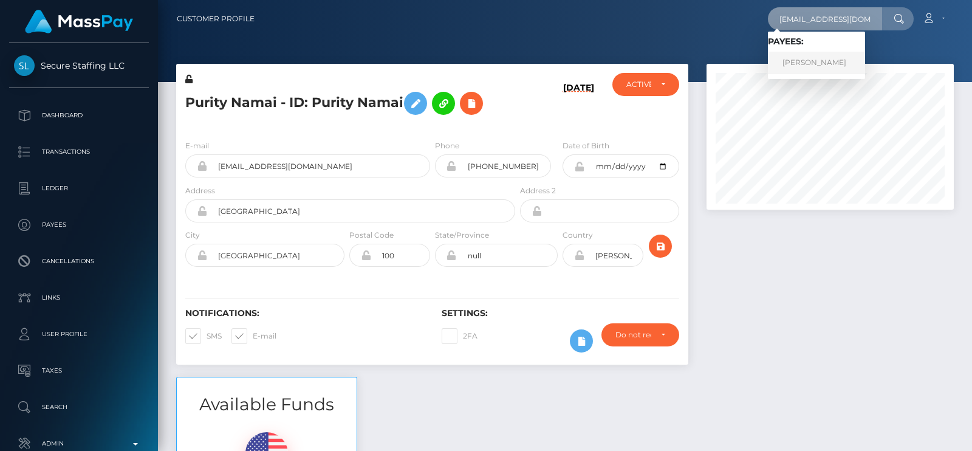
type input "youdawg@hotmail.com"
click at [820, 59] on link "Brenda Lockhart" at bounding box center [816, 63] width 97 height 22
